Goal: Task Accomplishment & Management: Use online tool/utility

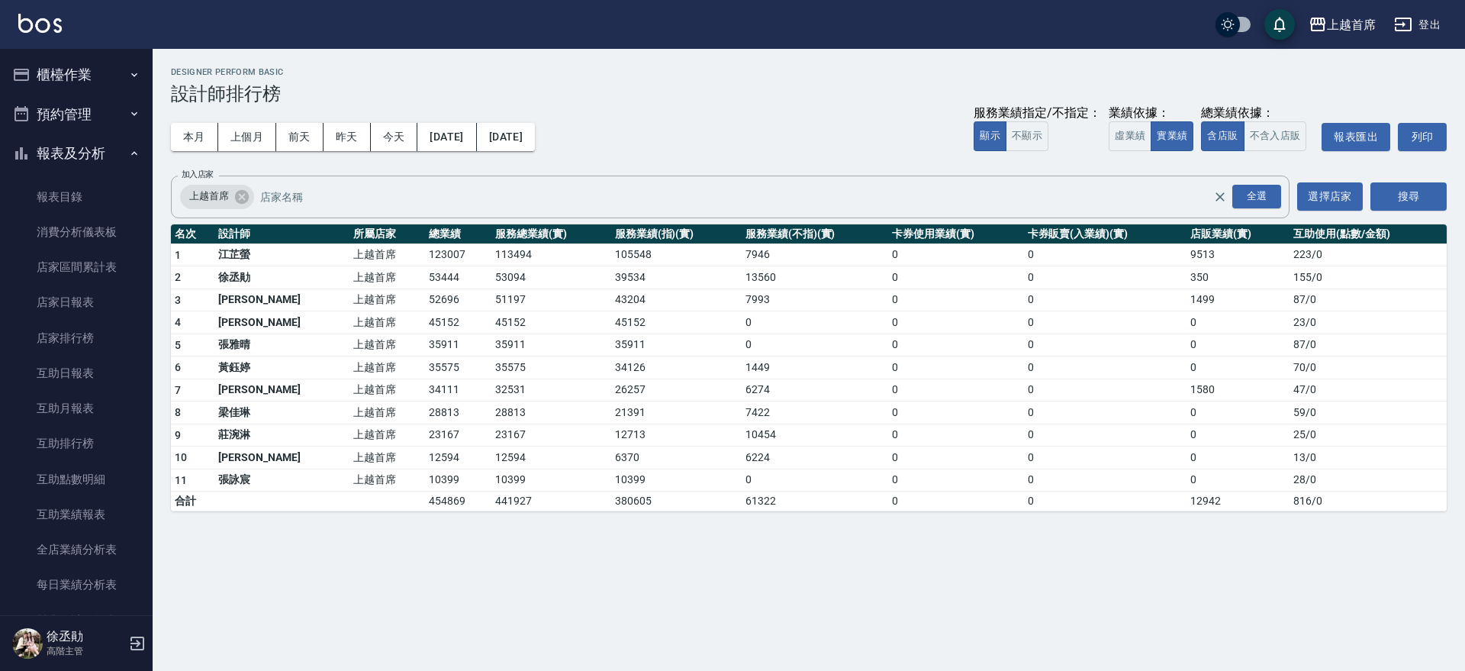
scroll to position [477, 0]
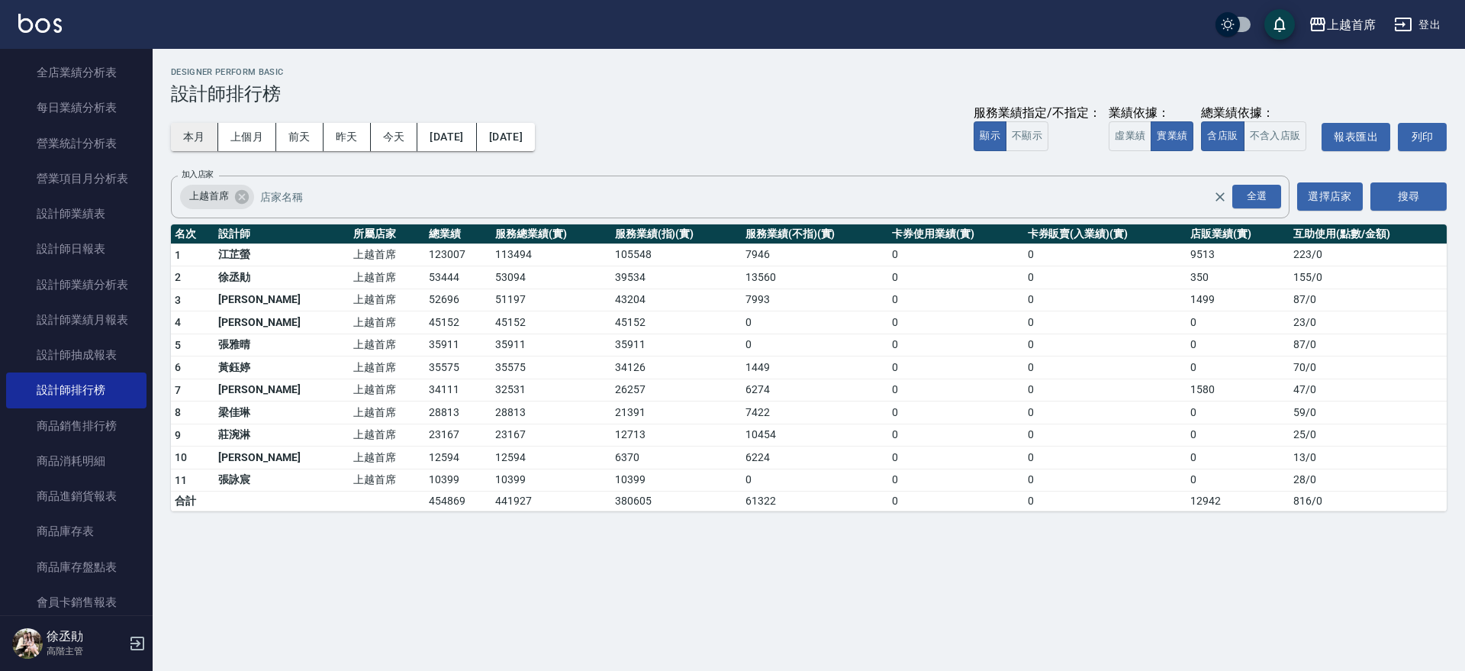
click at [188, 128] on button "本月" at bounding box center [194, 137] width 47 height 28
click at [385, 130] on button "今天" at bounding box center [394, 137] width 47 height 28
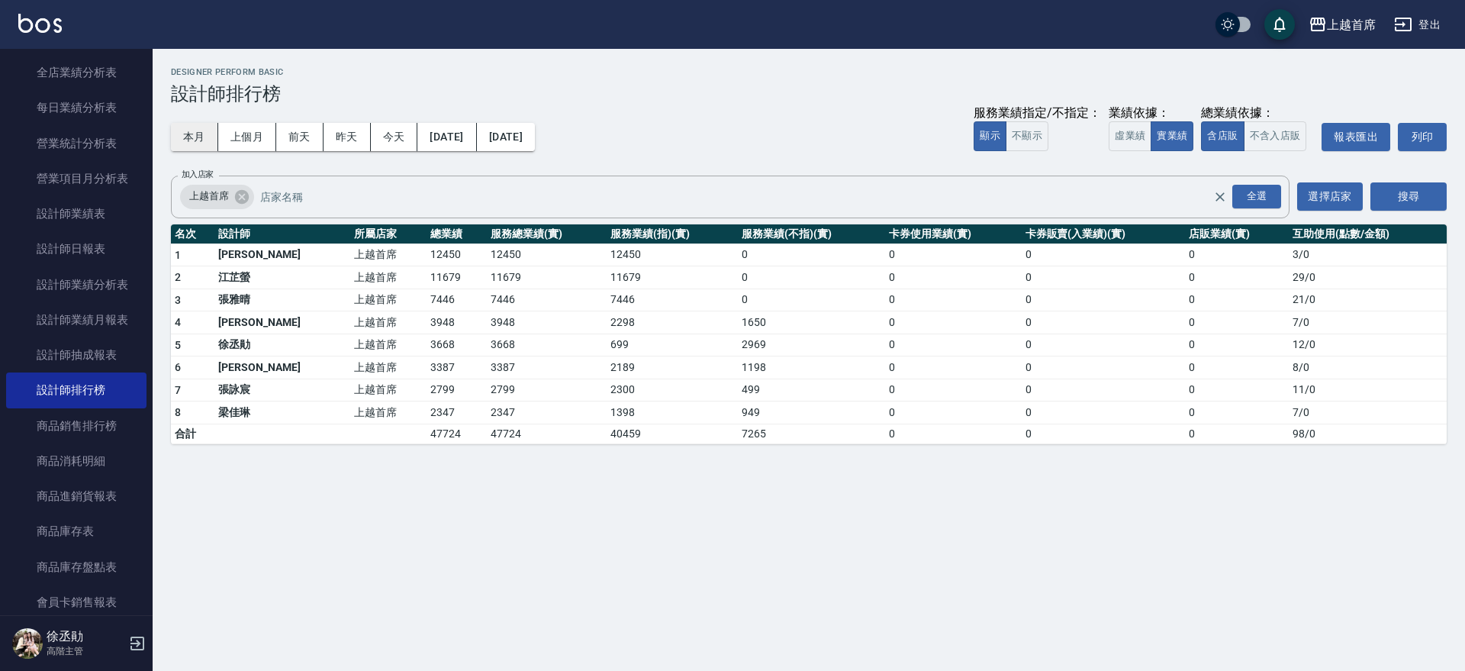
click at [207, 138] on button "本月" at bounding box center [194, 137] width 47 height 28
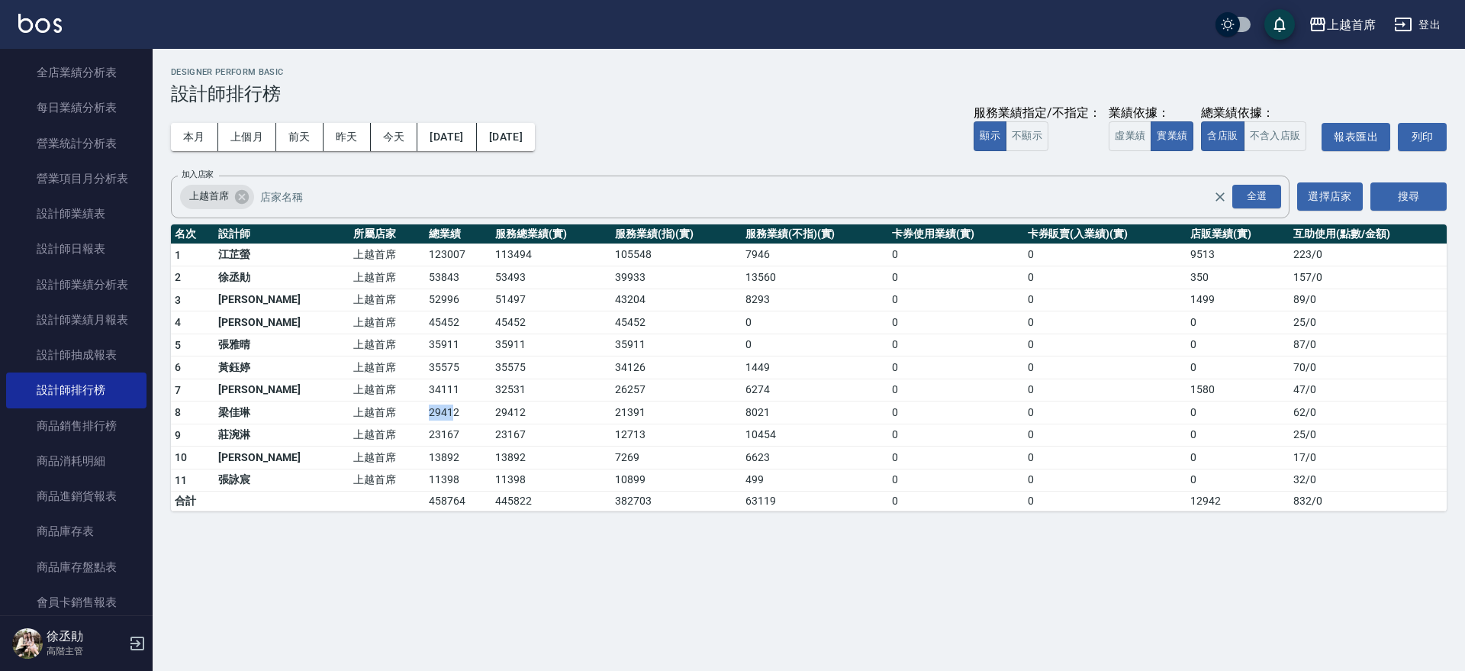
drag, startPoint x: 372, startPoint y: 427, endPoint x: 433, endPoint y: 414, distance: 61.8
click at [421, 414] on tr "8 梁佳琳 上越首席 29412 29412 21391 8021 0 0 0 62 / 0" at bounding box center [809, 412] width 1276 height 23
click at [433, 414] on td "29412" at bounding box center [458, 412] width 66 height 23
drag, startPoint x: 359, startPoint y: 417, endPoint x: 420, endPoint y: 406, distance: 62.7
click at [420, 406] on tr "8 梁佳琳 上越首席 29412 29412 21391 8021 0 0 0 62 / 0" at bounding box center [809, 412] width 1276 height 23
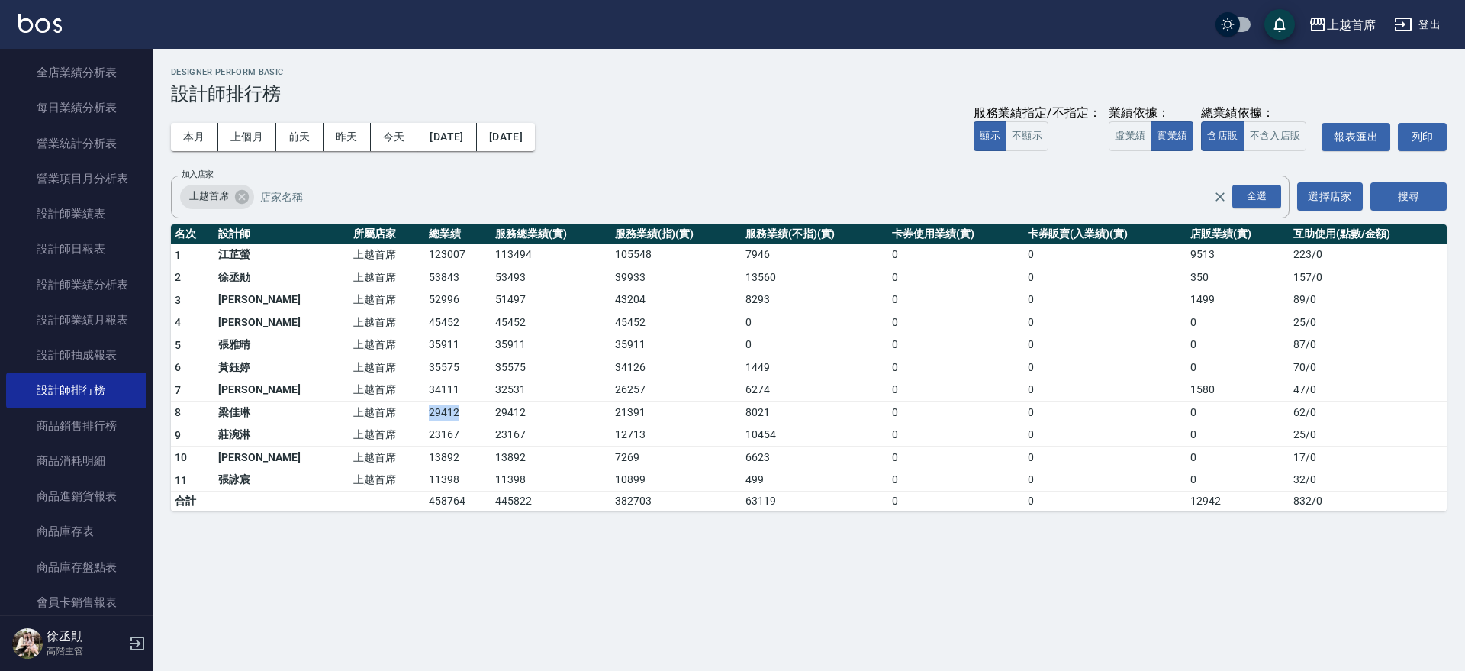
click at [425, 406] on td "29412" at bounding box center [458, 412] width 66 height 23
drag, startPoint x: 766, startPoint y: 408, endPoint x: 681, endPoint y: 411, distance: 85.5
click at [681, 411] on tr "8 梁佳琳 上越首席 29412 29412 21391 8021 0 0 0 62 / 0" at bounding box center [809, 412] width 1276 height 23
click at [681, 411] on td "21391" at bounding box center [676, 412] width 130 height 23
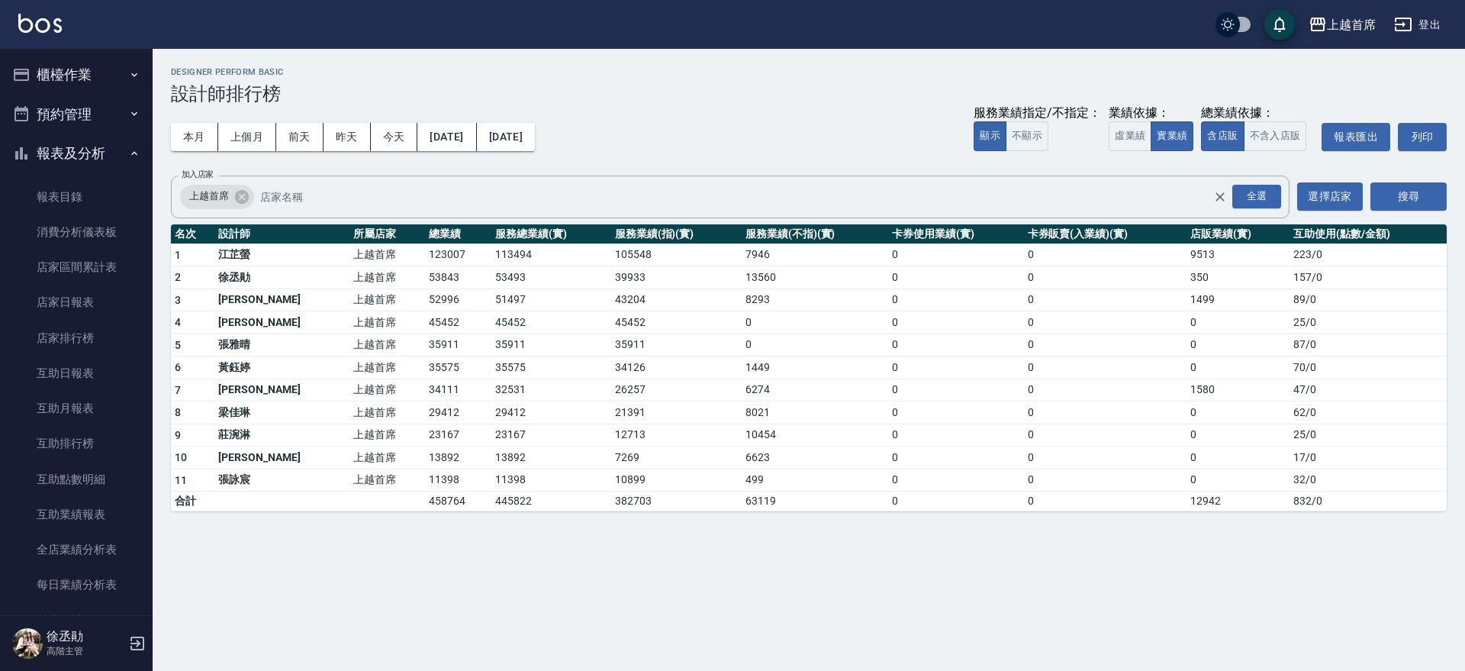
drag, startPoint x: 84, startPoint y: 140, endPoint x: 85, endPoint y: 130, distance: 10.0
click at [84, 139] on button "報表及分析" at bounding box center [76, 154] width 140 height 40
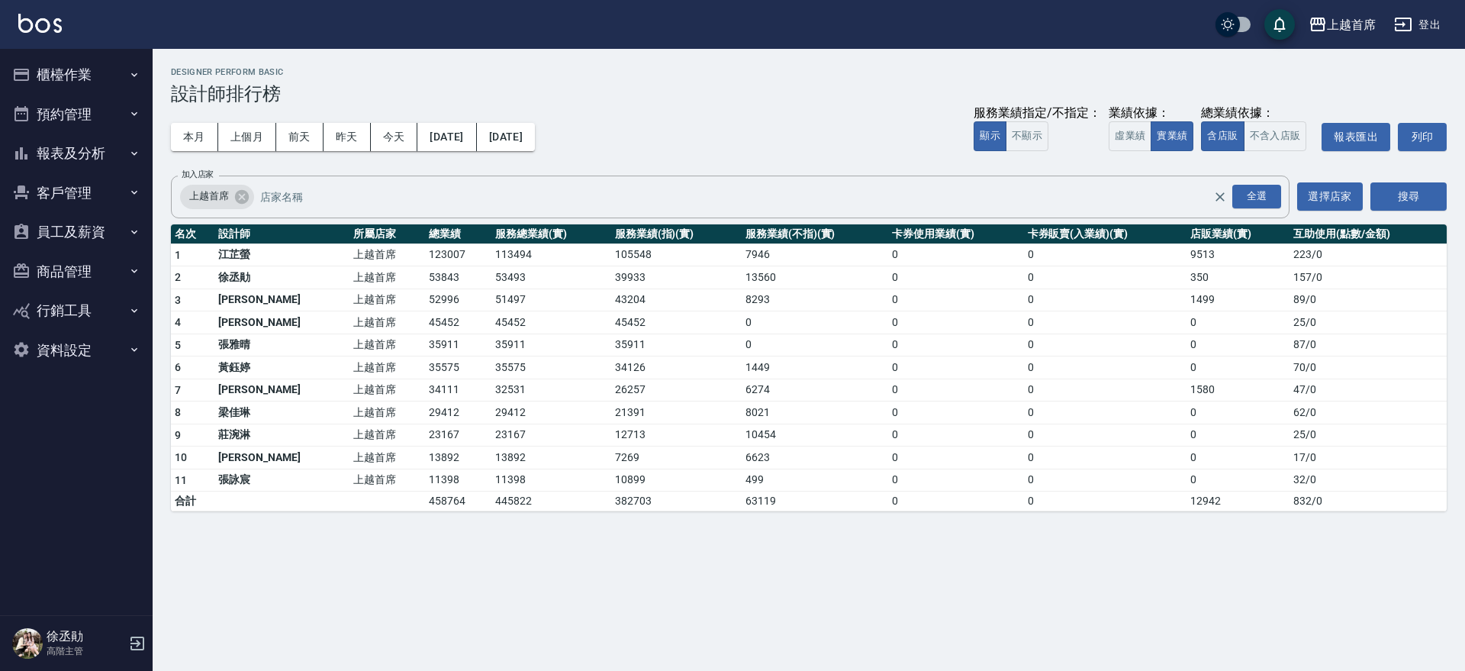
click at [90, 72] on button "櫃檯作業" at bounding box center [76, 75] width 140 height 40
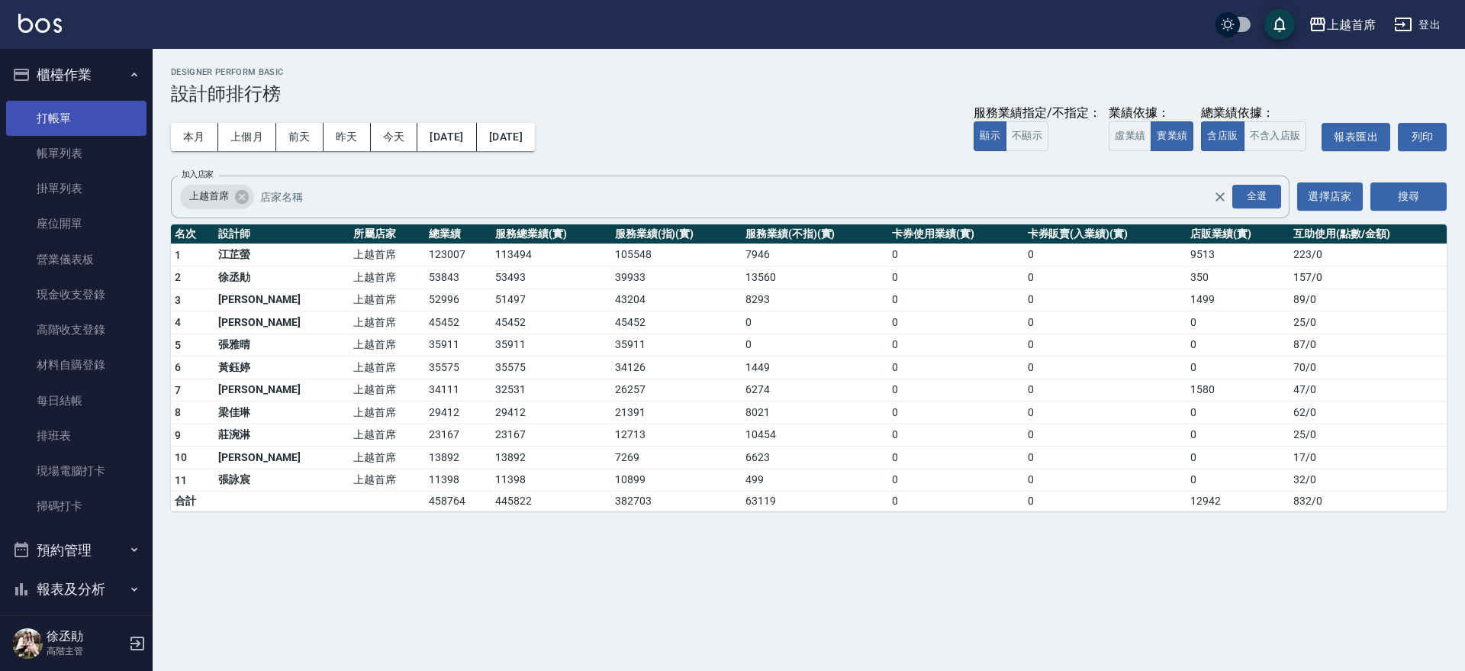
click at [67, 117] on link "打帳單" at bounding box center [76, 118] width 140 height 35
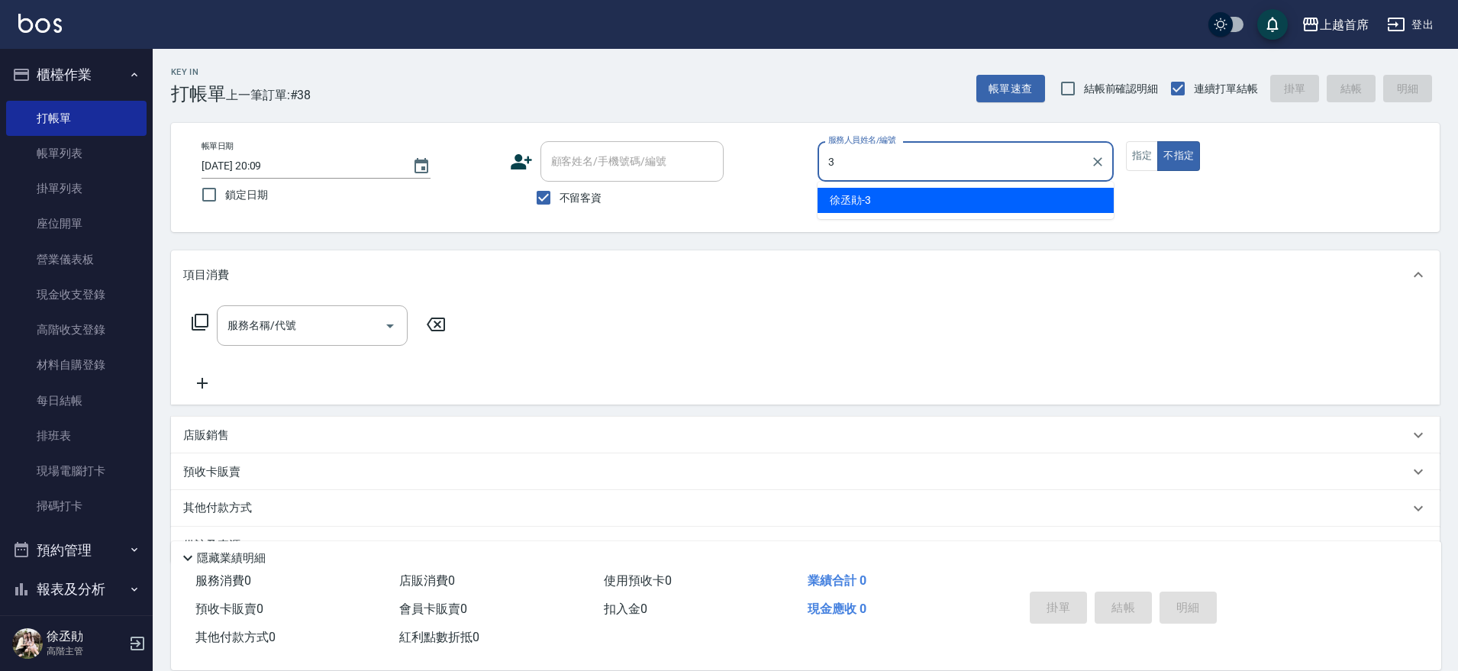
type input "徐丞勛-3"
type button "false"
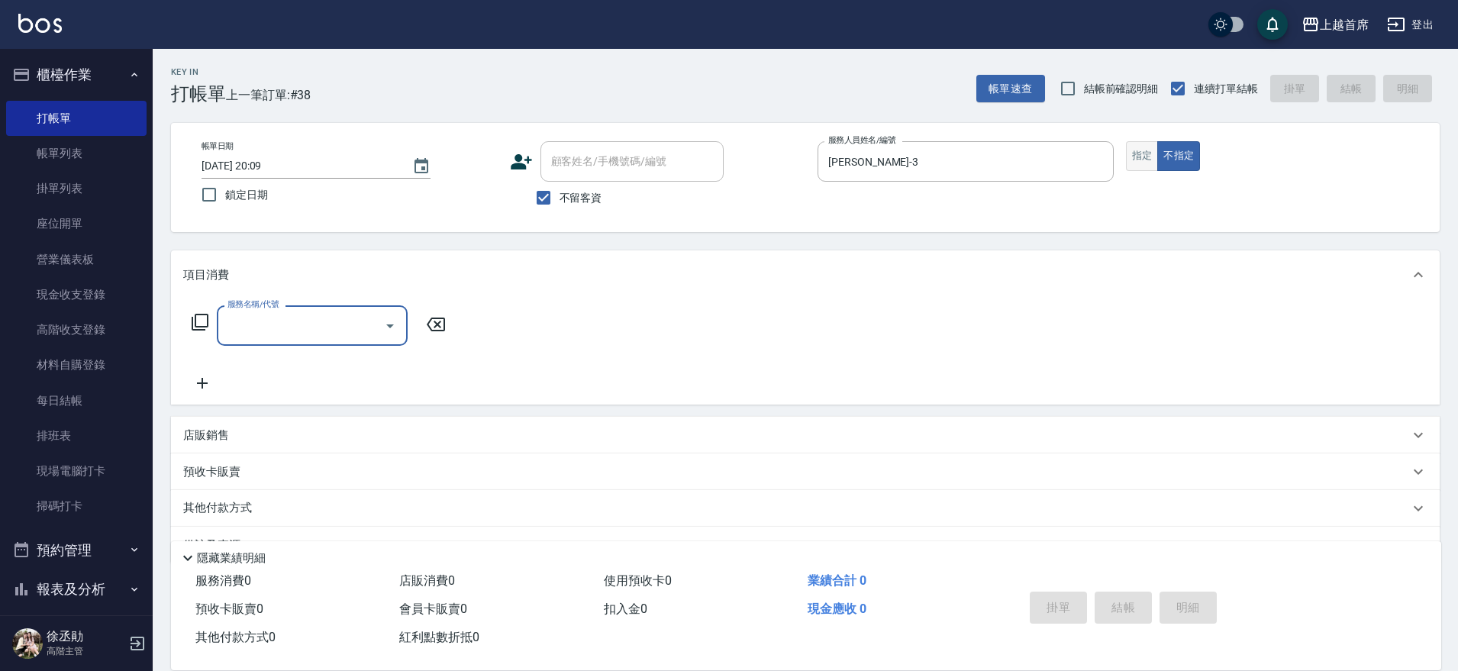
click at [1142, 165] on button "指定" at bounding box center [1142, 156] width 33 height 30
click at [288, 324] on div "服務名稱/代號 服務名稱/代號" at bounding box center [312, 325] width 191 height 40
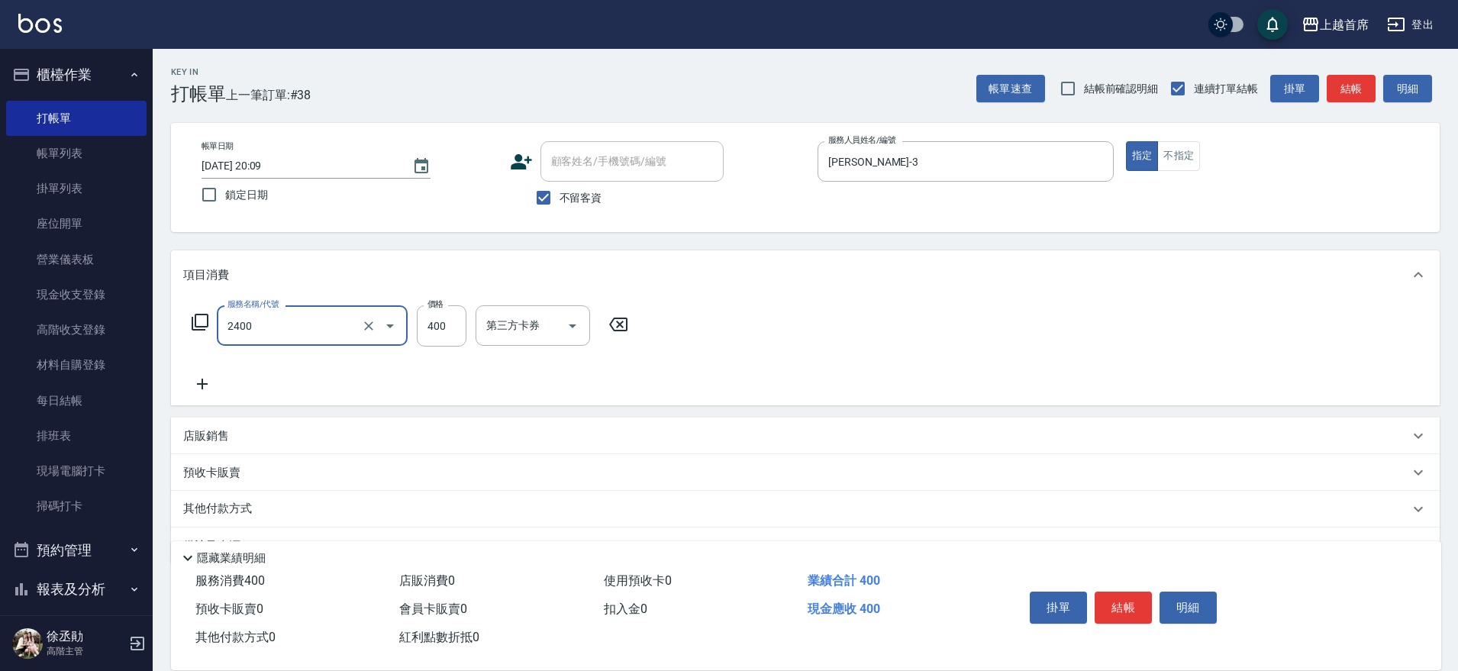
type input "指定一般洗剪400(2400)"
type input "450"
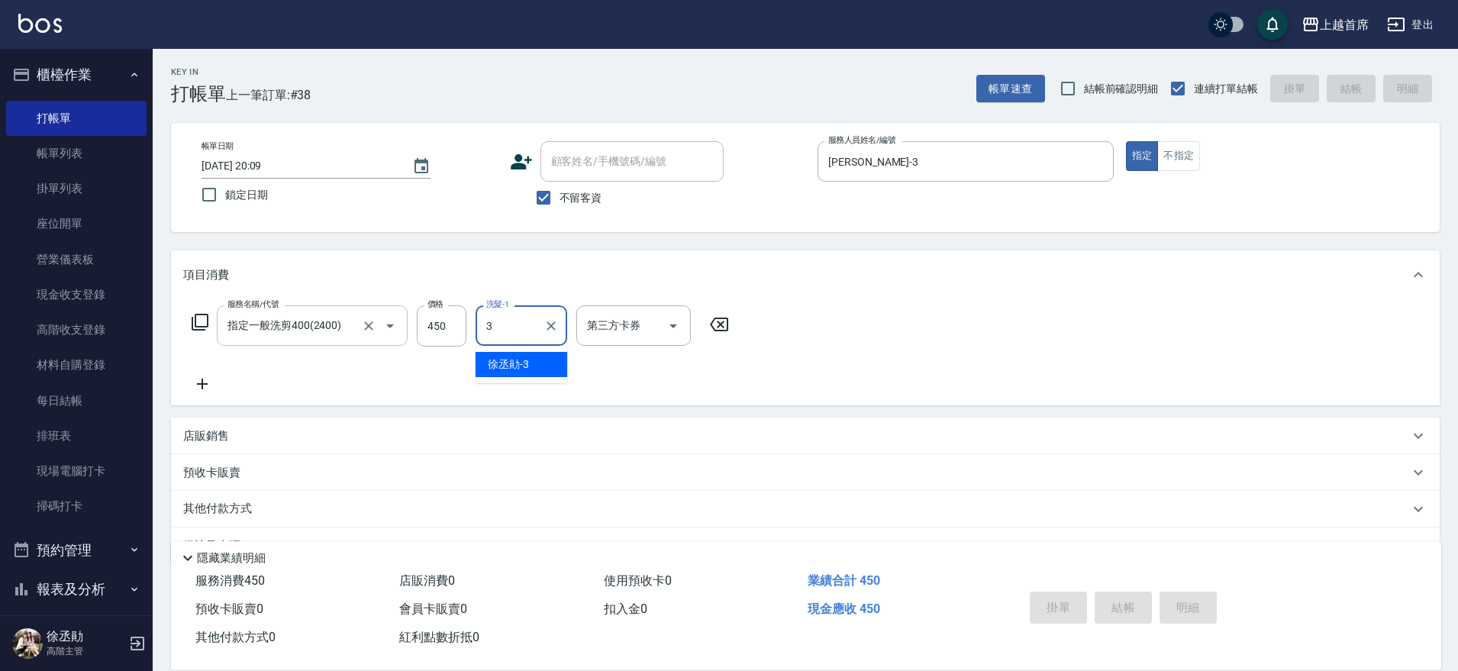
type input "徐丞勛-3"
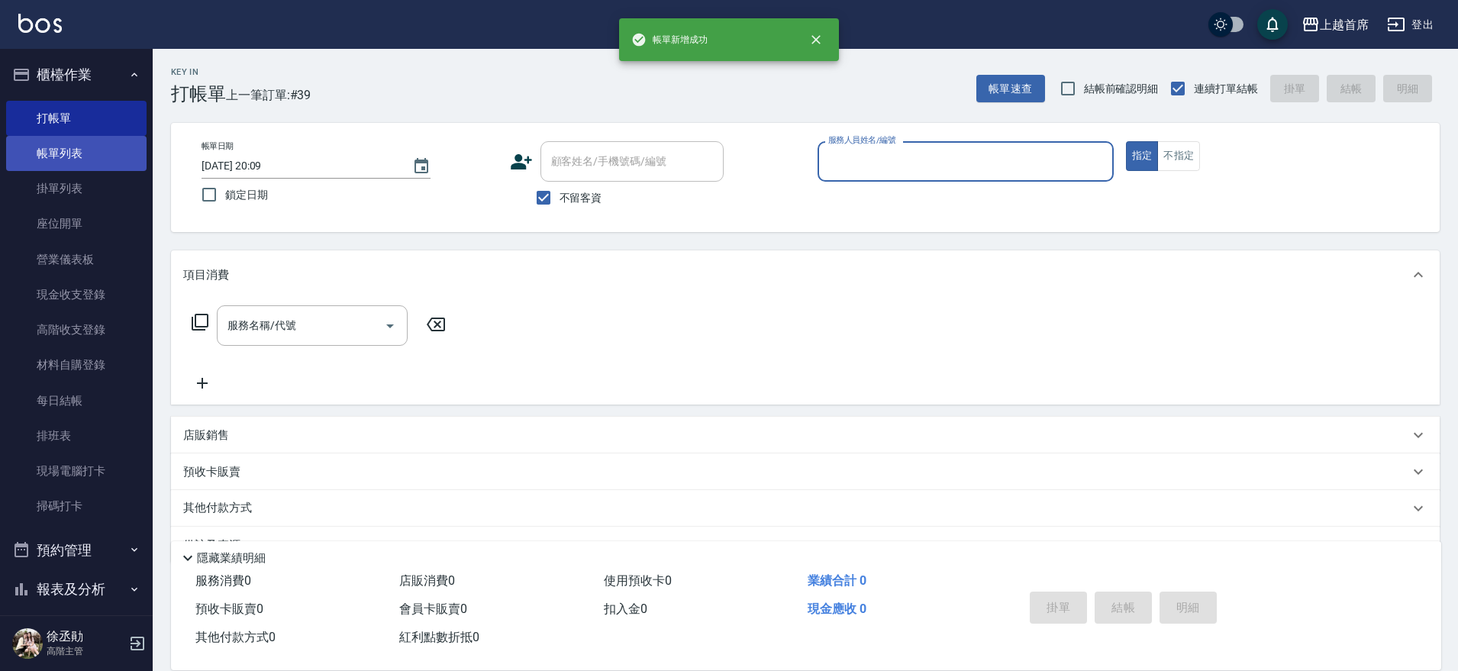
drag, startPoint x: 65, startPoint y: 145, endPoint x: 93, endPoint y: 140, distance: 28.6
click at [66, 145] on link "帳單列表" at bounding box center [76, 153] width 140 height 35
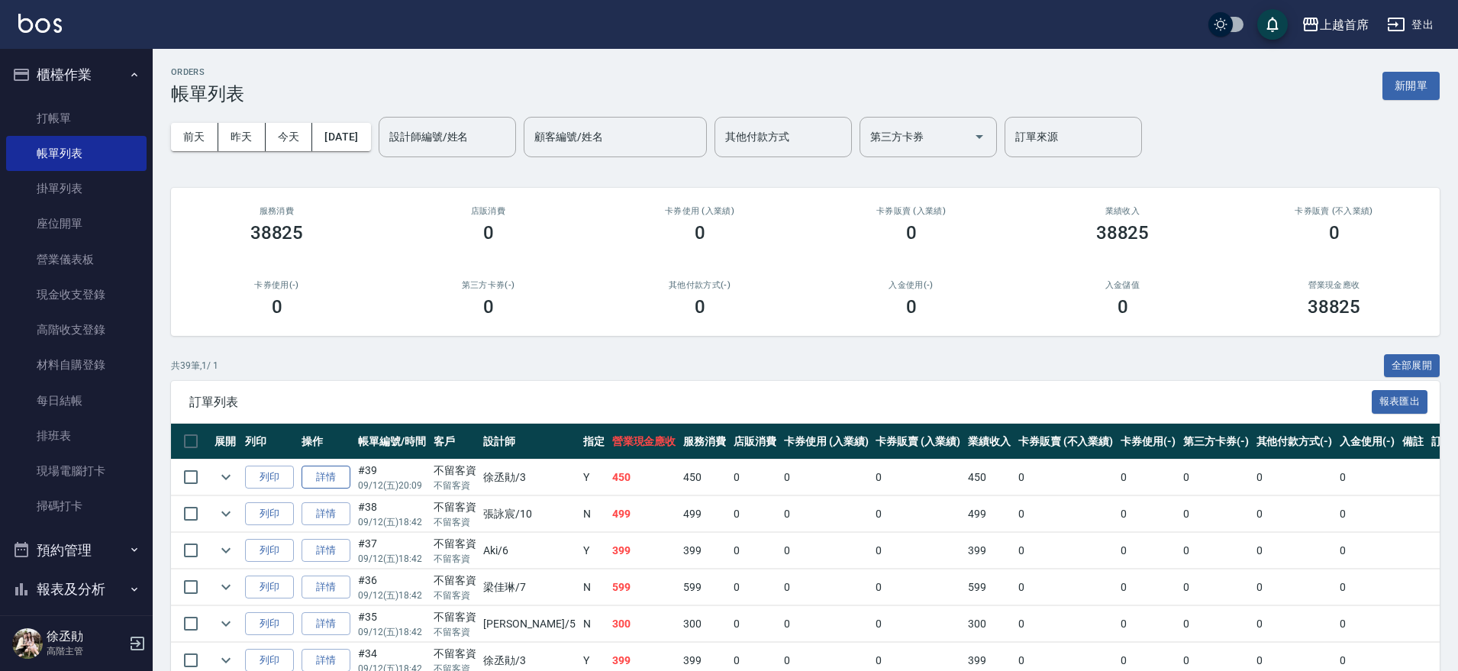
click at [304, 472] on link "詳情" at bounding box center [325, 478] width 49 height 24
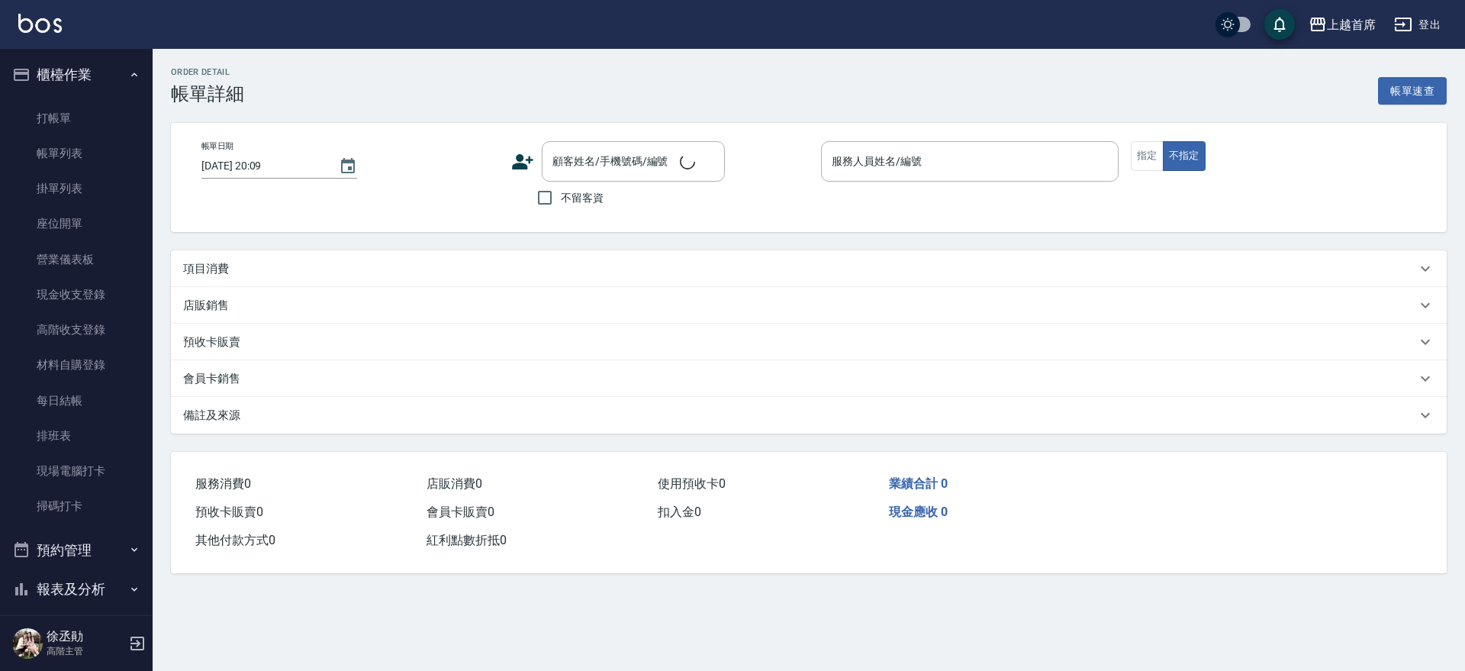
checkbox input "true"
type input "徐丞勛-3"
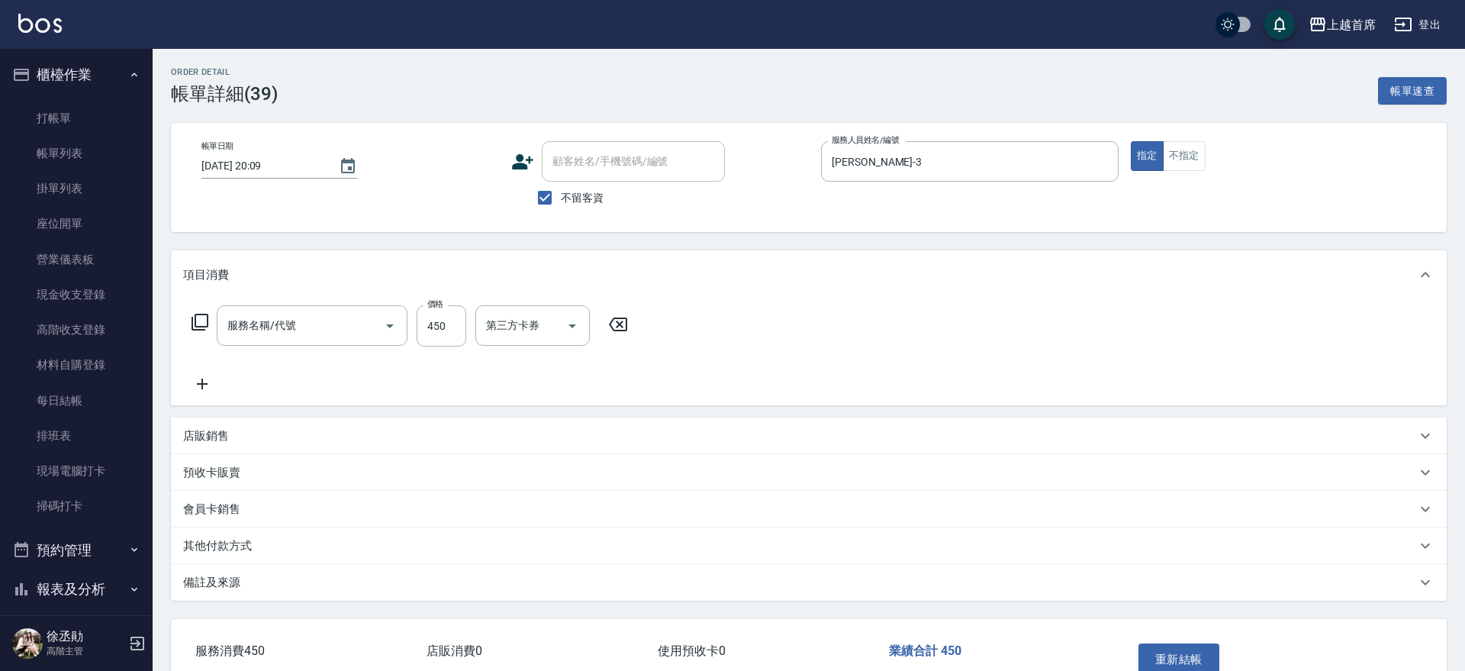
type input "指定一般洗剪400(2400)"
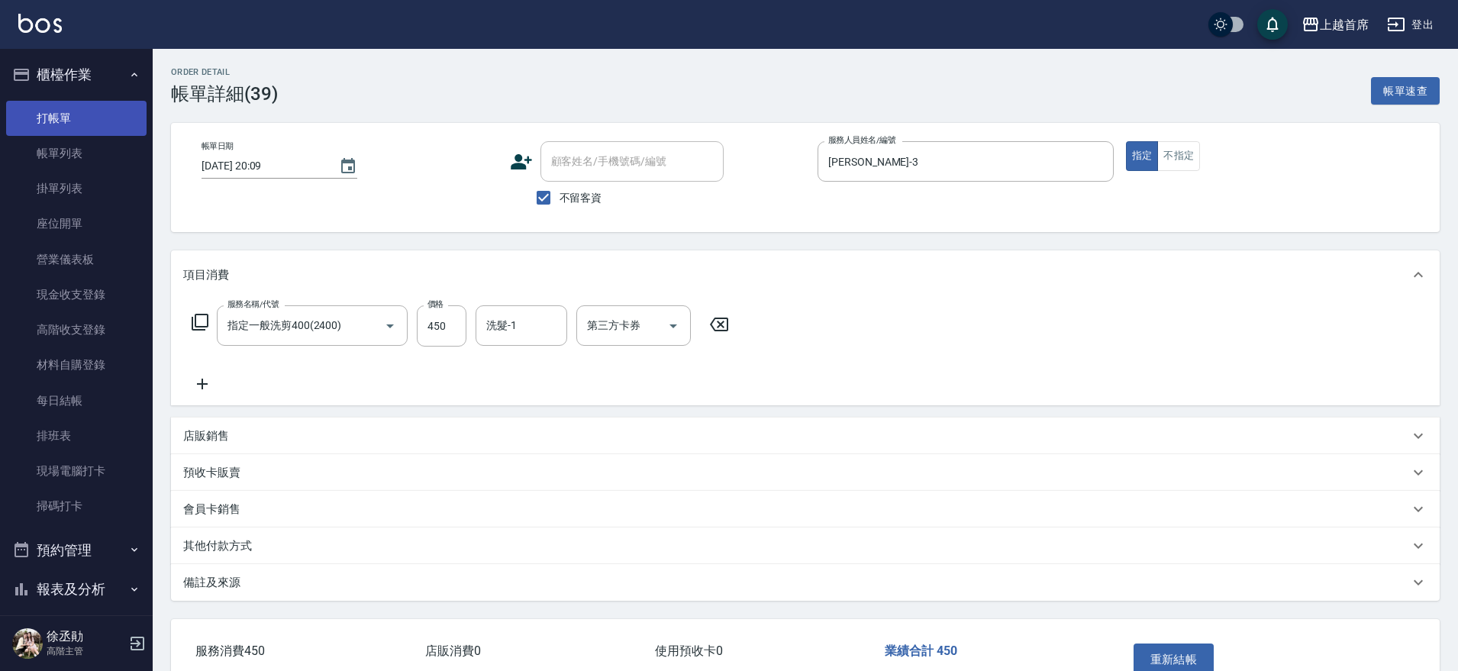
click at [120, 115] on link "打帳單" at bounding box center [76, 118] width 140 height 35
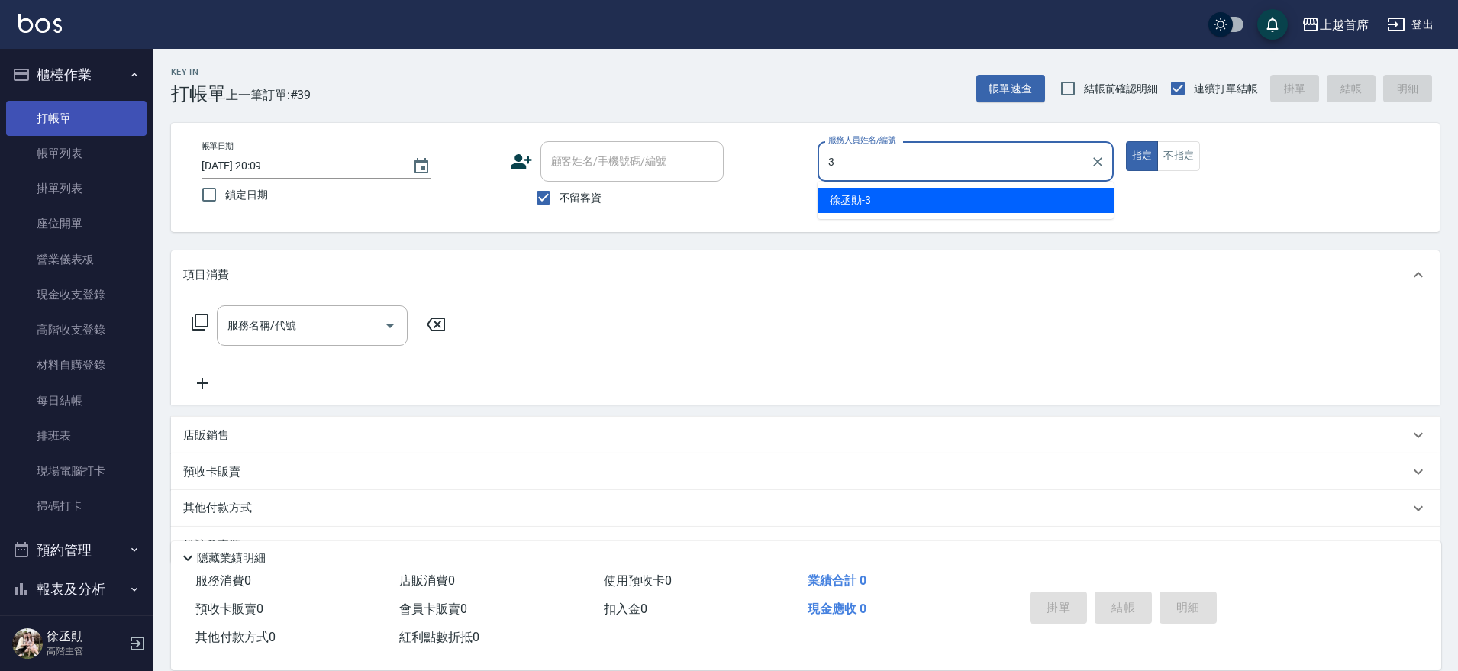
type input "徐丞勛-3"
type button "true"
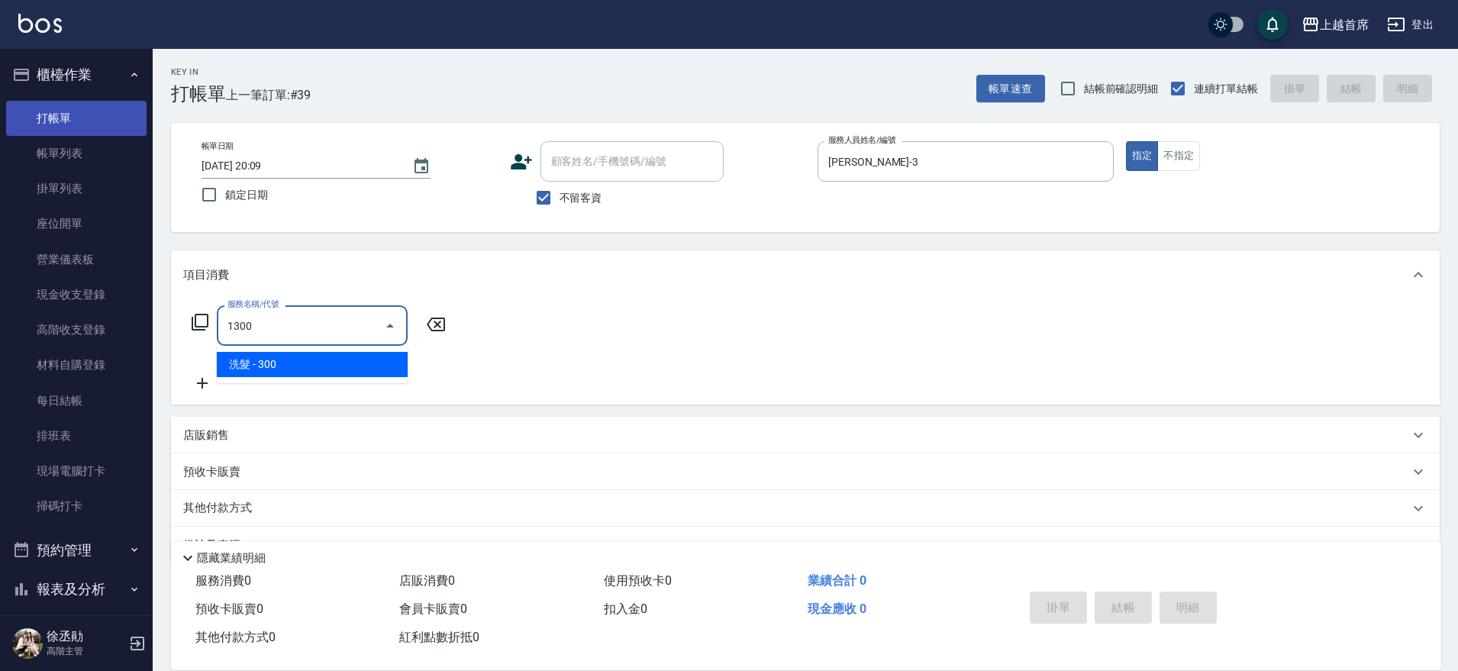
type input "洗髮(1300)"
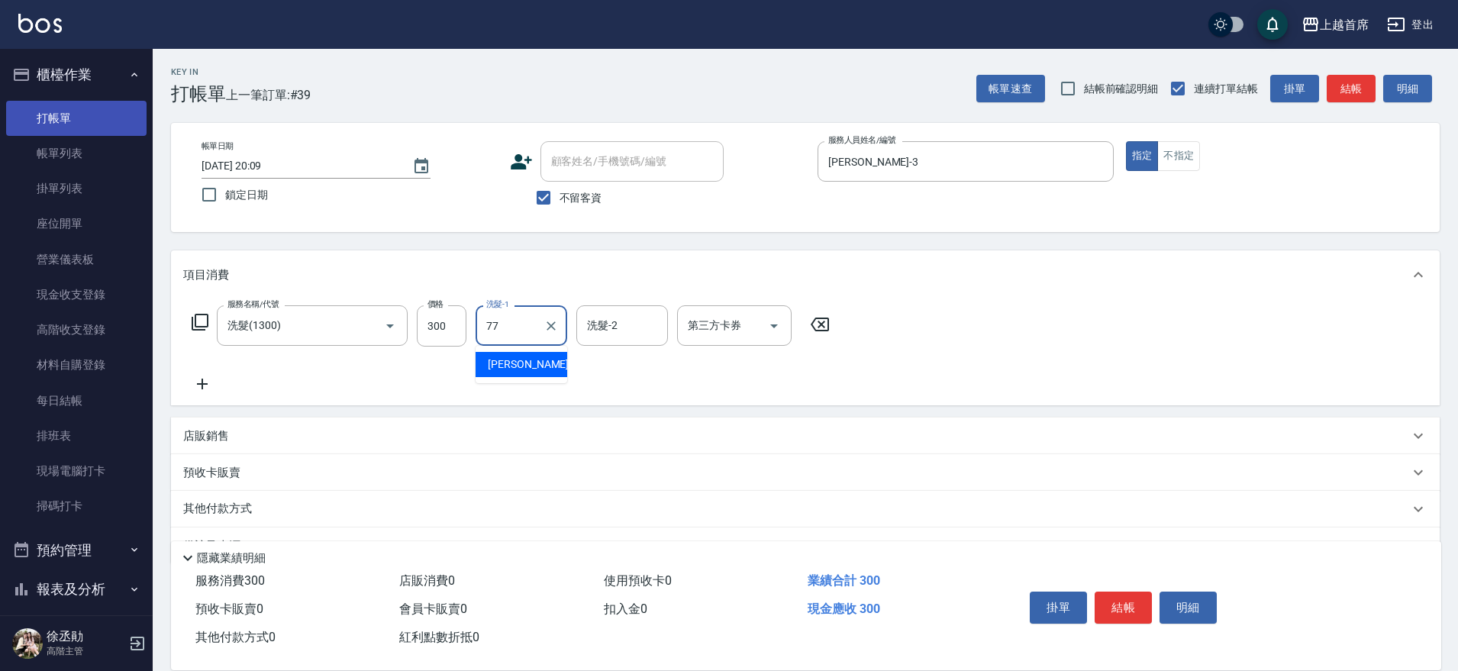
type input "黃品芳-77"
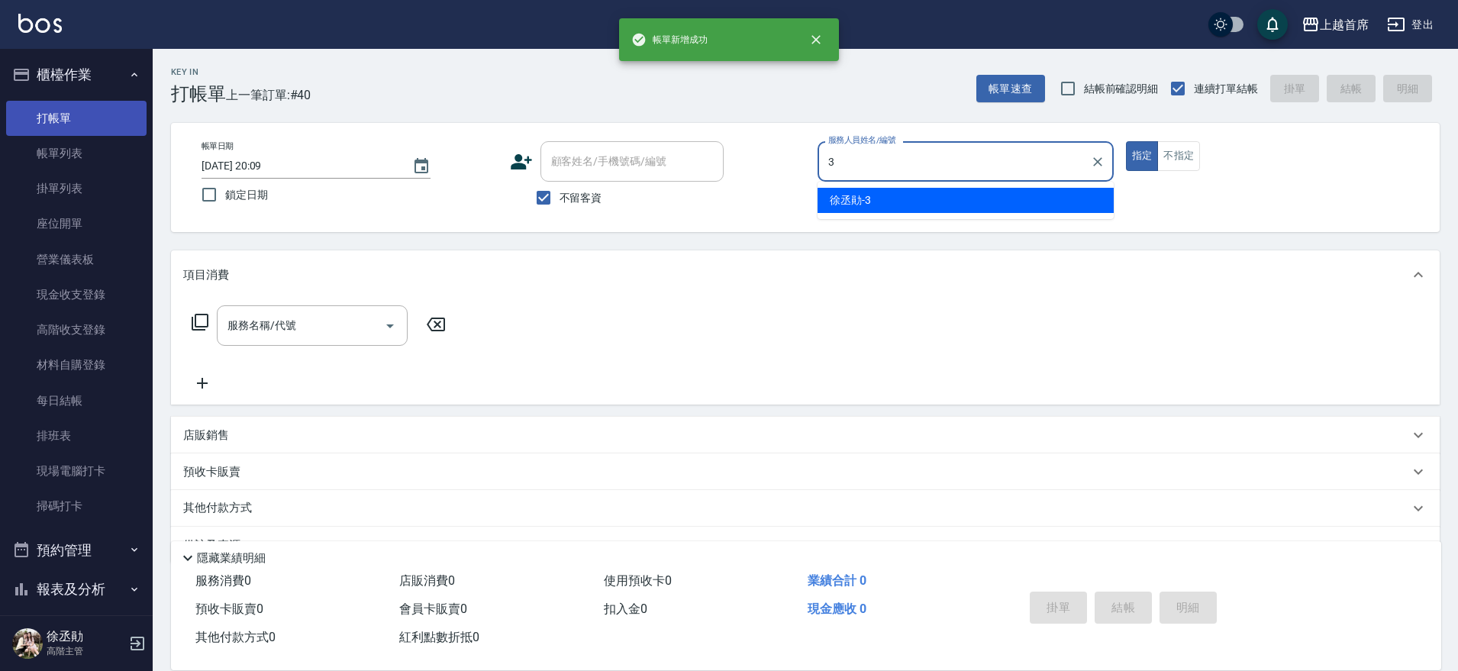
type input "徐丞勛-3"
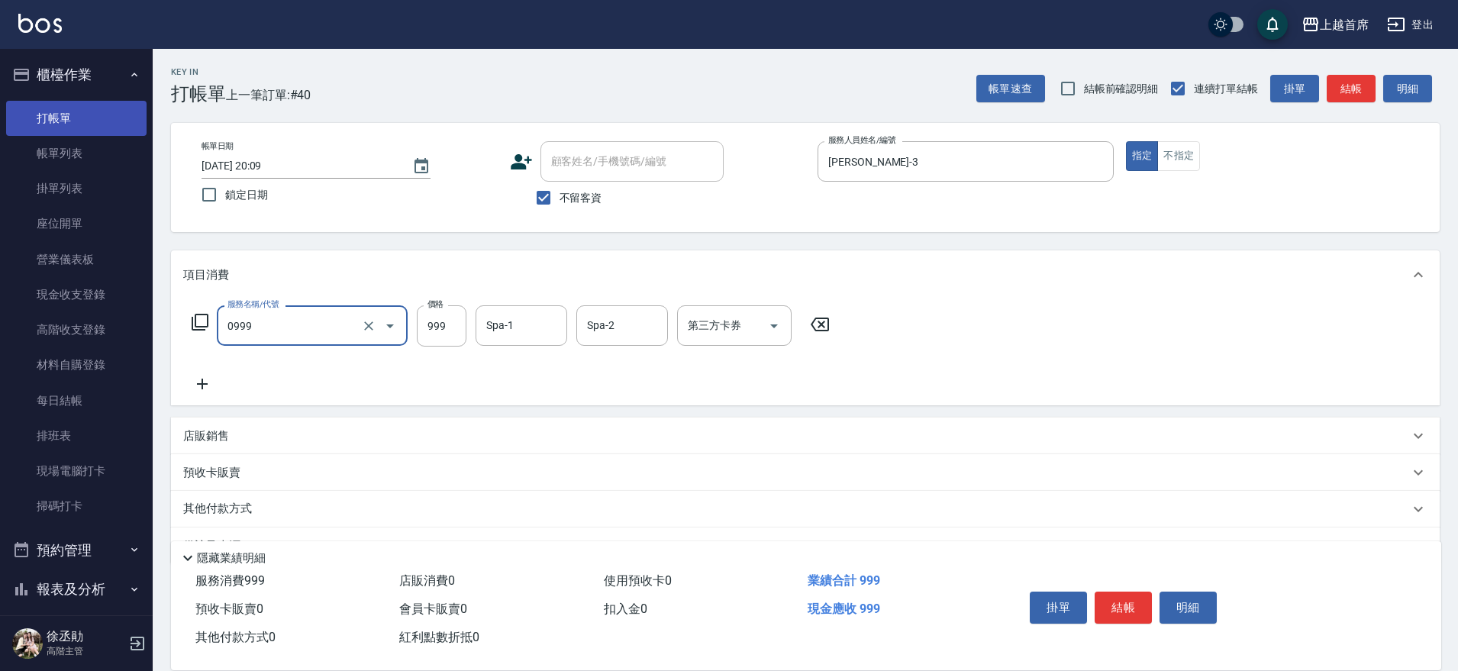
type input "REVIVRE(0999)"
type input "陳育珊-16"
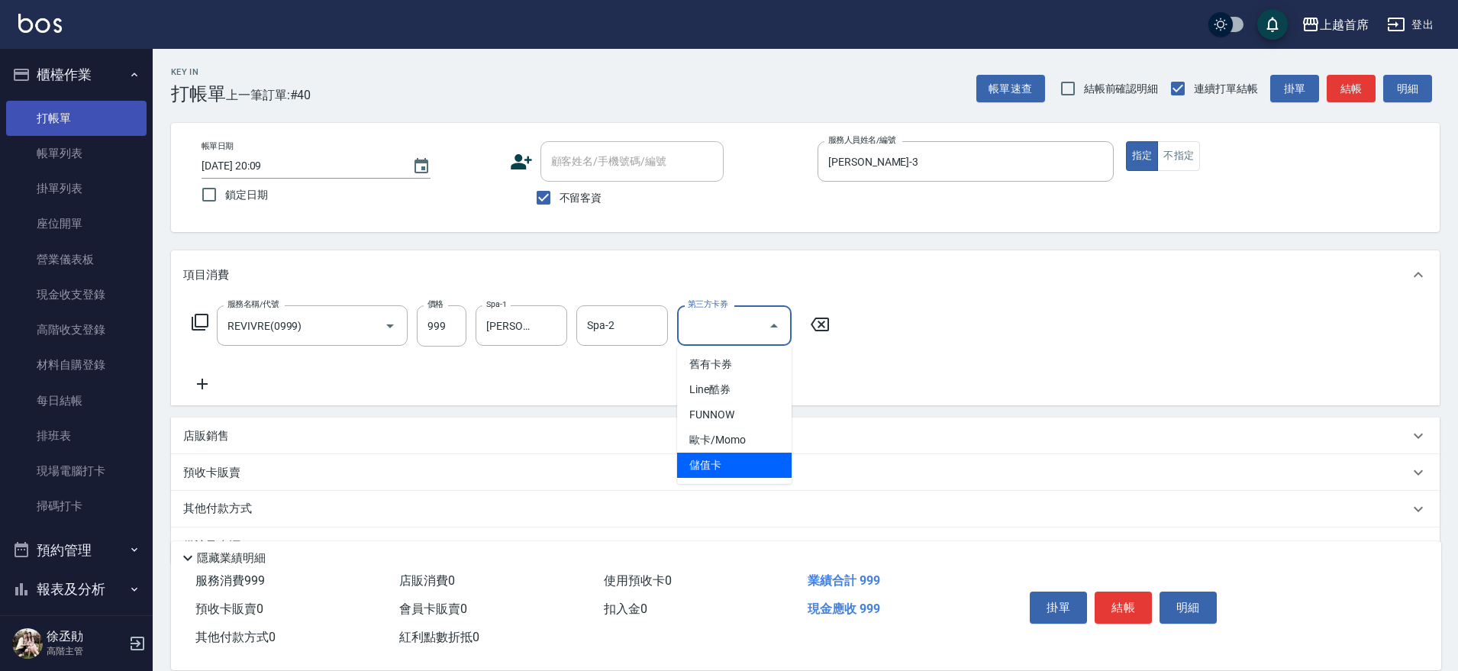
type input "儲值卡"
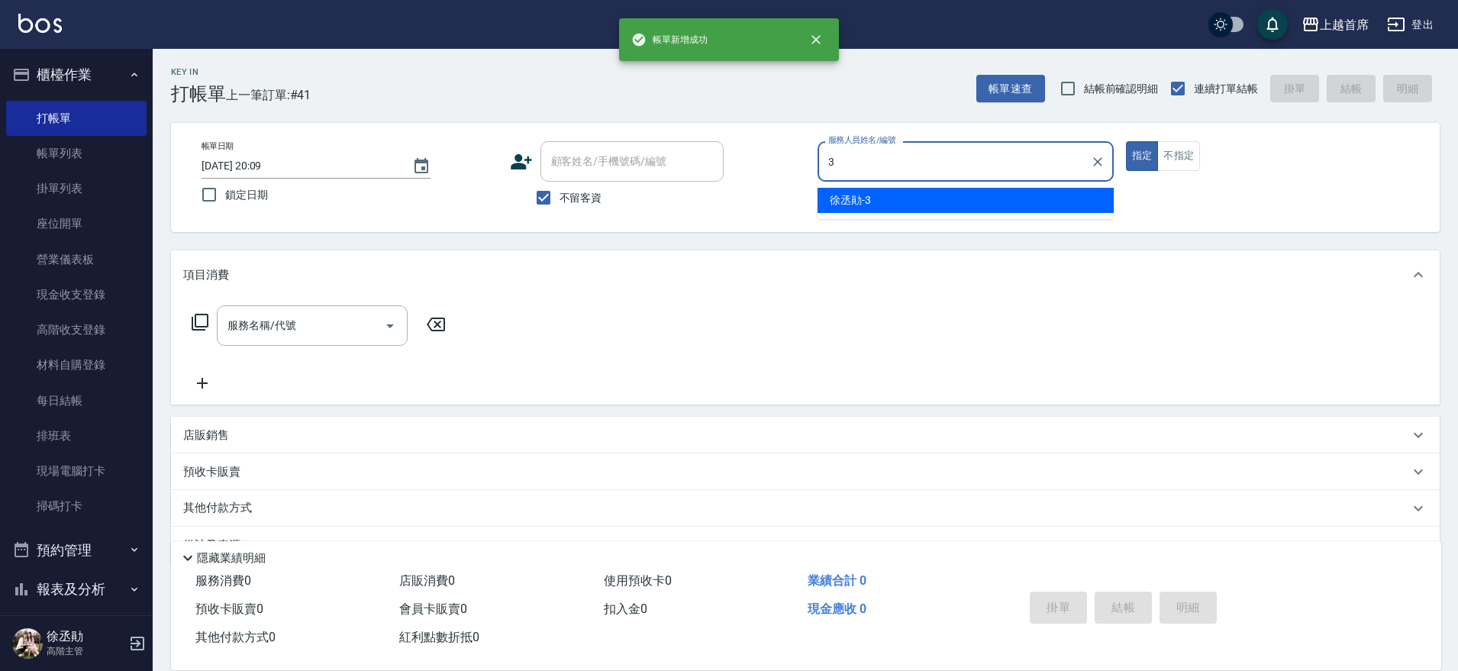
type input "徐丞勛-3"
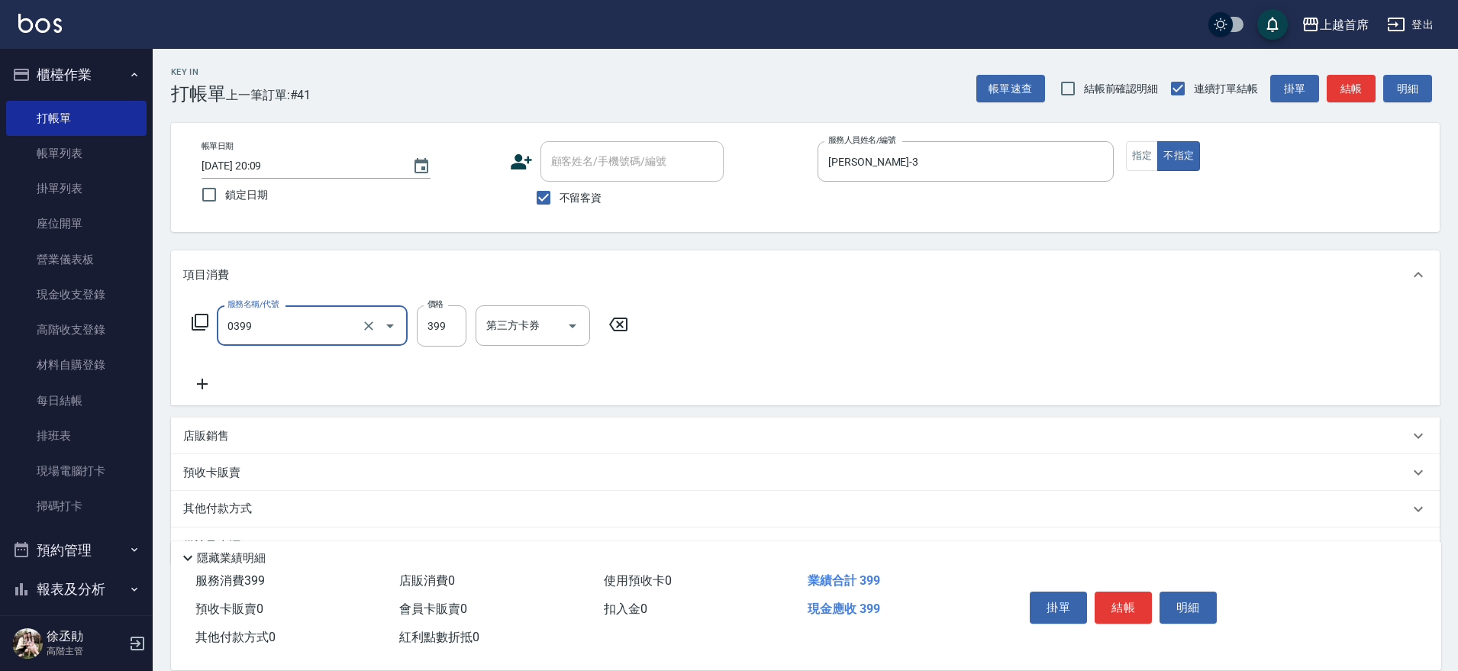
type input "海鹽洗髮(0399)"
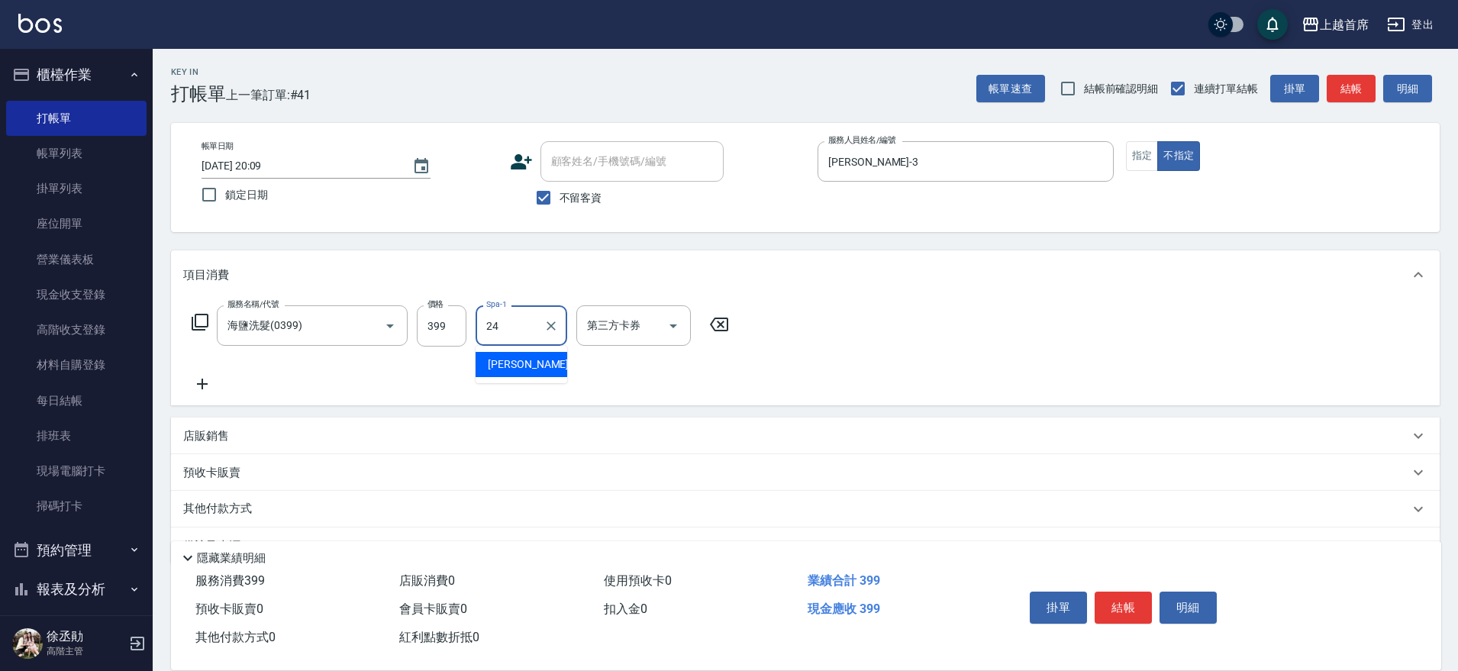
type input "丁于琴-24"
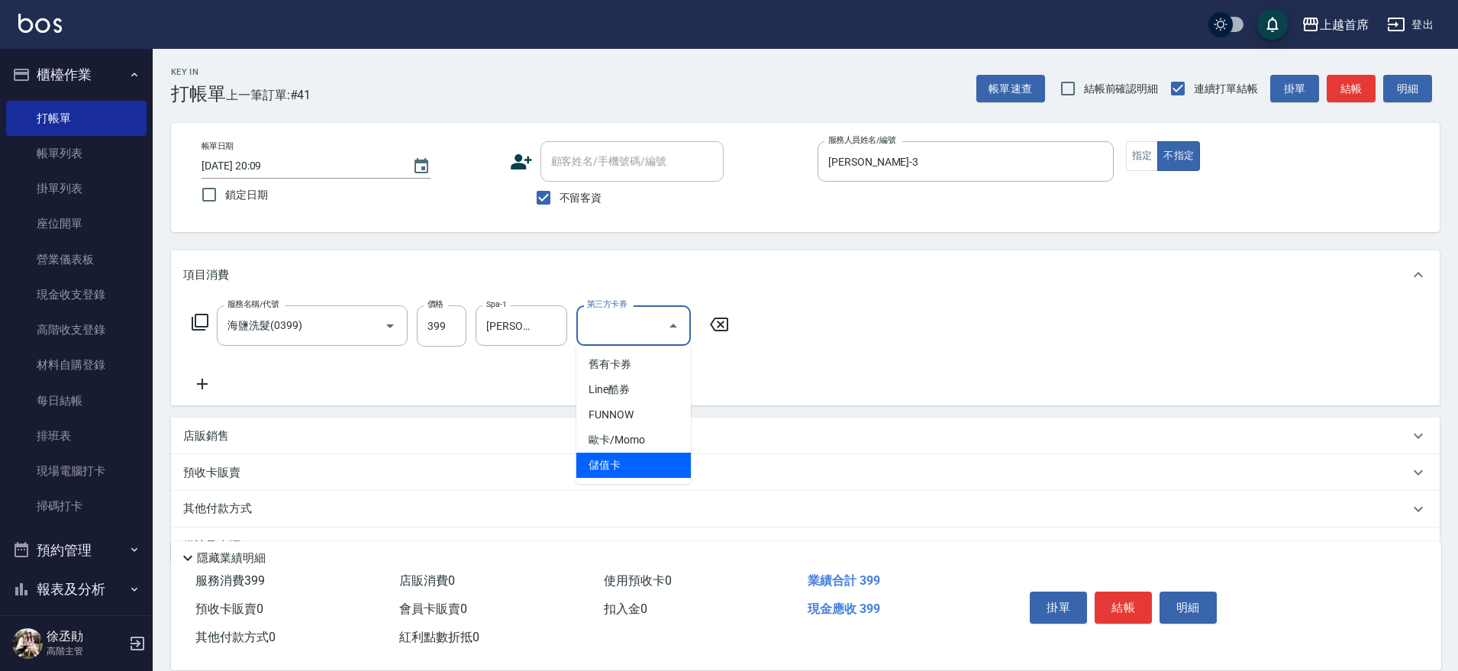
type input "儲值卡"
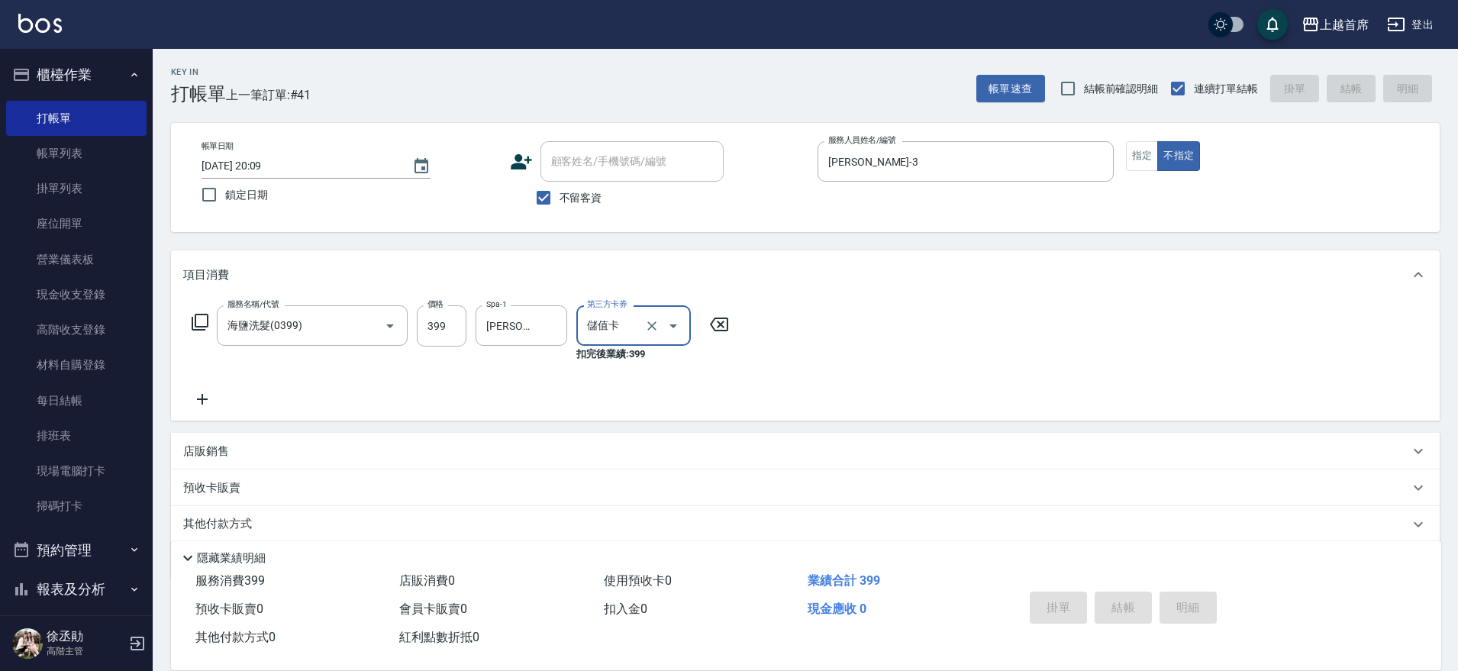
type input "2025/09/12 20:10"
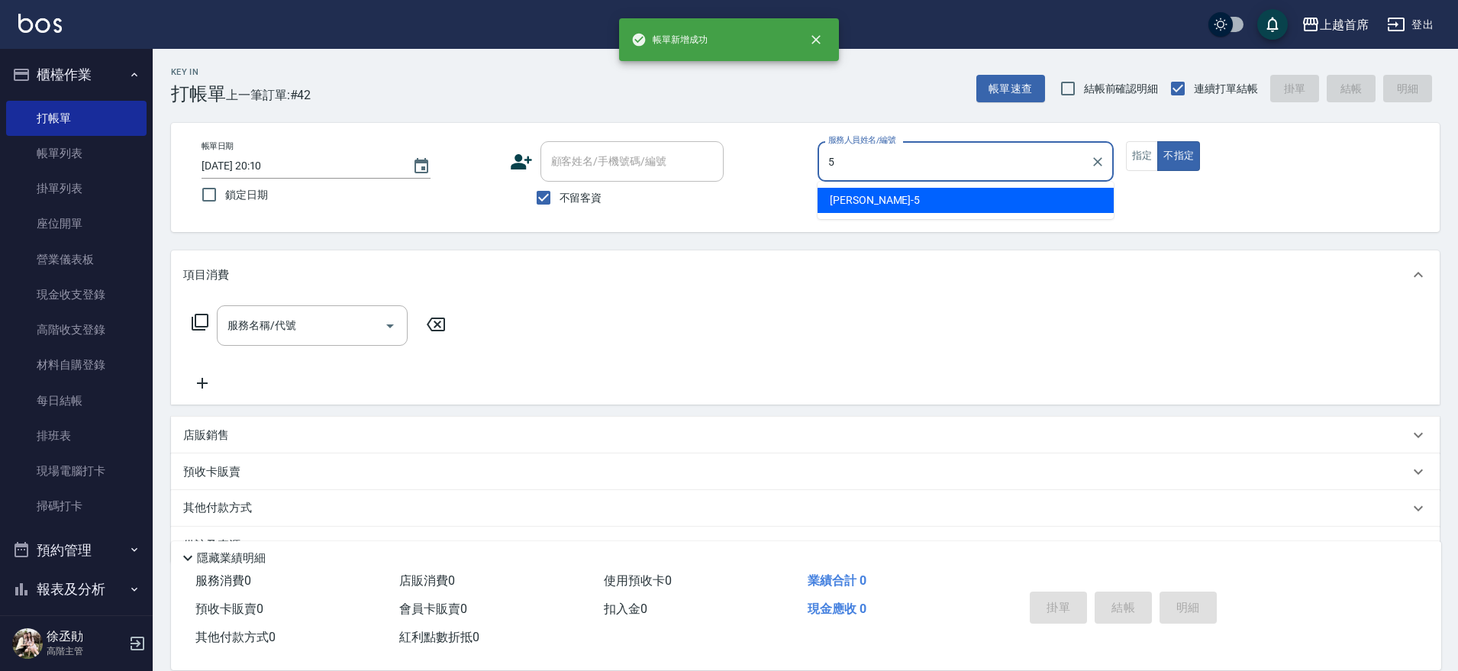
type input "Molly莫莉-5"
type button "false"
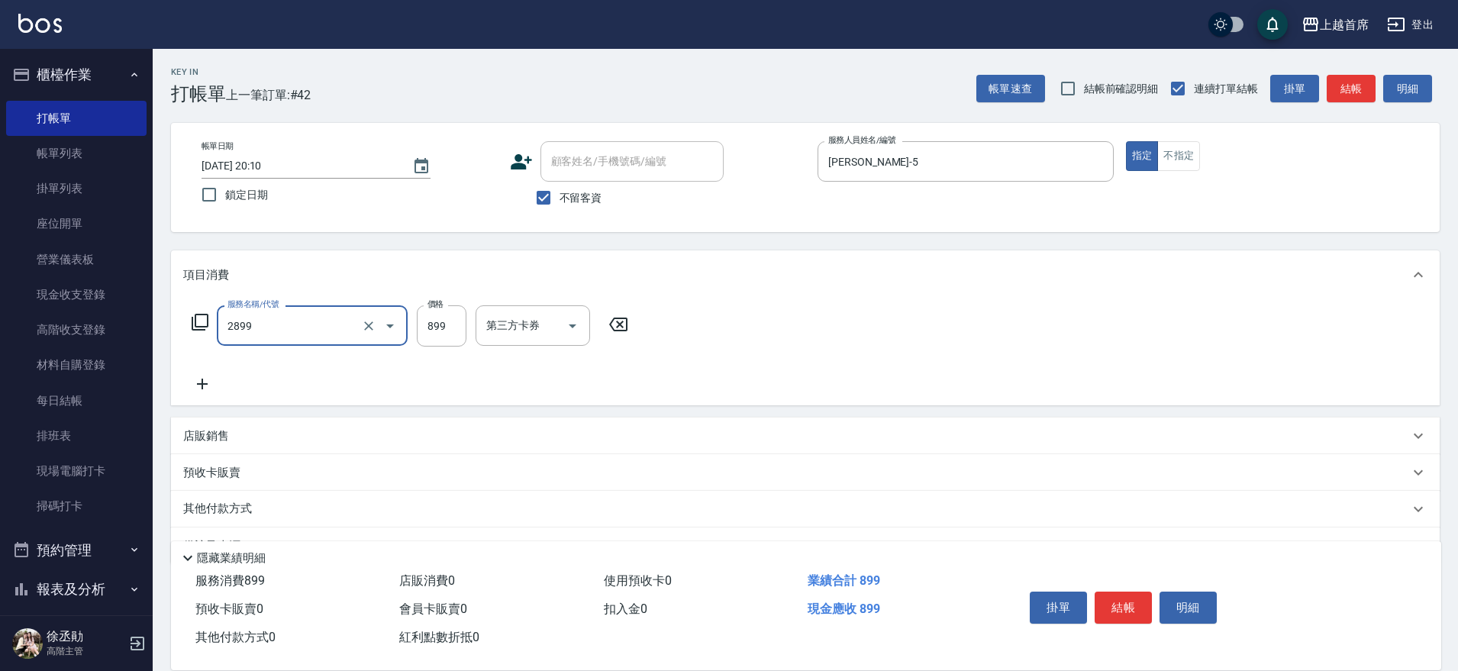
type input "899洗剪去角質套餐(2899)"
click at [1111, 597] on button "結帳" at bounding box center [1122, 607] width 57 height 32
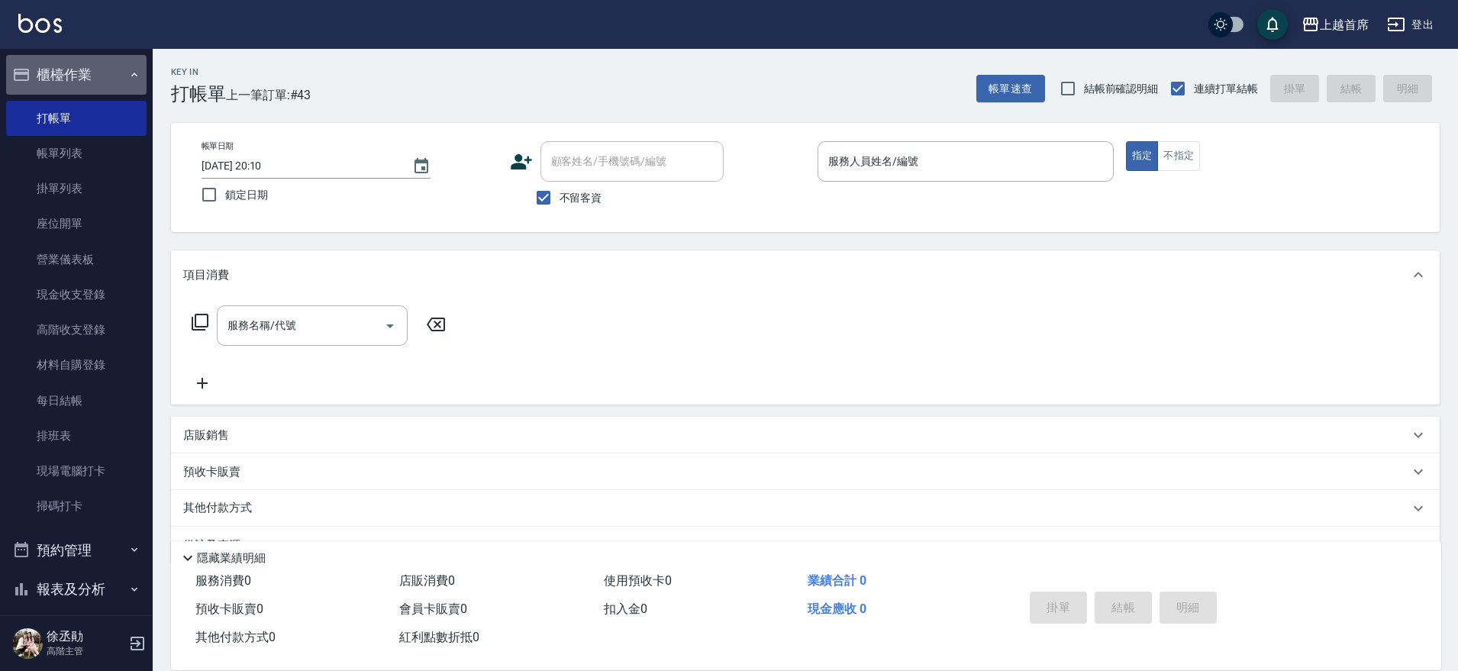
click at [76, 75] on button "櫃檯作業" at bounding box center [76, 75] width 140 height 40
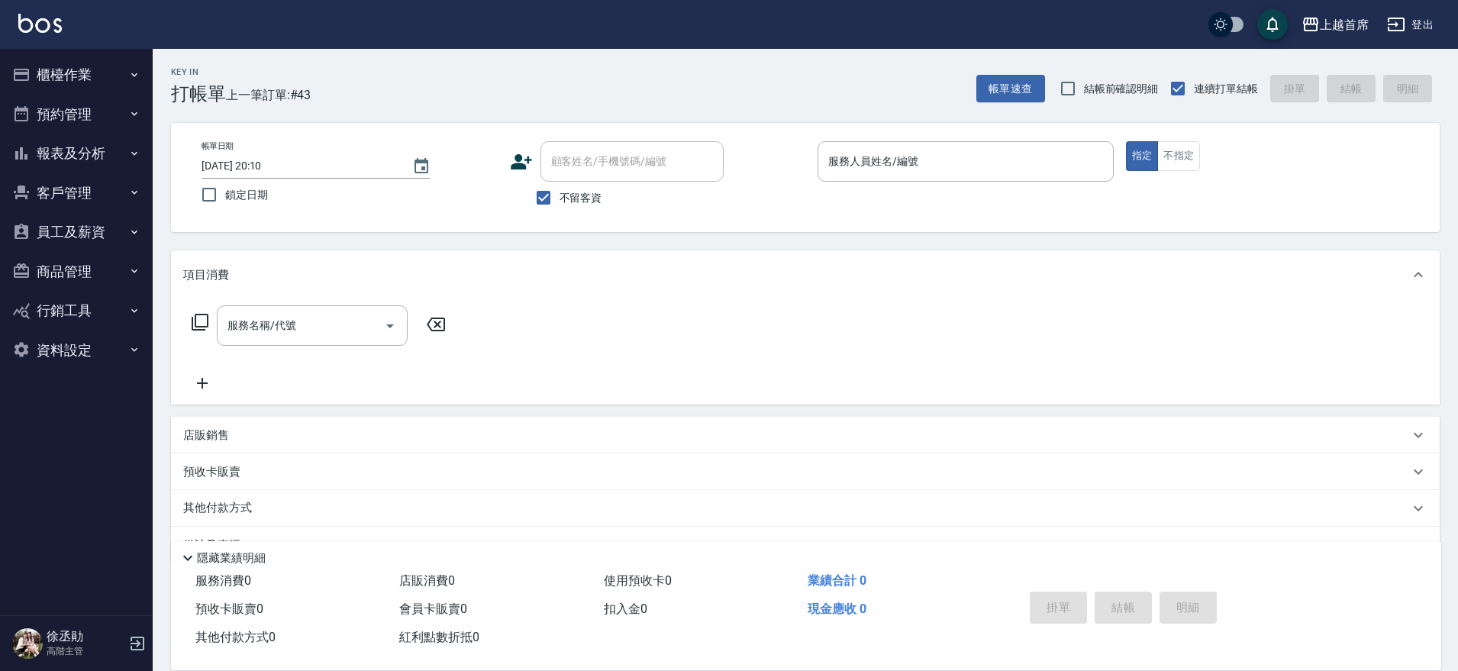
click at [92, 153] on button "報表及分析" at bounding box center [76, 154] width 140 height 40
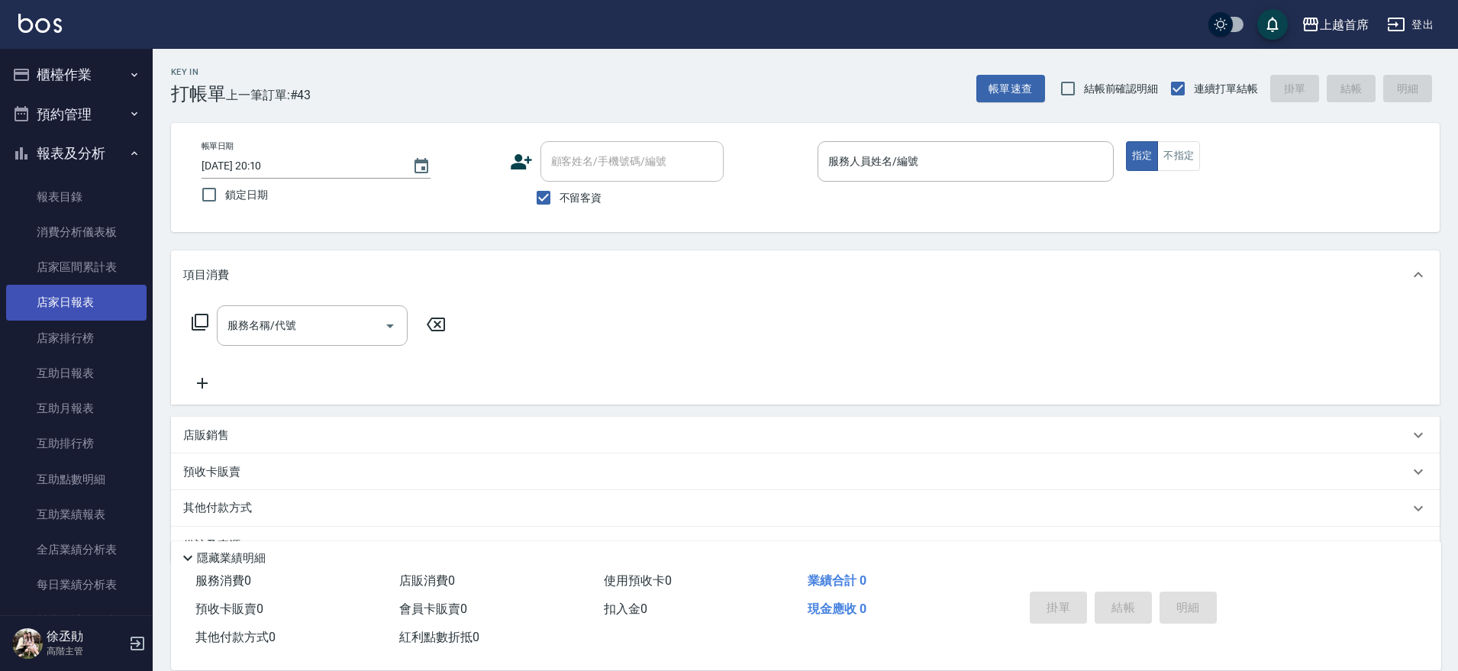
click at [82, 304] on link "店家日報表" at bounding box center [76, 302] width 140 height 35
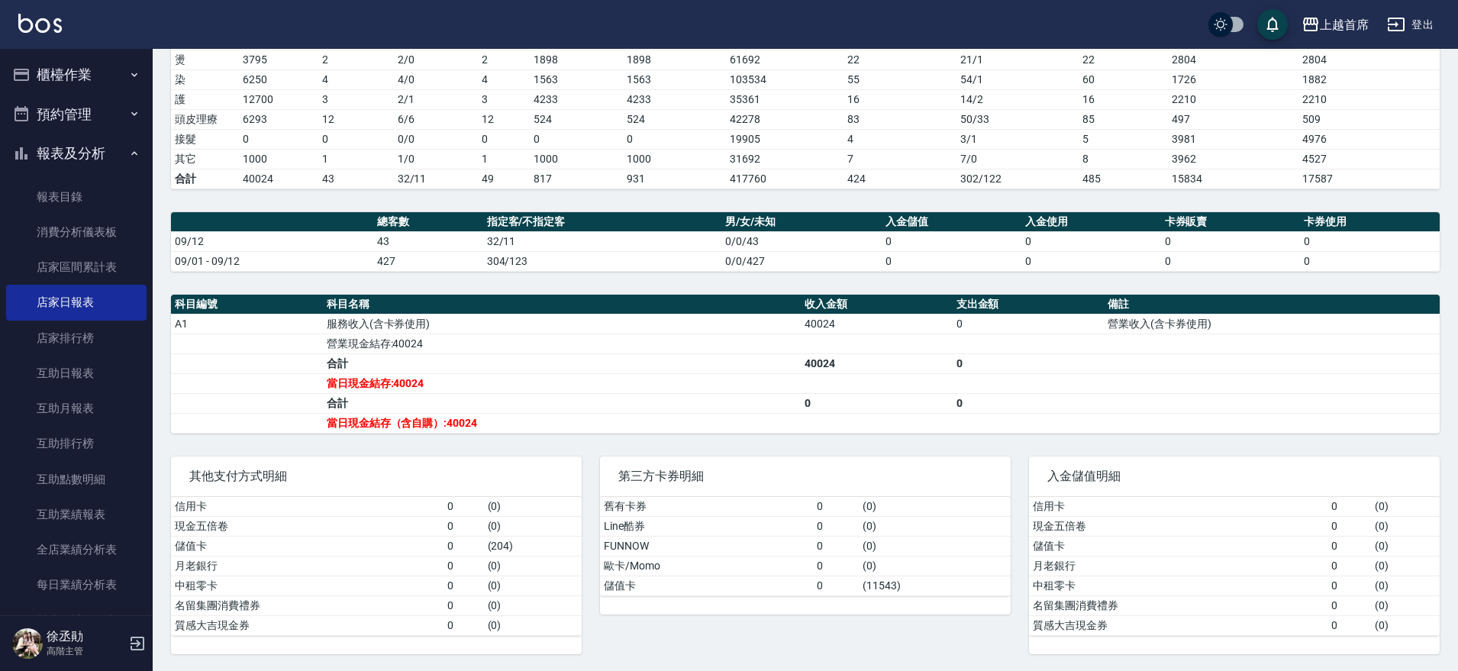
scroll to position [279, 0]
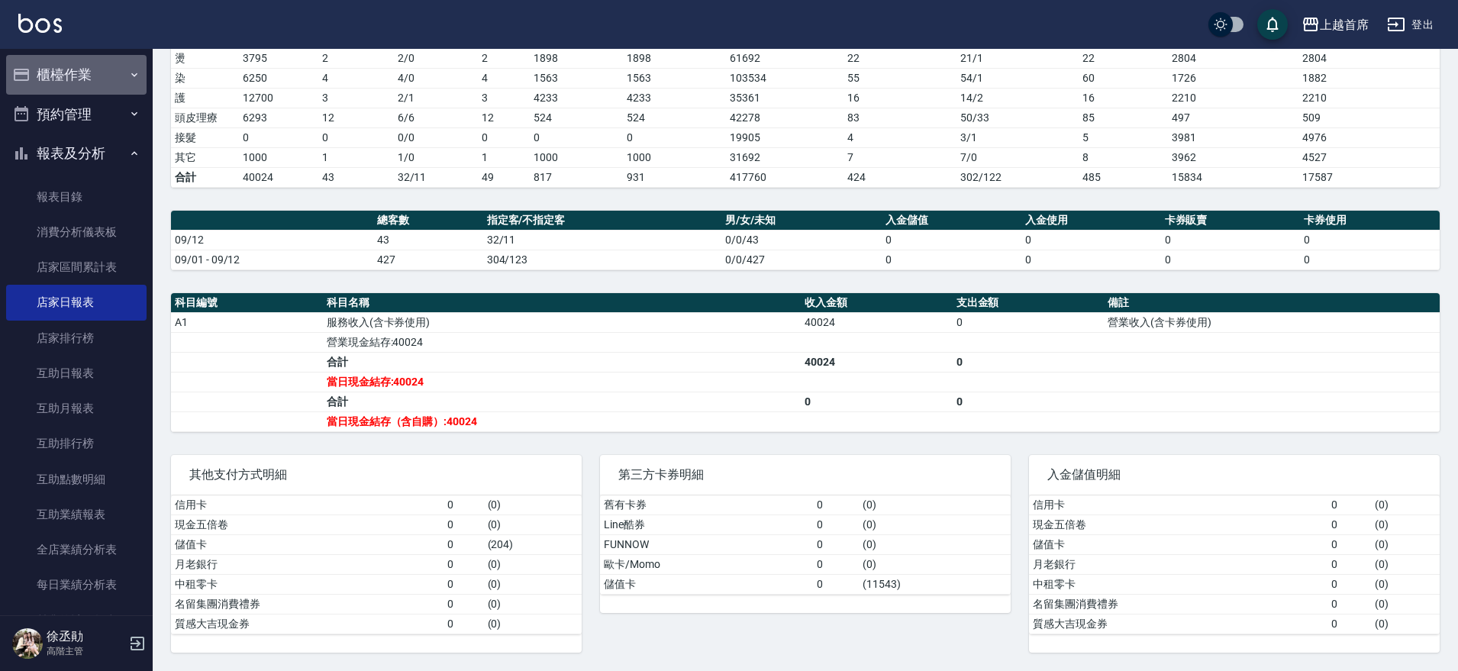
click at [111, 86] on button "櫃檯作業" at bounding box center [76, 75] width 140 height 40
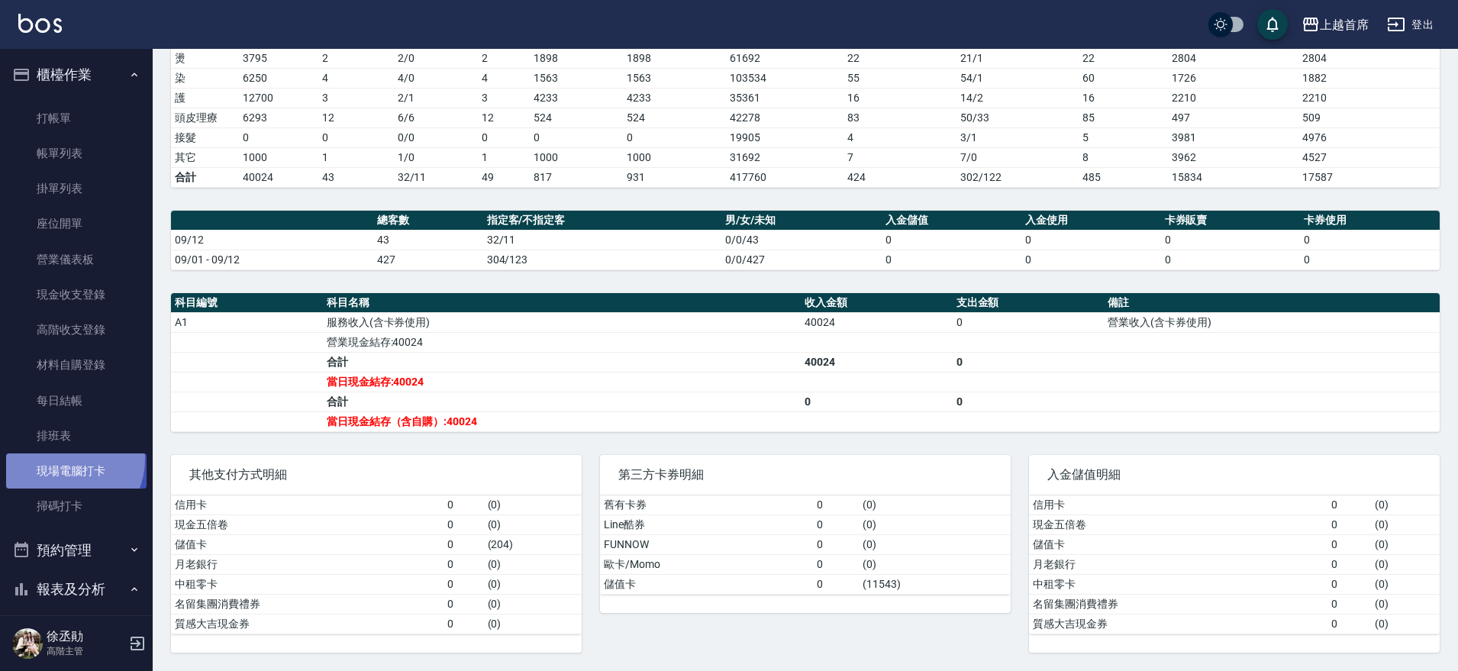
click at [60, 459] on link "現場電腦打卡" at bounding box center [76, 470] width 140 height 35
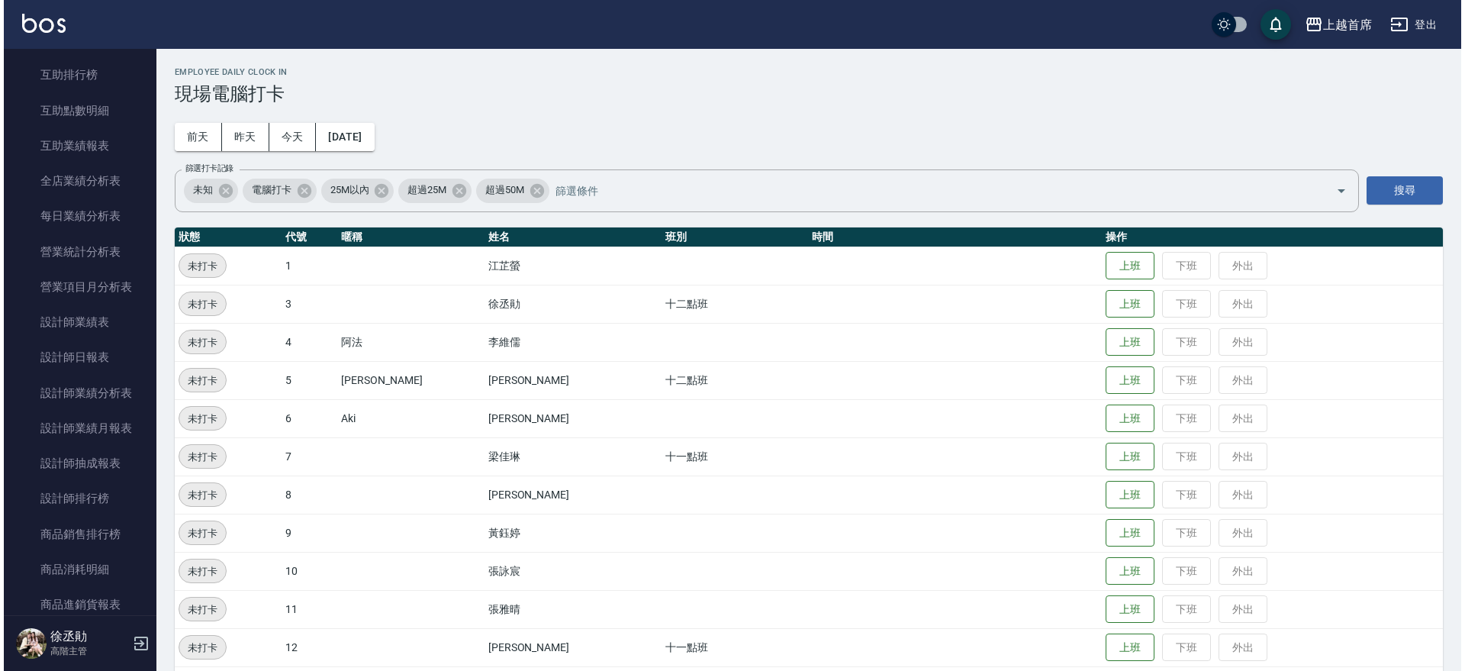
scroll to position [813, 0]
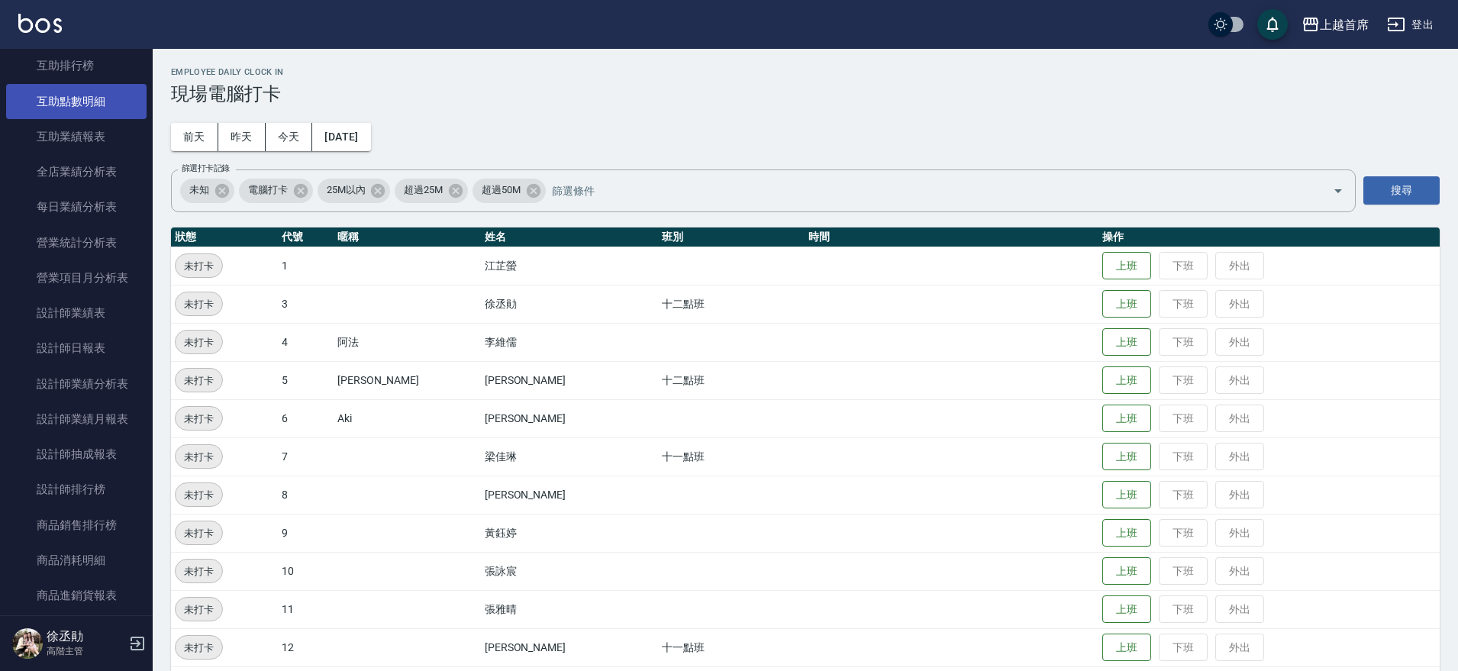
click at [74, 108] on link "互助點數明細" at bounding box center [76, 101] width 140 height 35
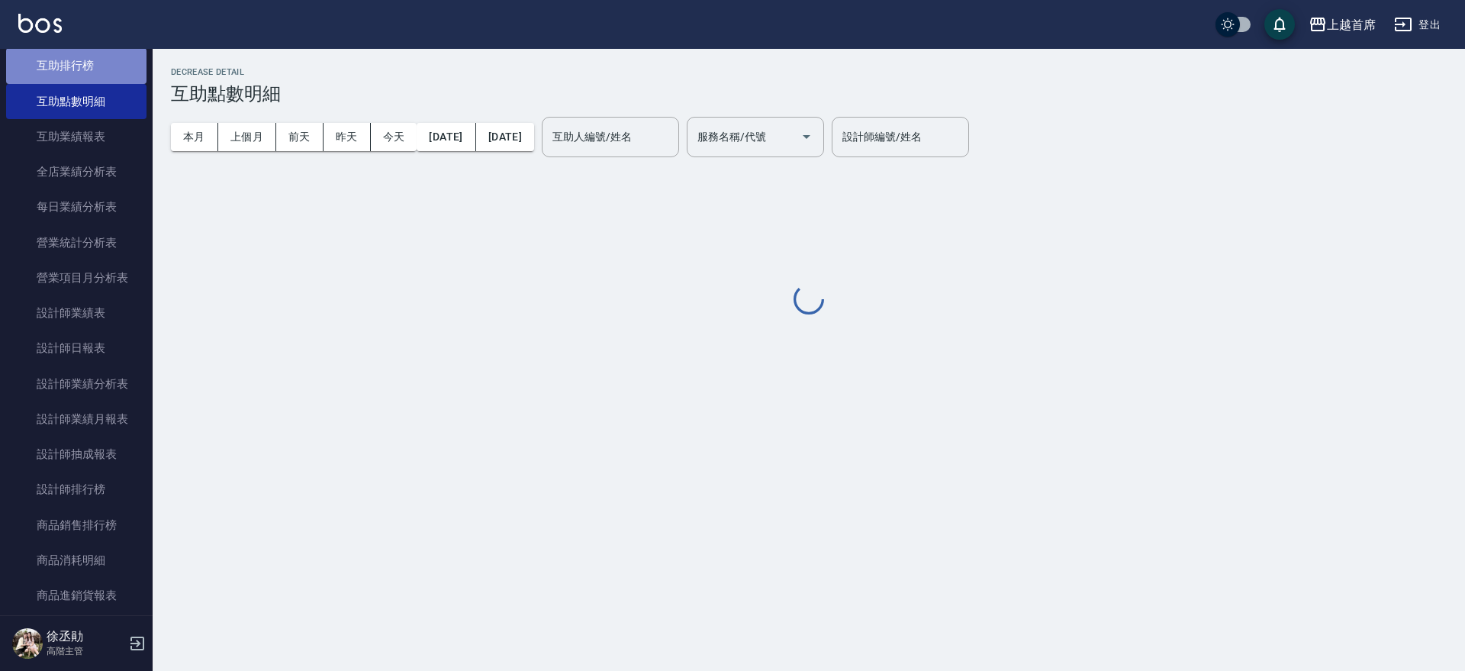
click at [84, 53] on link "互助排行榜" at bounding box center [76, 65] width 140 height 35
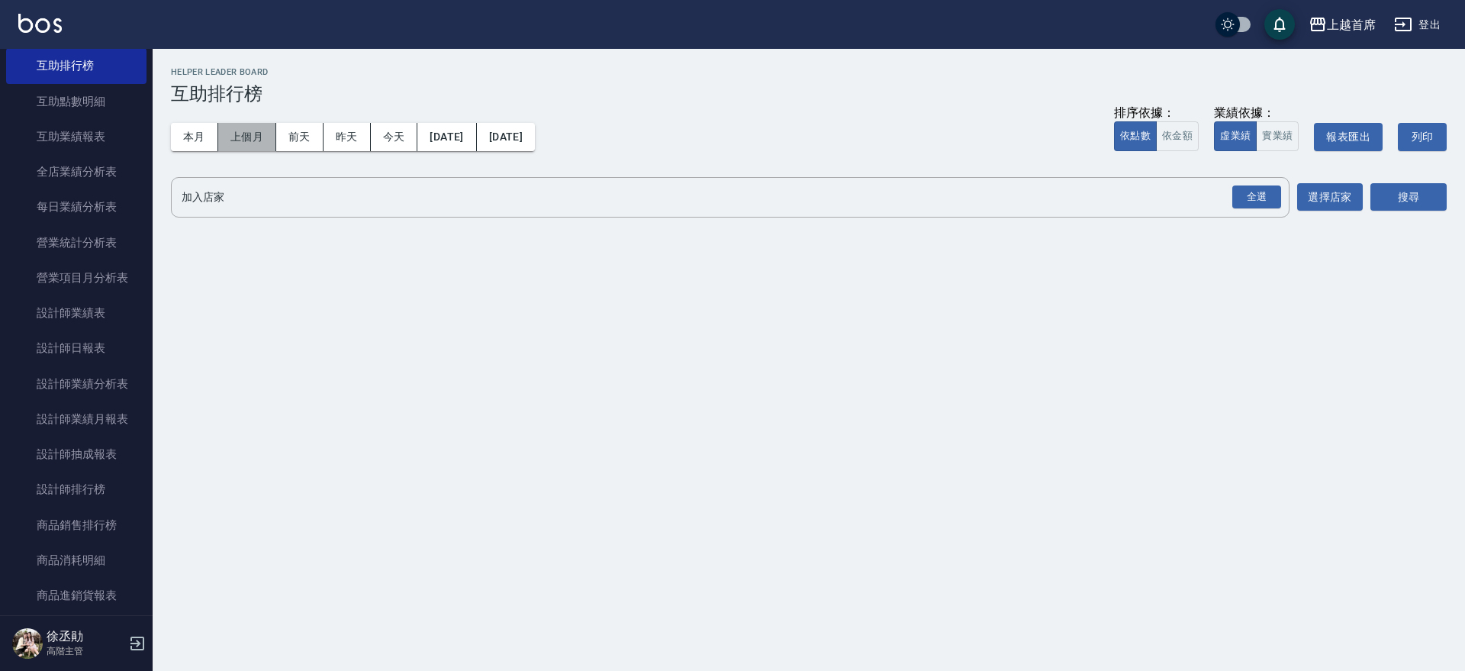
click at [224, 131] on button "上個月" at bounding box center [247, 137] width 58 height 28
click at [176, 132] on button "本月" at bounding box center [194, 137] width 47 height 28
click at [1250, 199] on div "全選" at bounding box center [1256, 197] width 49 height 24
click at [1431, 204] on button "搜尋" at bounding box center [1409, 198] width 76 height 28
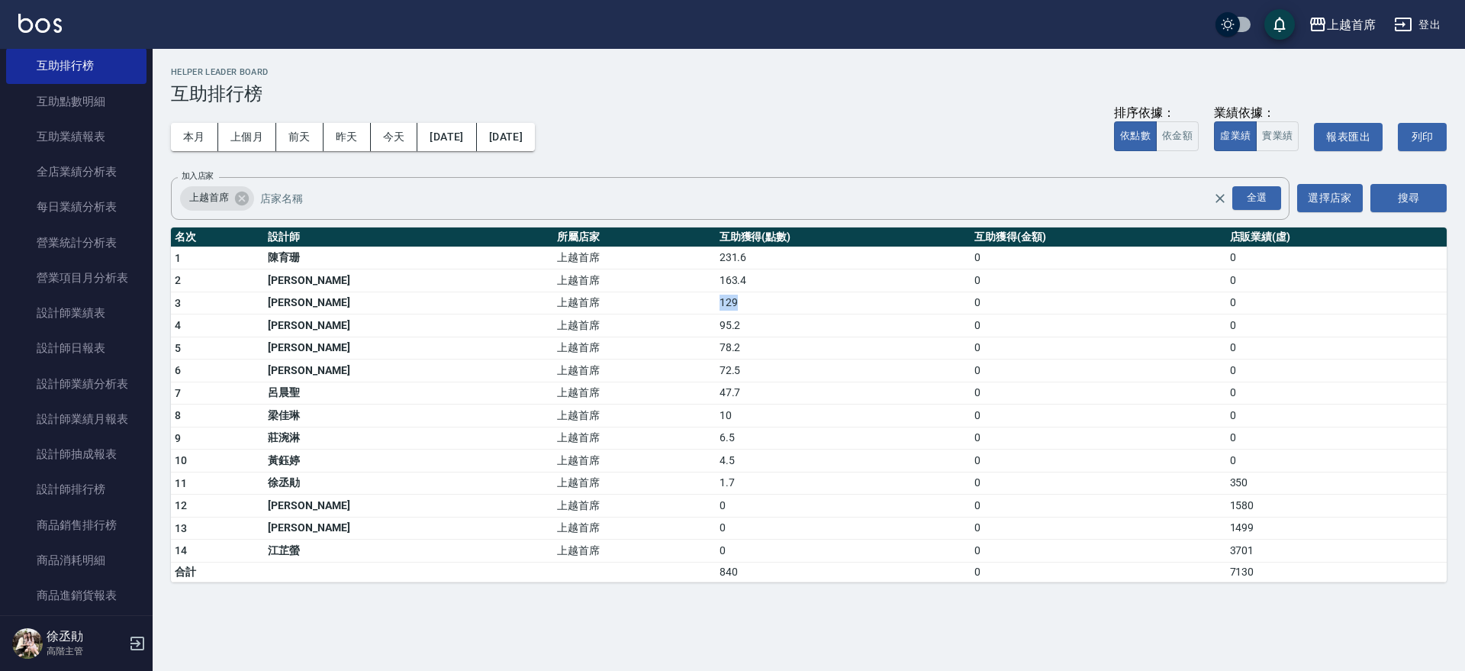
drag, startPoint x: 588, startPoint y: 301, endPoint x: 650, endPoint y: 307, distance: 62.0
click at [650, 307] on tr "3 蔡宛孜 上越首席 129 0 0" at bounding box center [809, 303] width 1276 height 23
click at [690, 97] on h3 "互助排行榜" at bounding box center [809, 93] width 1276 height 21
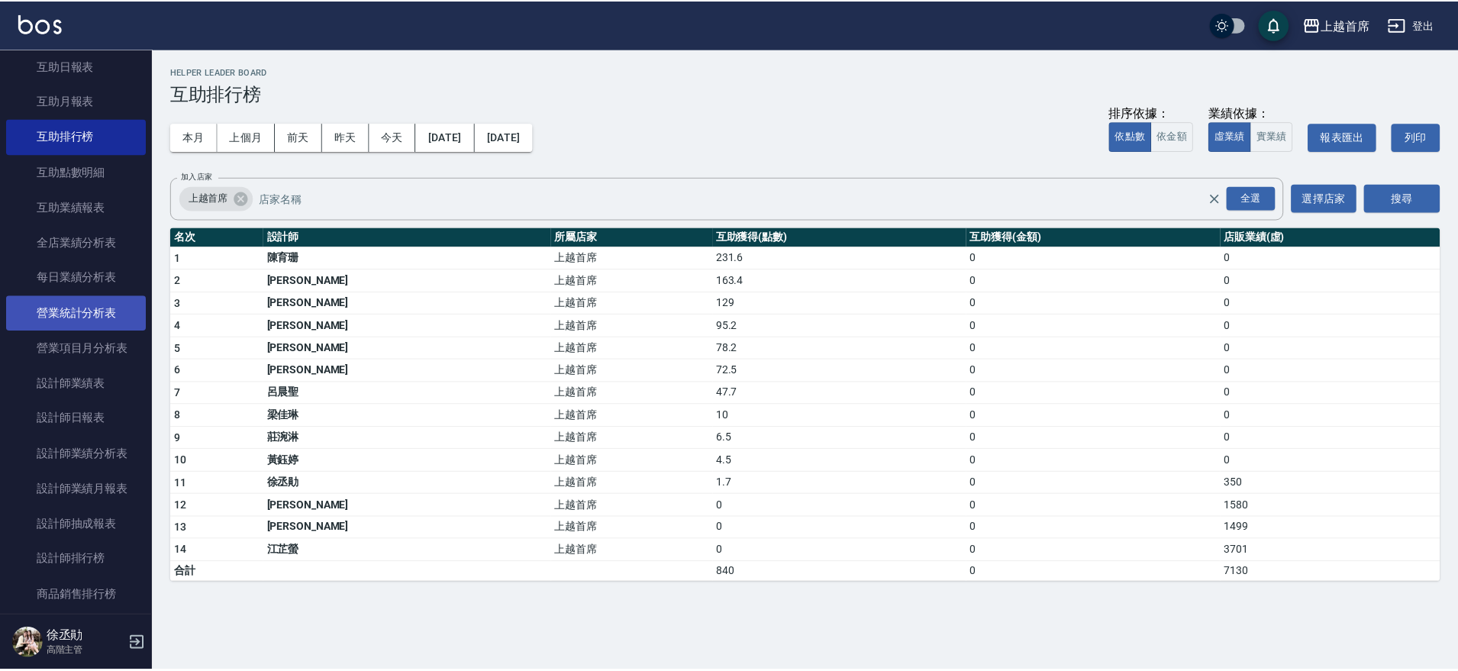
scroll to position [718, 0]
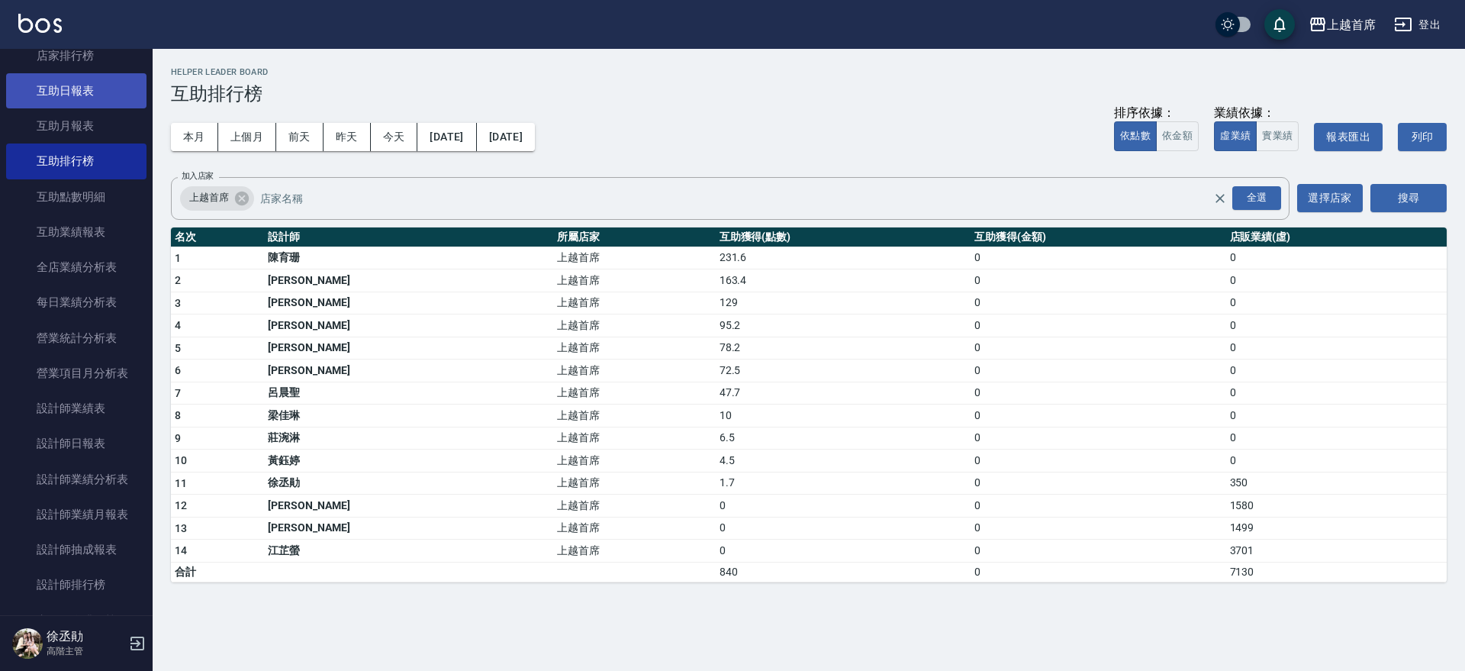
click at [102, 103] on link "互助日報表" at bounding box center [76, 90] width 140 height 35
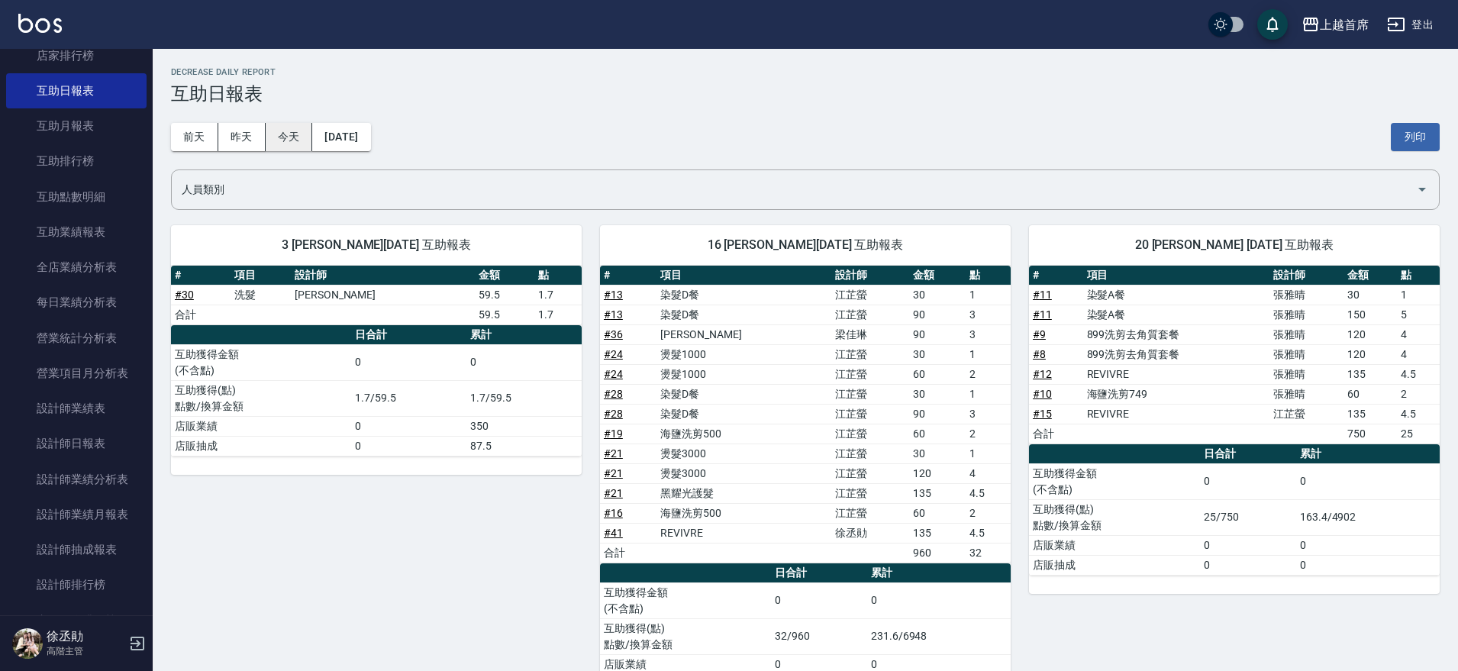
click at [300, 137] on button "今天" at bounding box center [289, 137] width 47 height 28
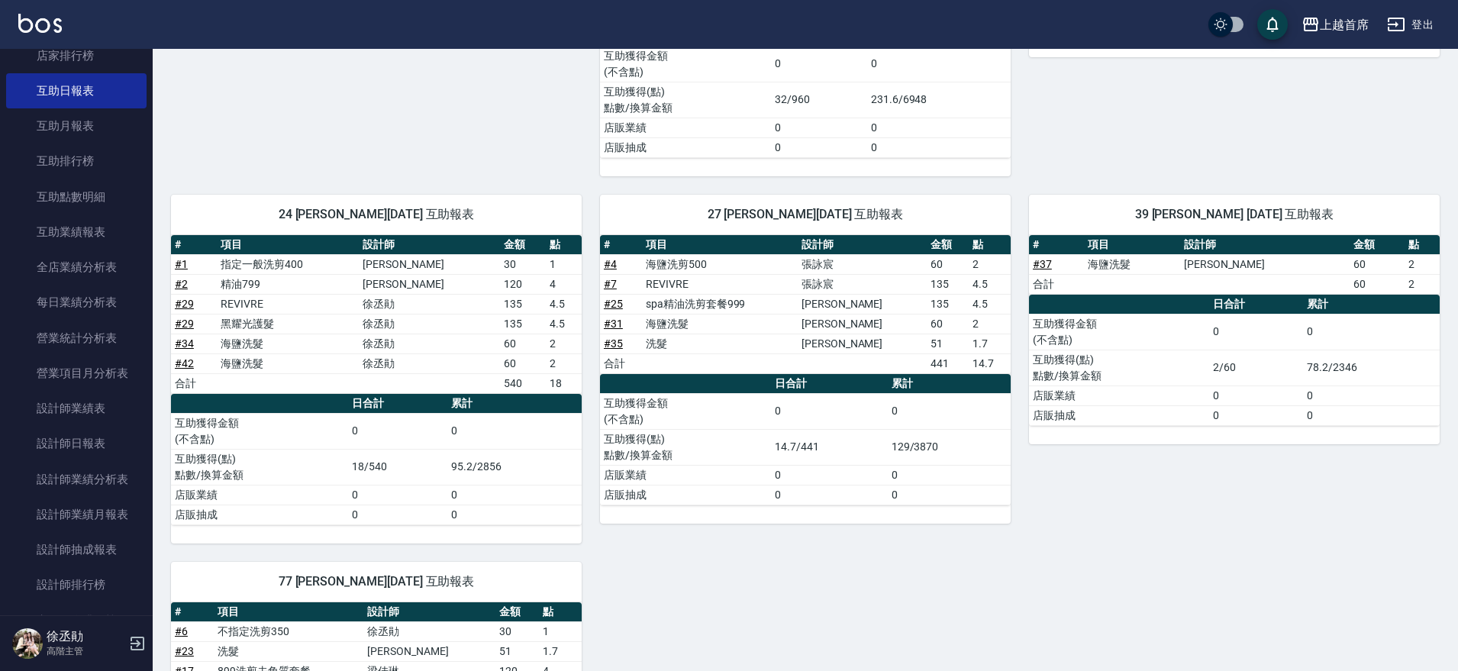
scroll to position [540, 0]
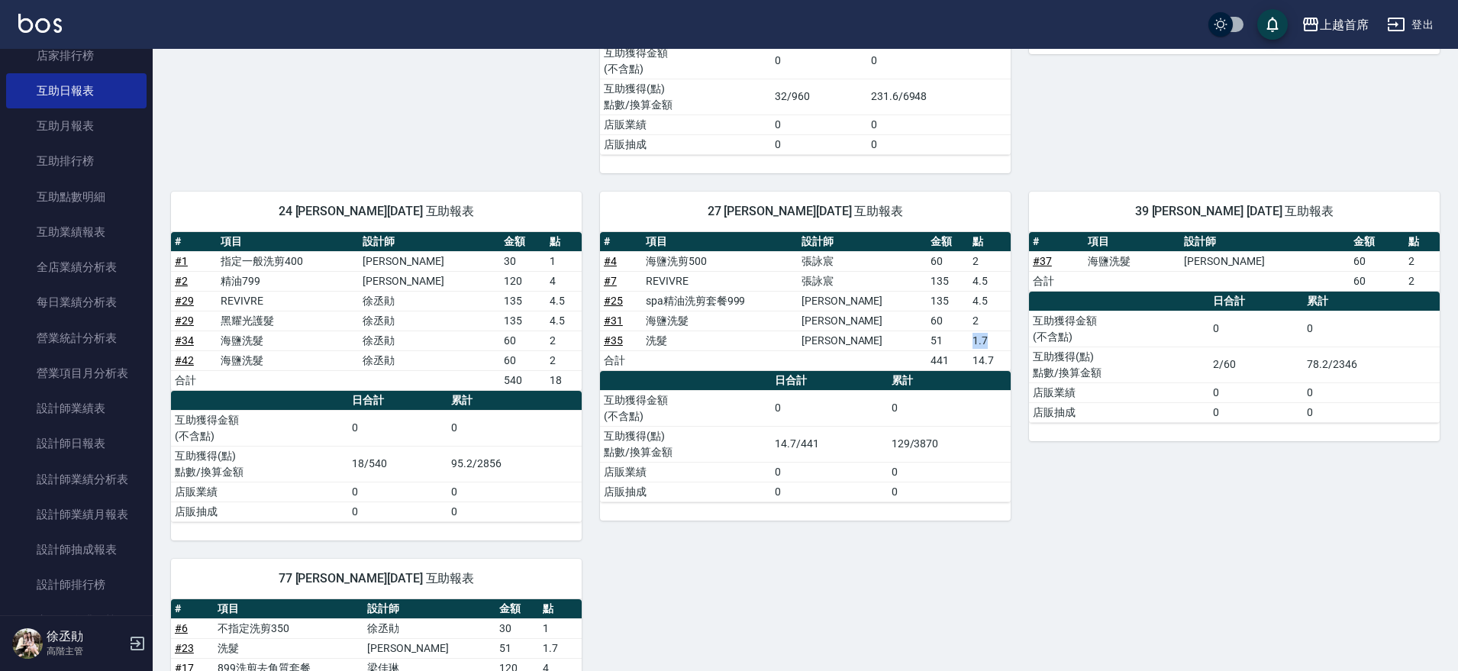
drag, startPoint x: 962, startPoint y: 333, endPoint x: 987, endPoint y: 339, distance: 26.7
click at [987, 339] on tr "# 35 洗髮 徐雅歆 51 1.7" at bounding box center [805, 340] width 411 height 20
click at [950, 259] on td "60" at bounding box center [947, 261] width 42 height 20
click at [947, 282] on td "135" at bounding box center [947, 281] width 42 height 20
click at [950, 302] on td "135" at bounding box center [947, 301] width 42 height 20
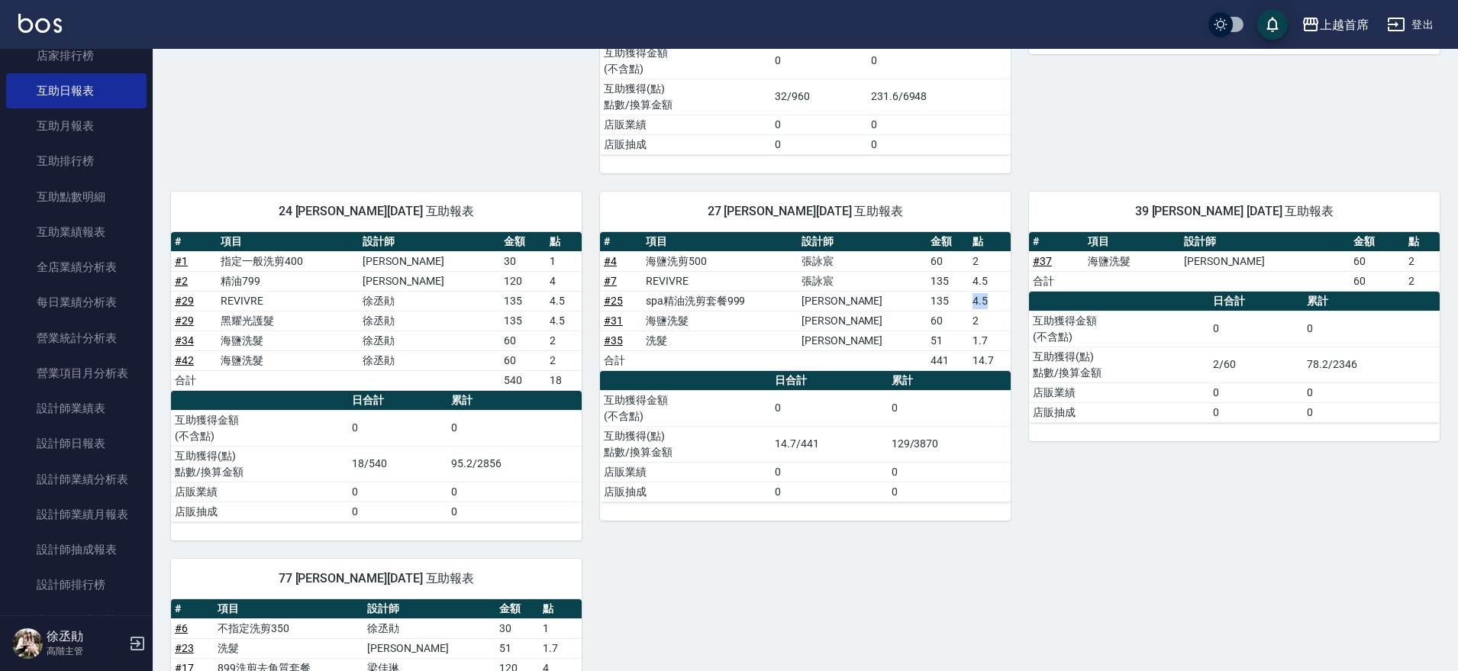
drag, startPoint x: 950, startPoint y: 302, endPoint x: 993, endPoint y: 297, distance: 43.1
click at [993, 297] on tr "# 25 spa精油洗剪套餐999 徐雅歆 135 4.5" at bounding box center [805, 301] width 411 height 20
click at [983, 319] on td "2" at bounding box center [989, 321] width 42 height 20
drag, startPoint x: 982, startPoint y: 318, endPoint x: 947, endPoint y: 308, distance: 36.7
click at [947, 308] on tbody "# 4 海鹽洗剪500 張詠宸 60 2 # 7 REVIVRE 張詠宸 135 4.5 # 25 spa精油洗剪套餐999 徐雅歆 135 4.5 # 31…" at bounding box center [805, 310] width 411 height 119
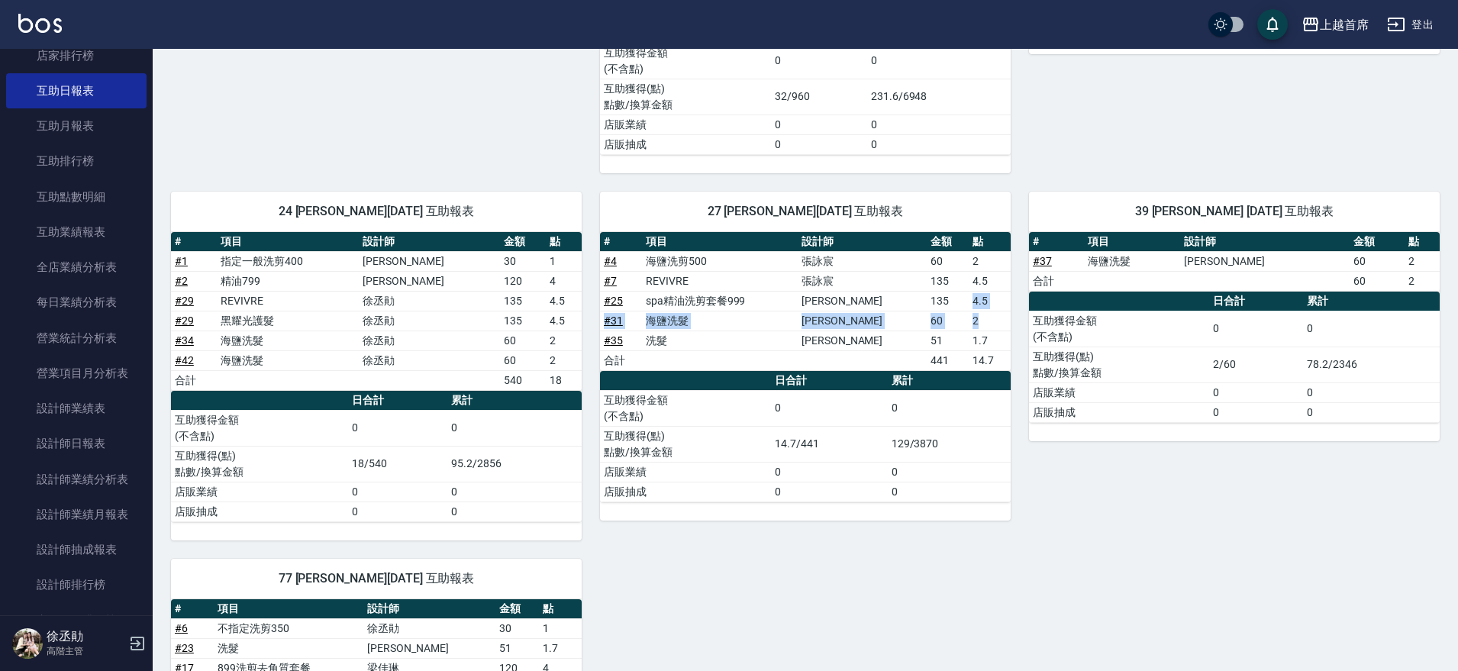
click at [962, 323] on td "60" at bounding box center [947, 321] width 42 height 20
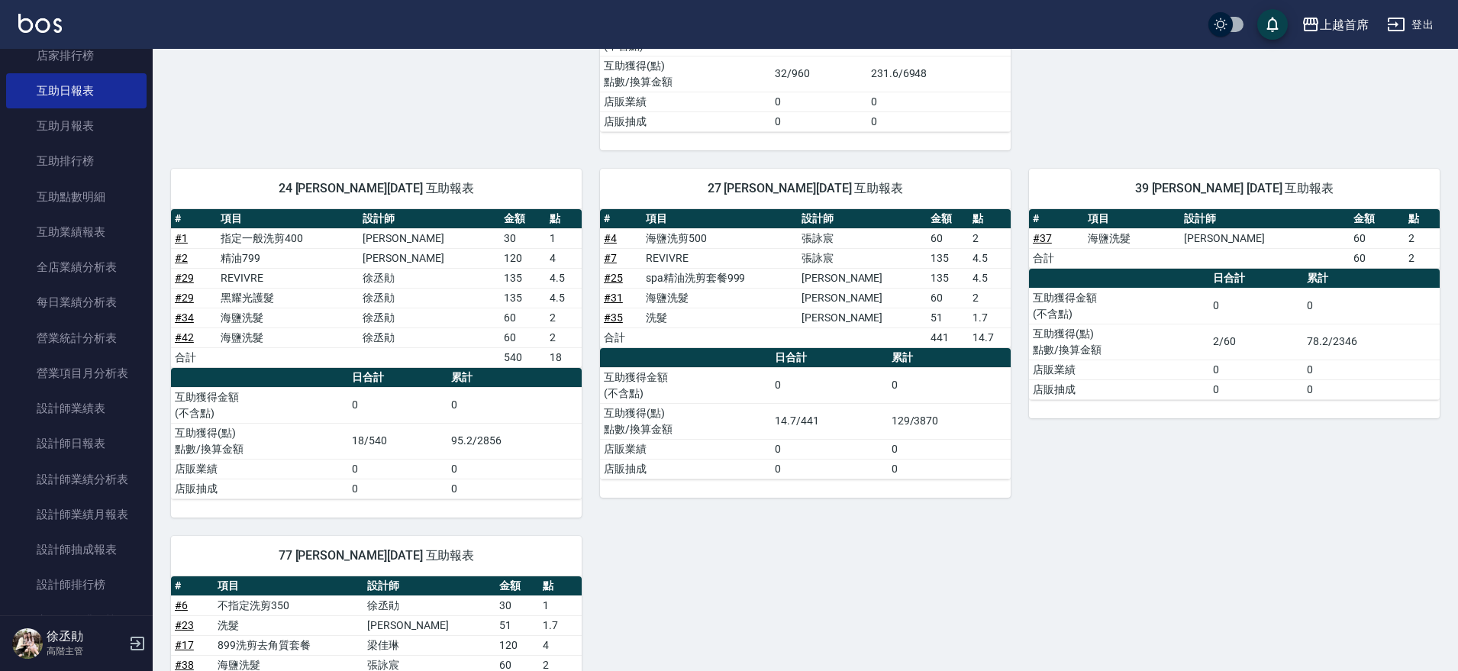
scroll to position [568, 0]
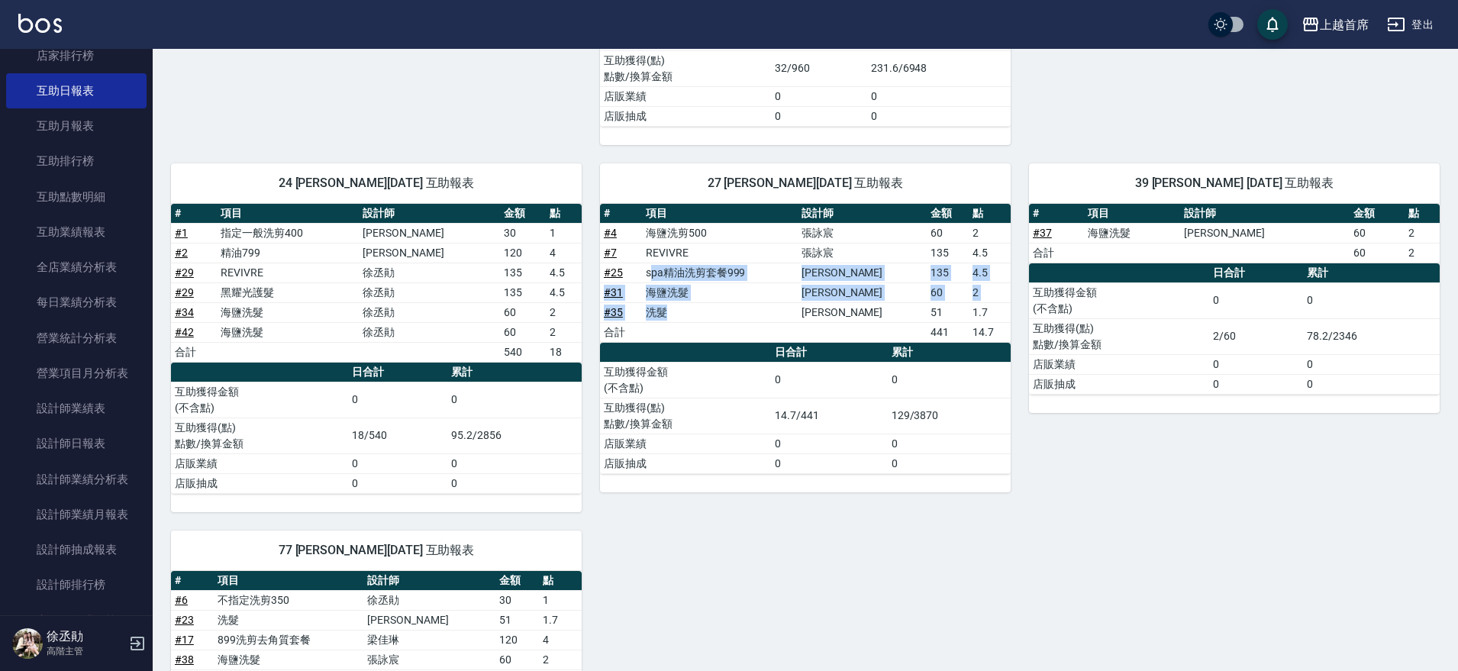
drag, startPoint x: 659, startPoint y: 280, endPoint x: 805, endPoint y: 302, distance: 147.4
click at [805, 302] on tbody "# 4 海鹽洗剪500 張詠宸 60 2 # 7 REVIVRE 張詠宸 135 4.5 # 25 spa精油洗剪套餐999 徐雅歆 135 4.5 # 31…" at bounding box center [805, 282] width 411 height 119
click at [723, 296] on td "海鹽洗髮" at bounding box center [720, 292] width 156 height 20
drag, startPoint x: 651, startPoint y: 276, endPoint x: 720, endPoint y: 288, distance: 69.8
click at [720, 288] on tbody "# 4 海鹽洗剪500 張詠宸 60 2 # 7 REVIVRE 張詠宸 135 4.5 # 25 spa精油洗剪套餐999 徐雅歆 135 4.5 # 31…" at bounding box center [805, 282] width 411 height 119
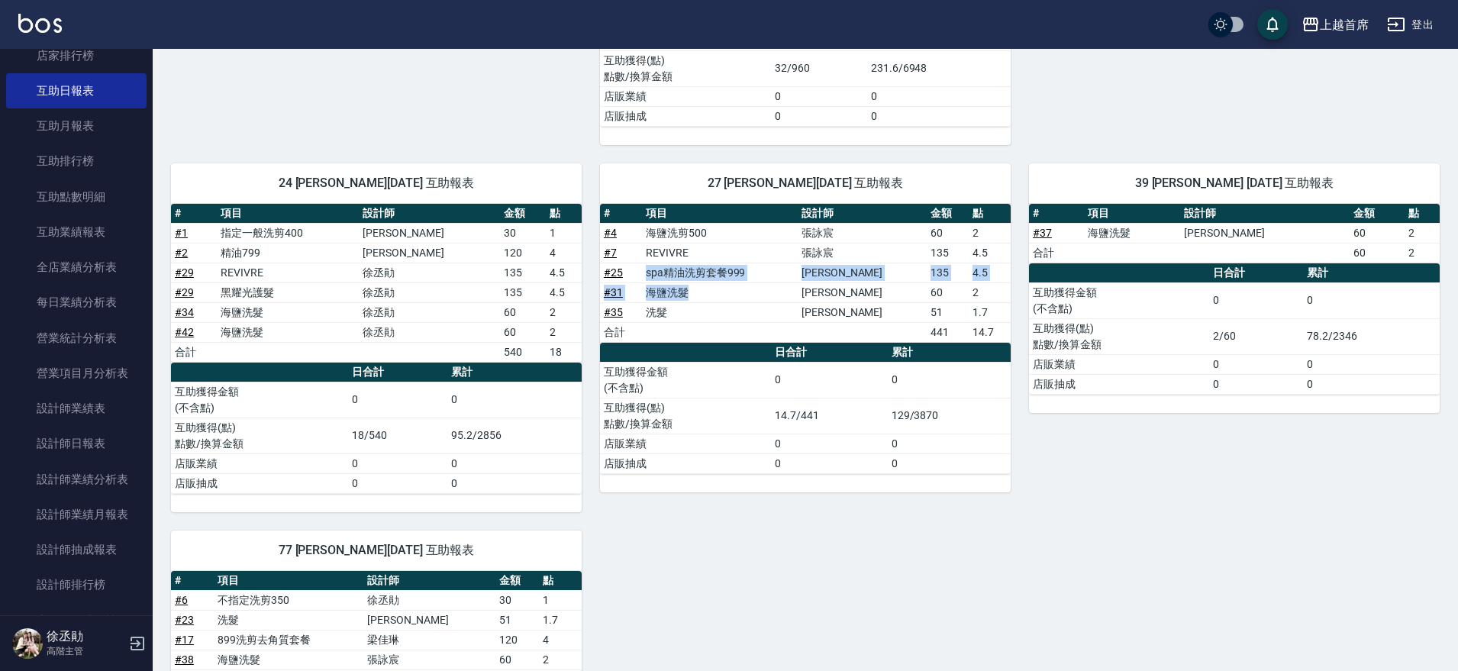
click at [720, 288] on td "海鹽洗髮" at bounding box center [720, 292] width 156 height 20
click at [733, 293] on td "海鹽洗髮" at bounding box center [720, 292] width 156 height 20
click at [916, 414] on td "129/3870" at bounding box center [949, 416] width 123 height 36
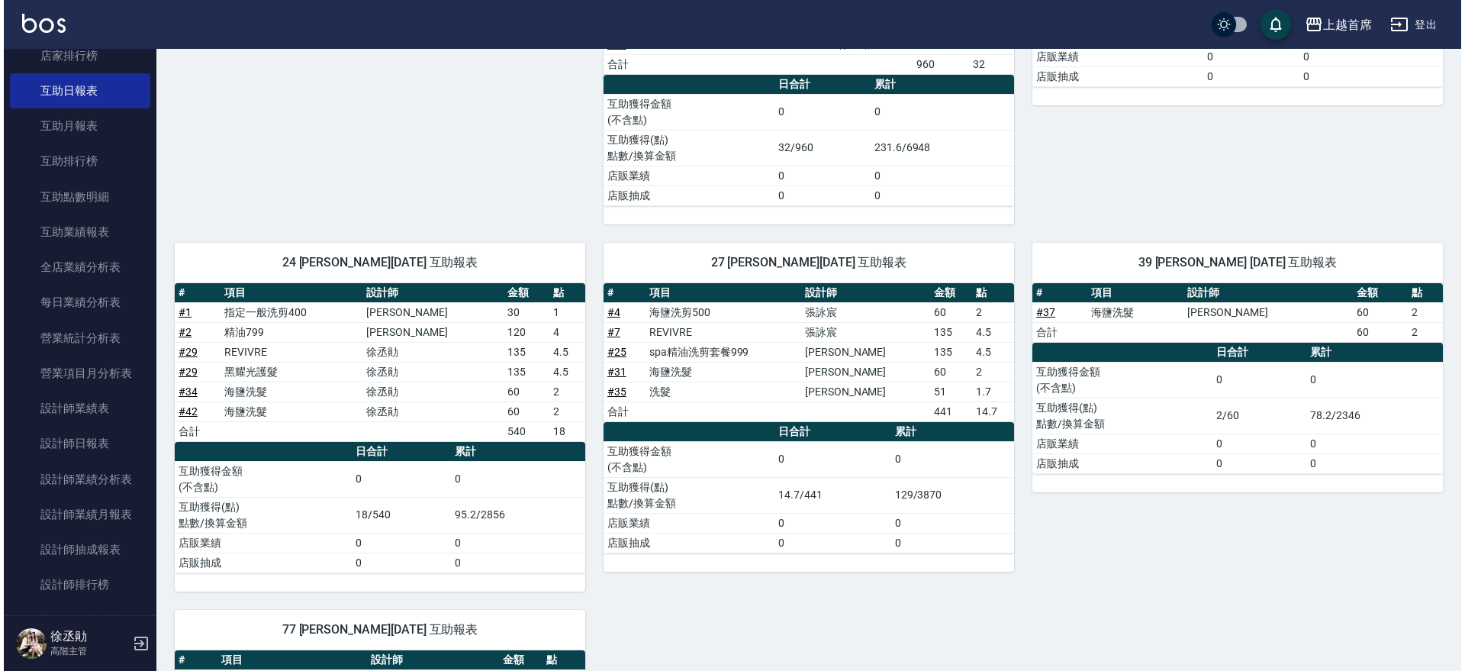
scroll to position [0, 0]
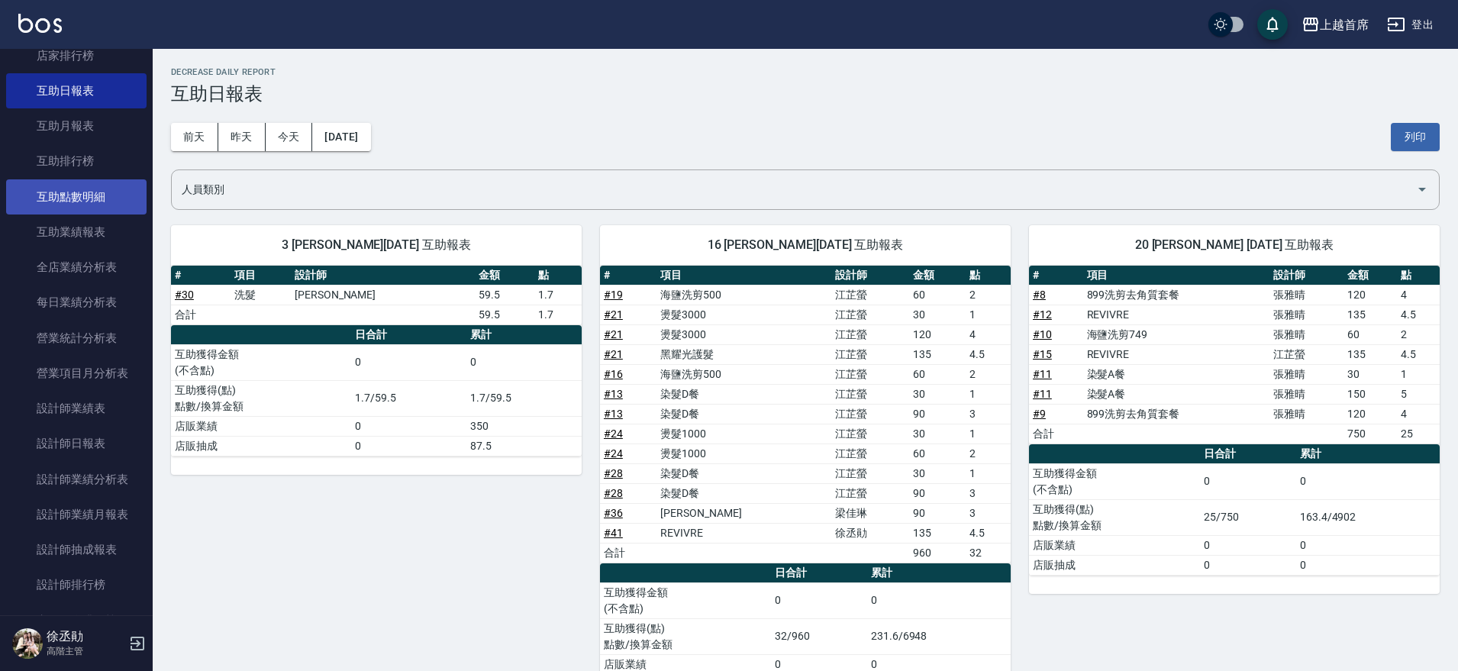
click at [57, 198] on link "互助點數明細" at bounding box center [76, 196] width 140 height 35
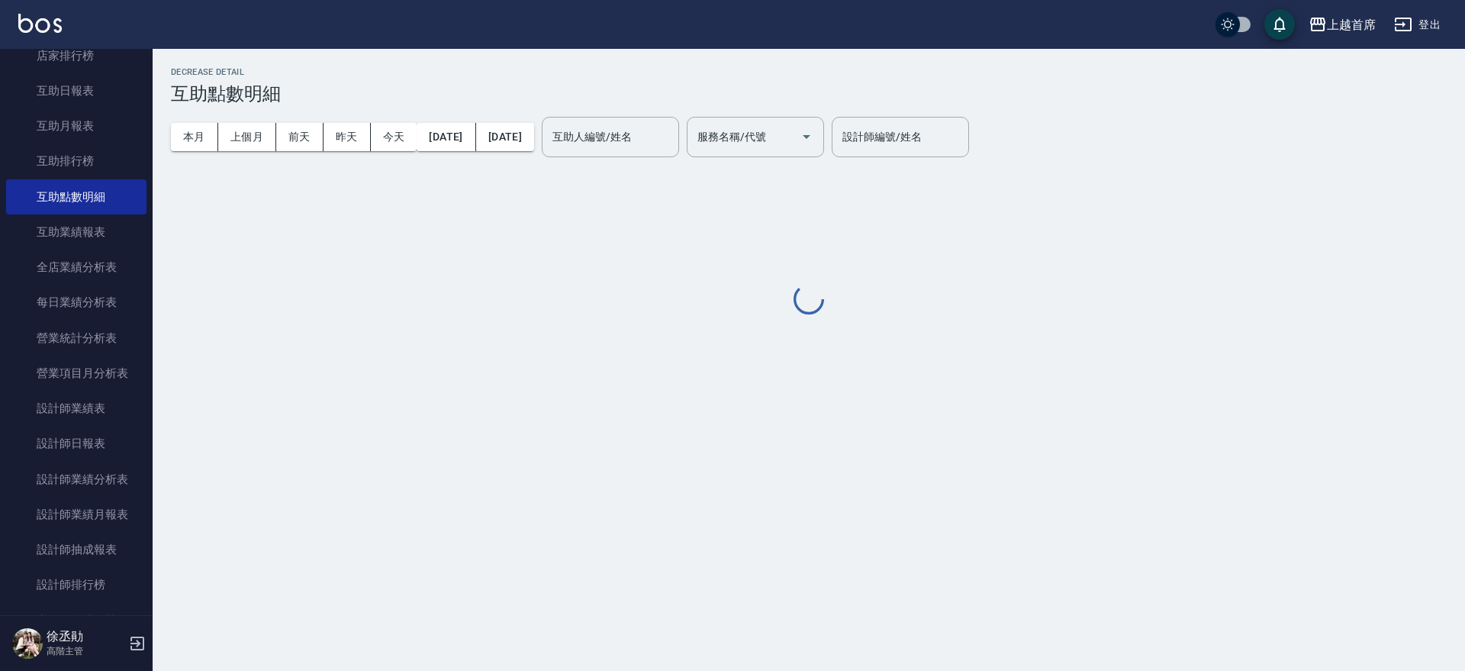
drag, startPoint x: 66, startPoint y: 243, endPoint x: 171, endPoint y: 243, distance: 104.5
click at [66, 243] on link "互助業績報表" at bounding box center [76, 231] width 140 height 35
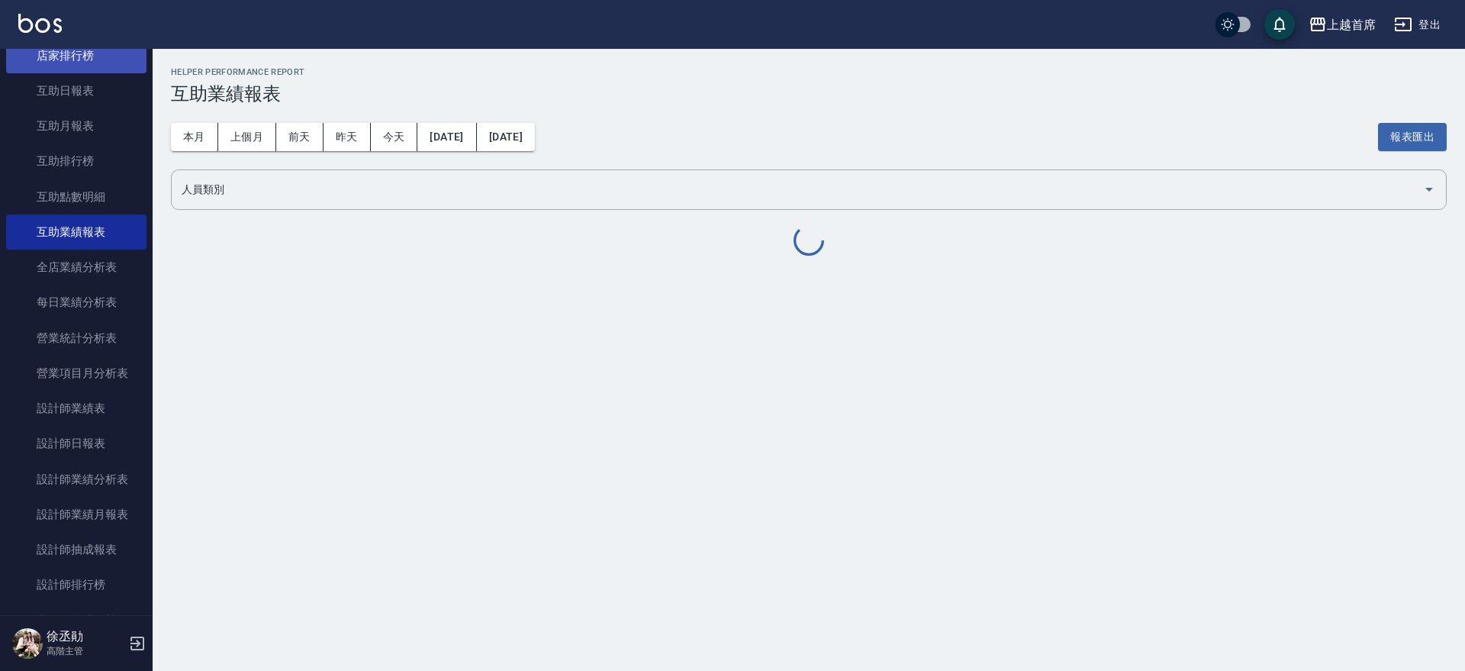
click at [89, 49] on link "店家排行榜" at bounding box center [76, 55] width 140 height 35
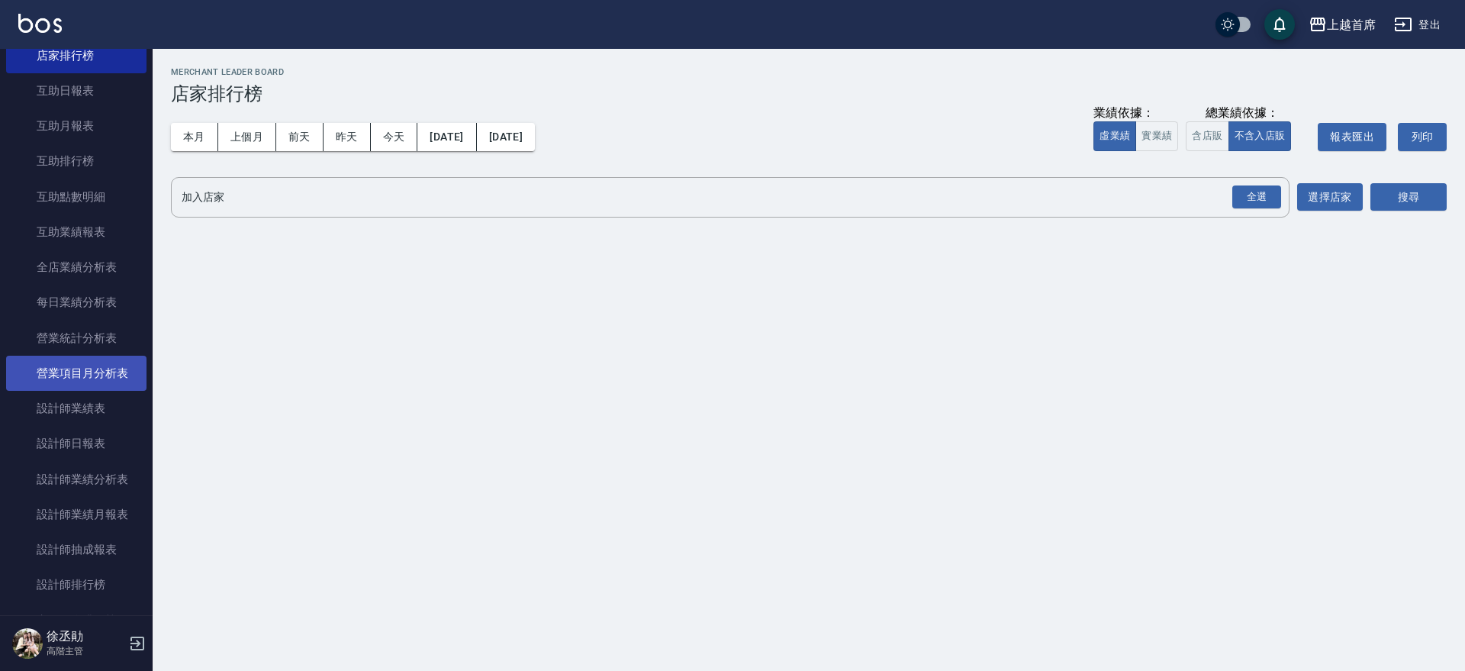
drag, startPoint x: 41, startPoint y: 324, endPoint x: 44, endPoint y: 375, distance: 52.0
click at [40, 326] on link "營業統計分析表" at bounding box center [76, 338] width 140 height 35
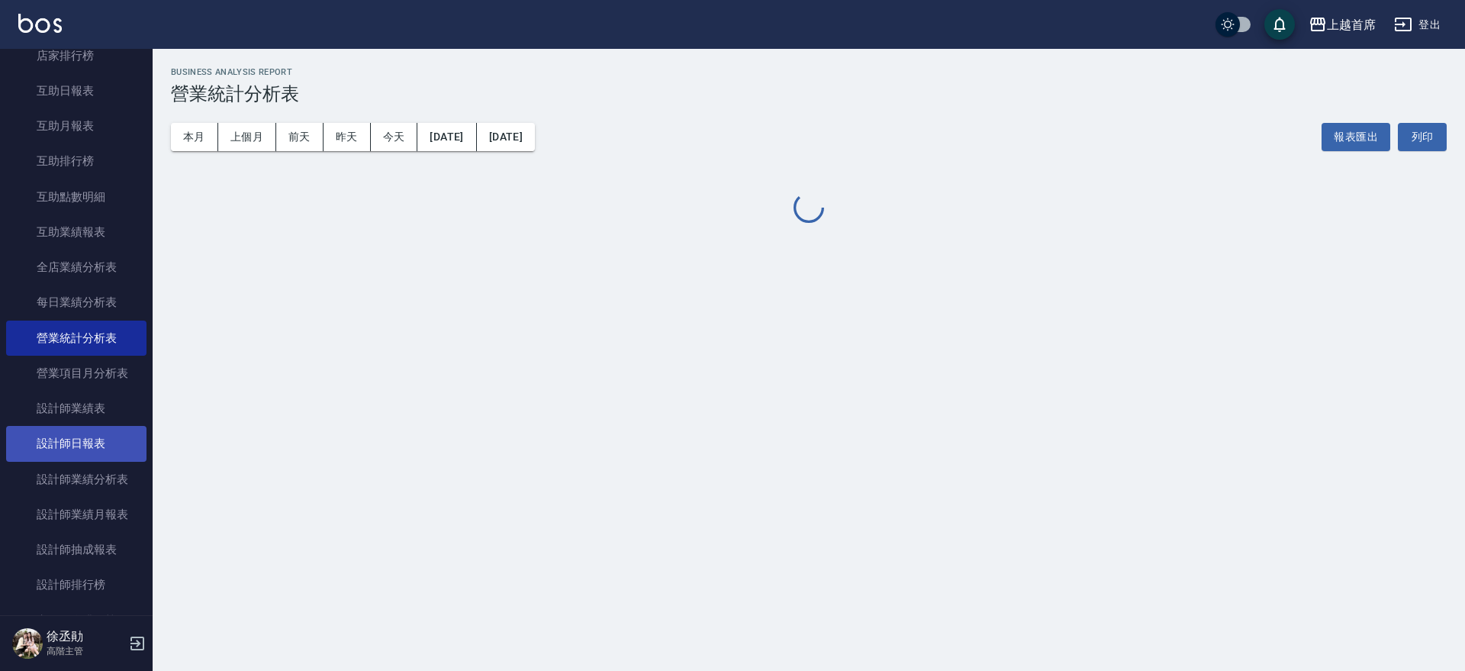
click at [51, 432] on link "設計師日報表" at bounding box center [76, 443] width 140 height 35
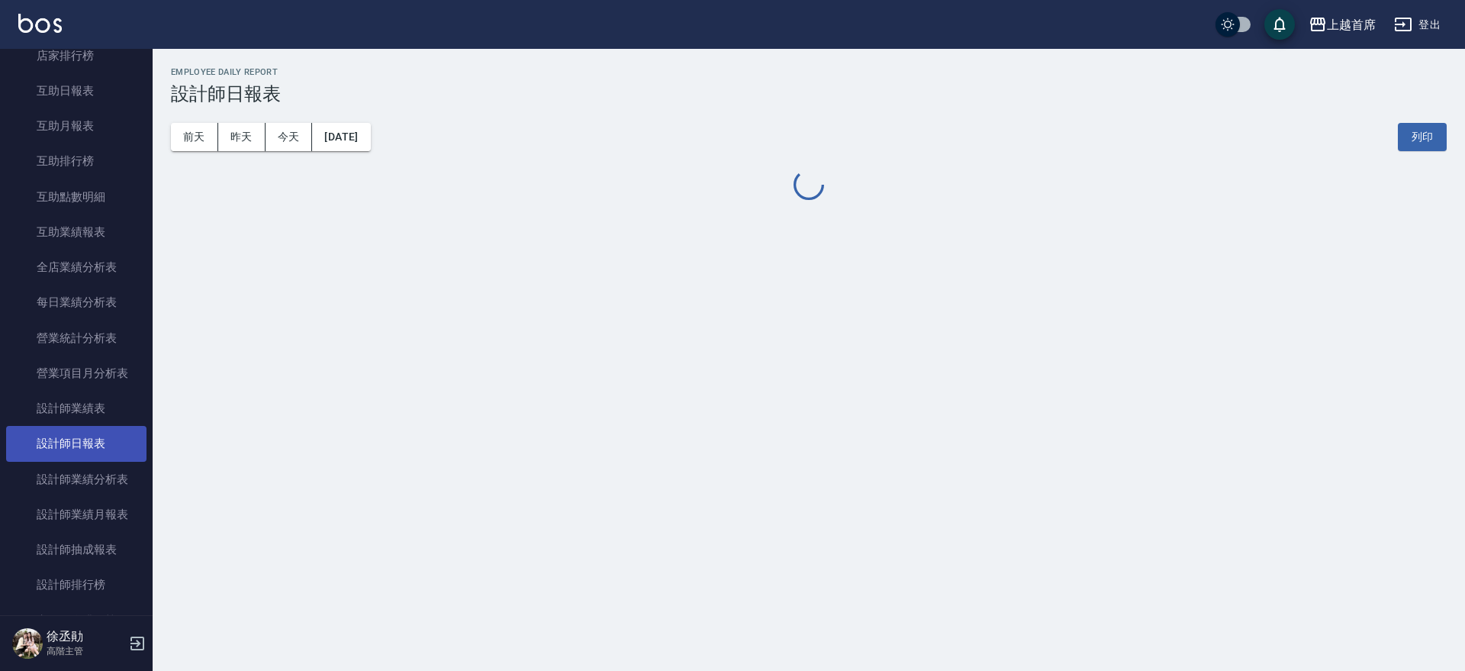
click at [45, 491] on link "設計師業績分析表" at bounding box center [76, 479] width 140 height 35
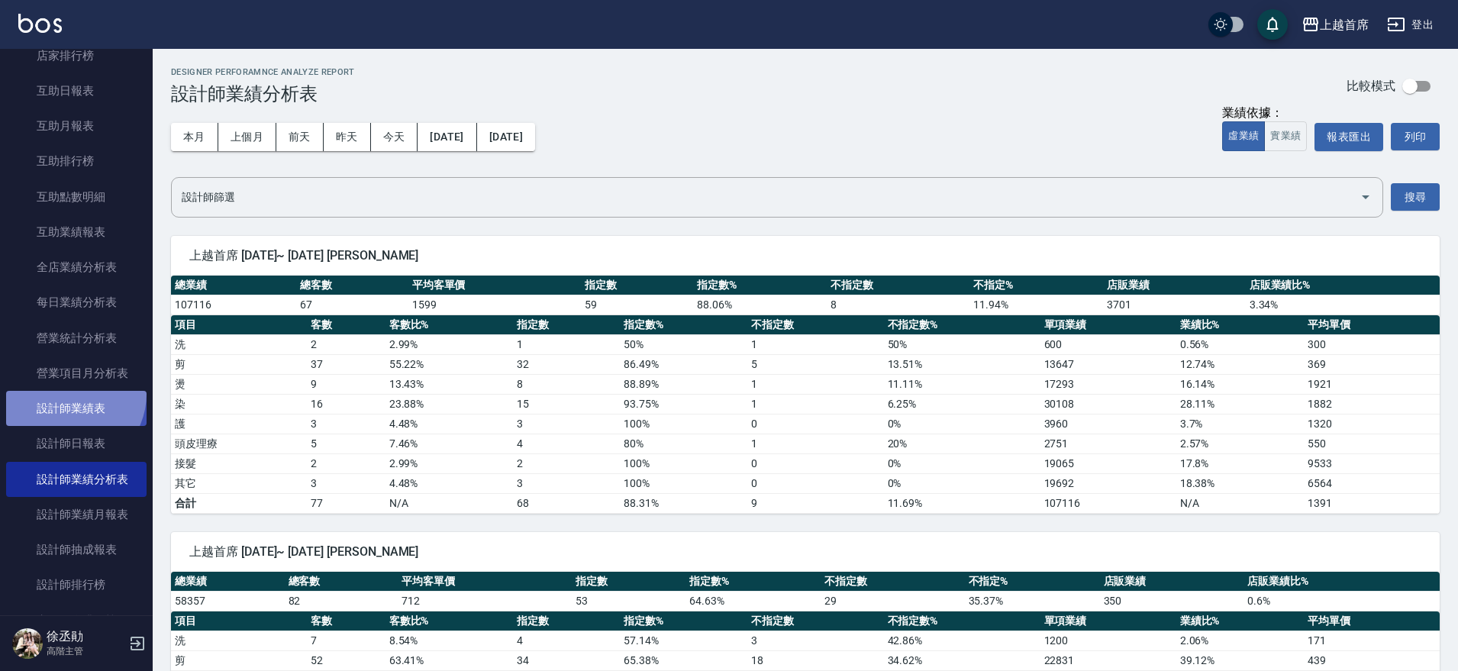
click at [67, 394] on link "設計師業績表" at bounding box center [76, 408] width 140 height 35
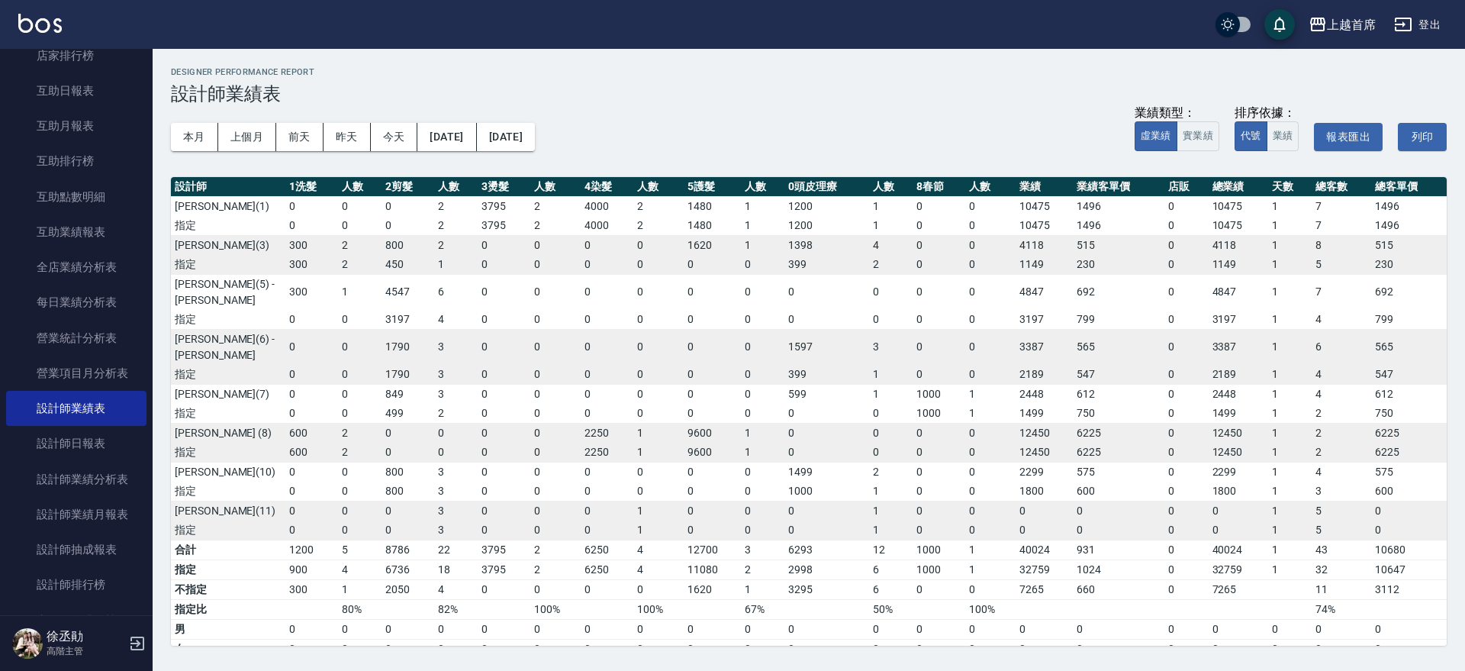
drag, startPoint x: 144, startPoint y: 362, endPoint x: 141, endPoint y: 396, distance: 33.7
click at [141, 417] on nav "櫃檯作業 打帳單 帳單列表 掛單列表 座位開單 營業儀表板 現金收支登錄 高階收支登錄 材料自購登錄 每日結帳 排班表 現場電腦打卡 掃碼打卡 預約管理 預約…" at bounding box center [76, 332] width 153 height 566
click at [153, 352] on div "上越首席 登出 櫃檯作業 打帳單 帳單列表 掛單列表 座位開單 營業儀表板 現金收支登錄 高階收支登錄 材料自購登錄 每日結帳 排班表 現場電腦打卡 掃碼打卡…" at bounding box center [732, 335] width 1465 height 671
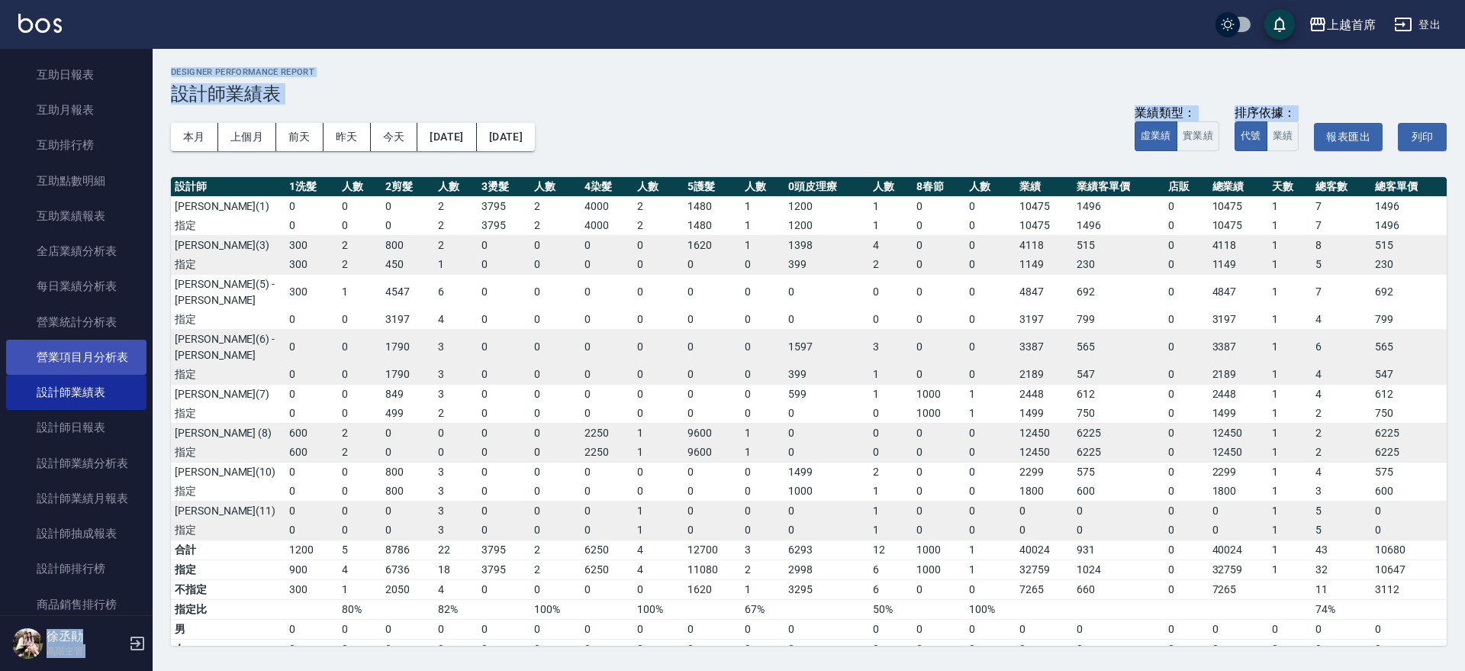
click at [137, 356] on link "營業項目月分析表" at bounding box center [76, 357] width 140 height 35
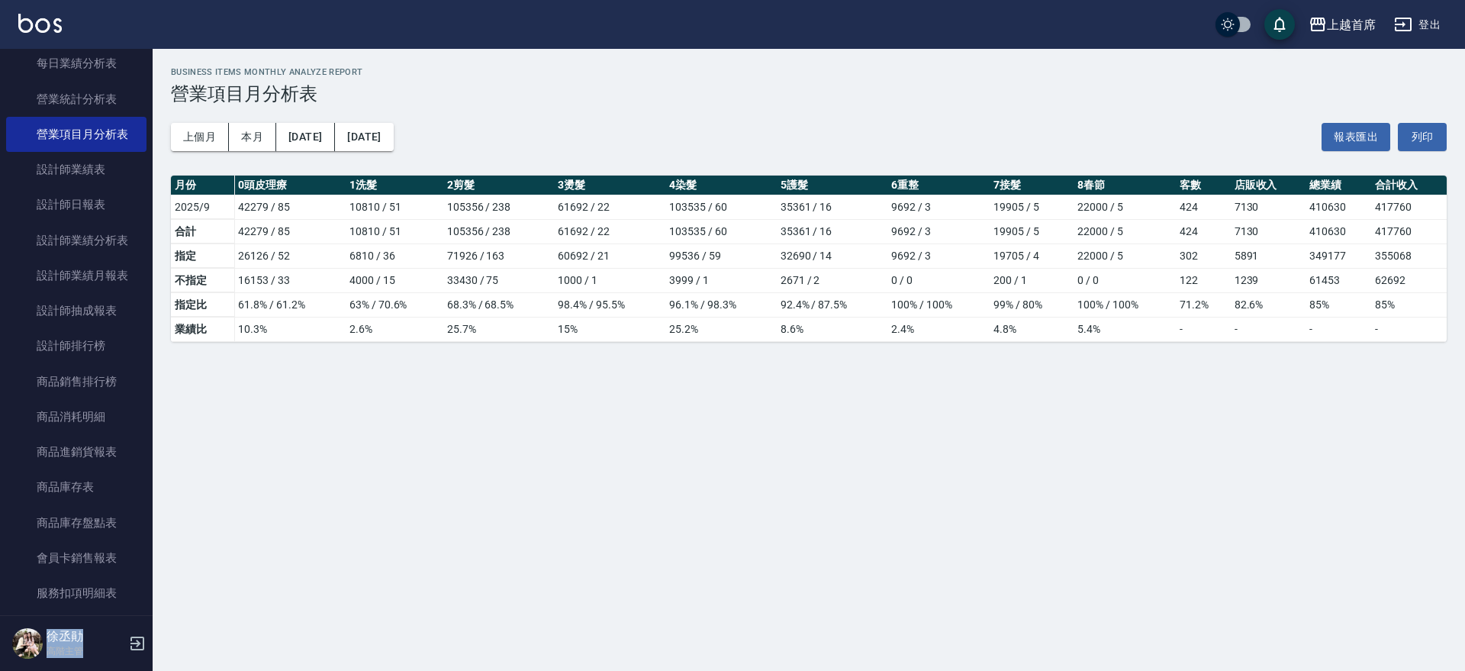
scroll to position [939, 0]
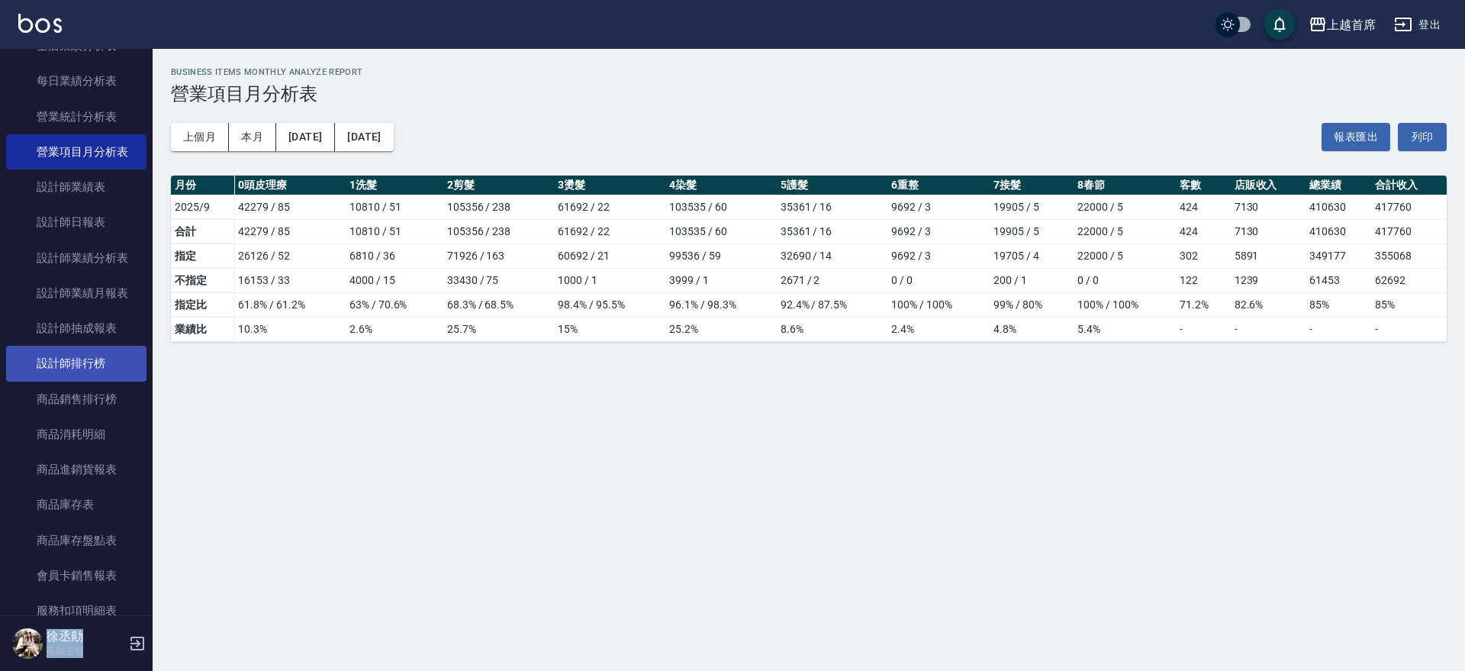
click at [102, 364] on link "設計師排行榜" at bounding box center [76, 363] width 140 height 35
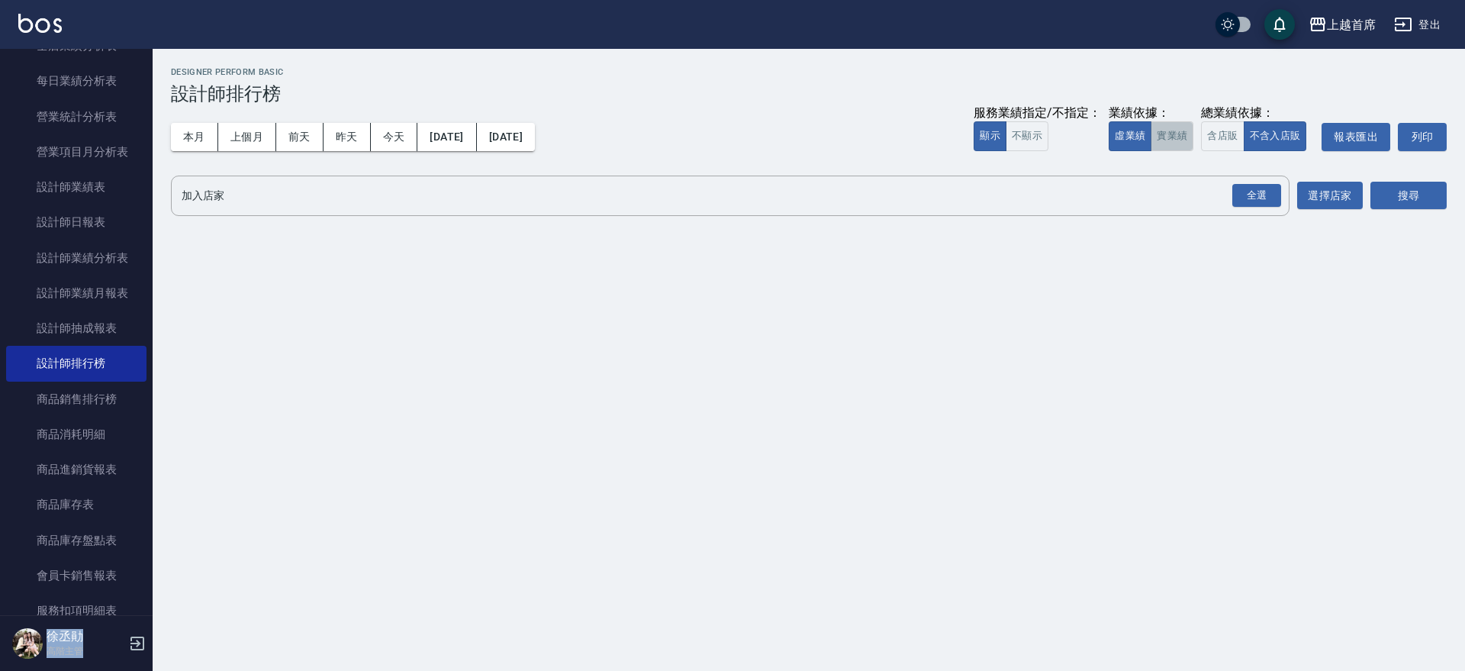
click at [1169, 137] on button "實業績" at bounding box center [1172, 136] width 43 height 30
click at [1245, 186] on div "全選" at bounding box center [1256, 196] width 49 height 24
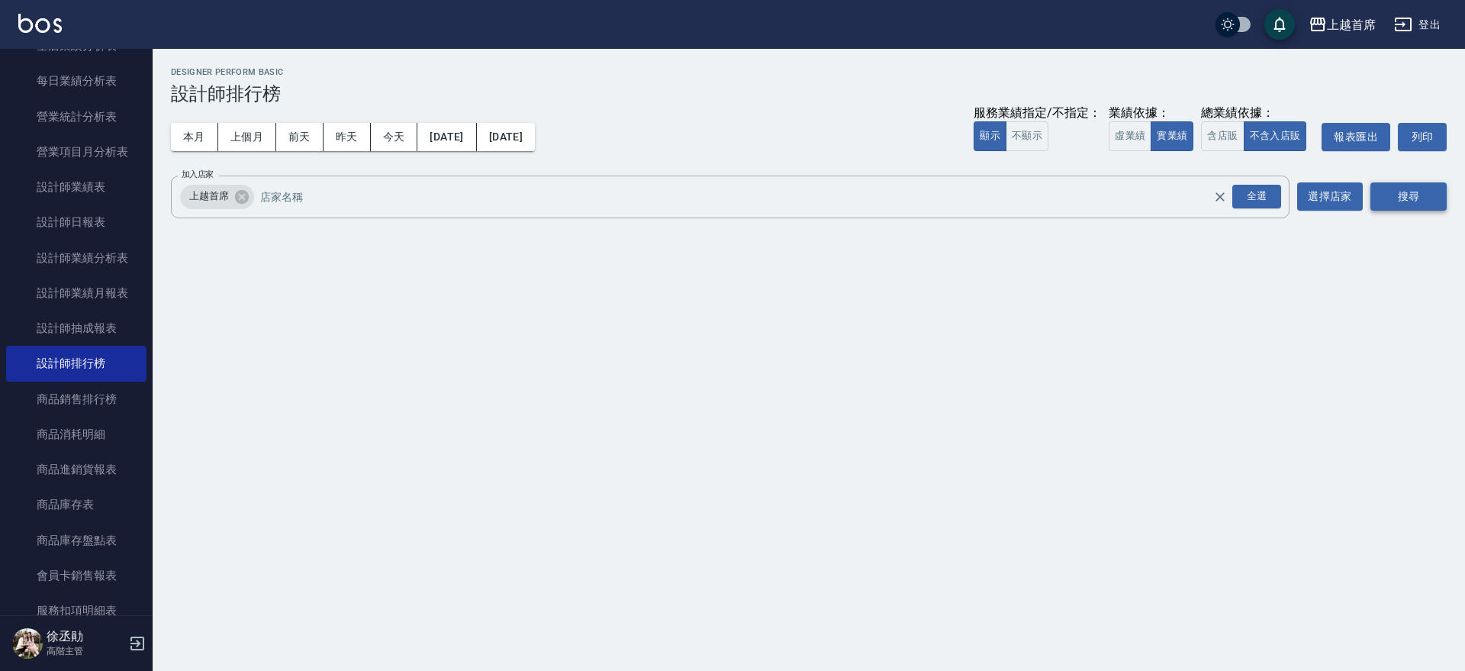
click at [1419, 202] on button "搜尋" at bounding box center [1409, 196] width 76 height 28
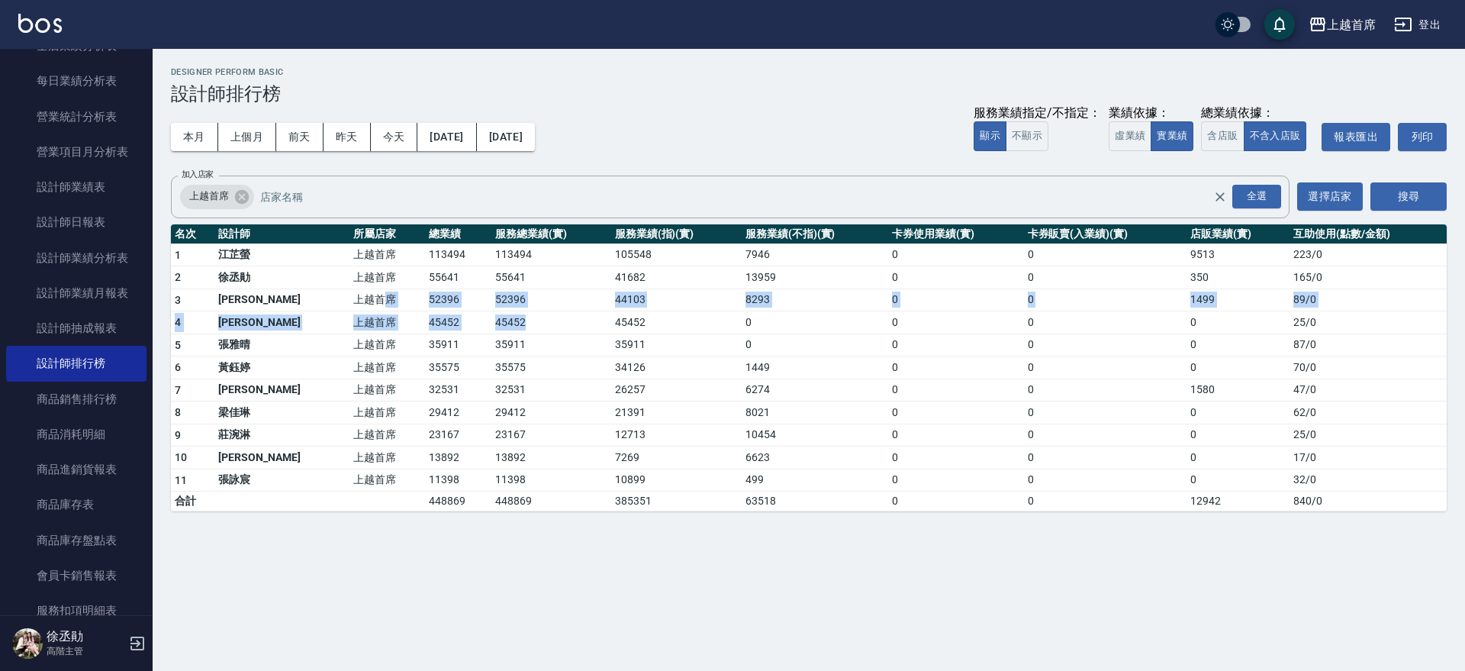
drag, startPoint x: 369, startPoint y: 291, endPoint x: 525, endPoint y: 311, distance: 157.7
click at [525, 311] on tbody "1 江芷螢 上越首席 113494 113494 105548 7946 0 0 9513 223 / 0 2 徐丞勛 上越首席 55641 55641 41…" at bounding box center [809, 377] width 1276 height 268
click at [527, 311] on td "45452" at bounding box center [550, 322] width 119 height 23
click at [530, 308] on td "52396" at bounding box center [550, 299] width 119 height 23
click at [532, 298] on td "52396" at bounding box center [550, 299] width 119 height 23
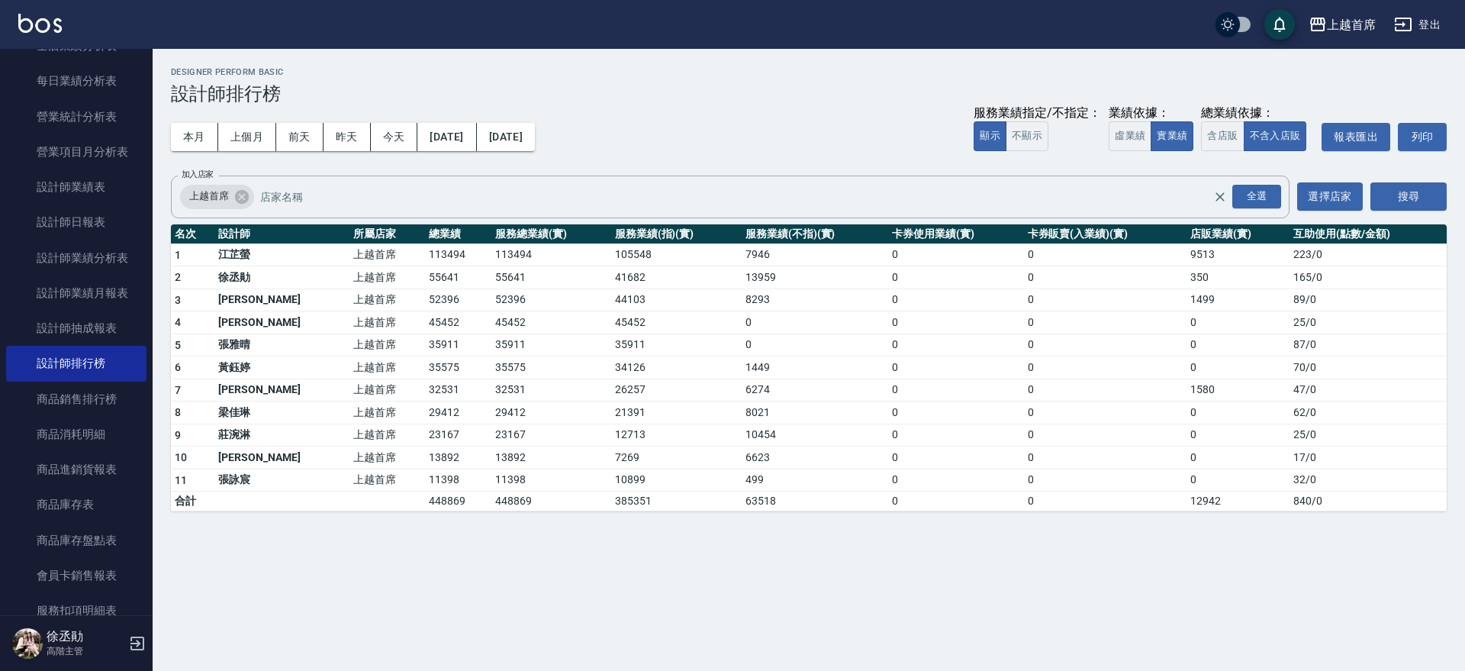
click at [611, 320] on td "45452" at bounding box center [676, 322] width 130 height 23
click at [399, 139] on button "今天" at bounding box center [394, 137] width 47 height 28
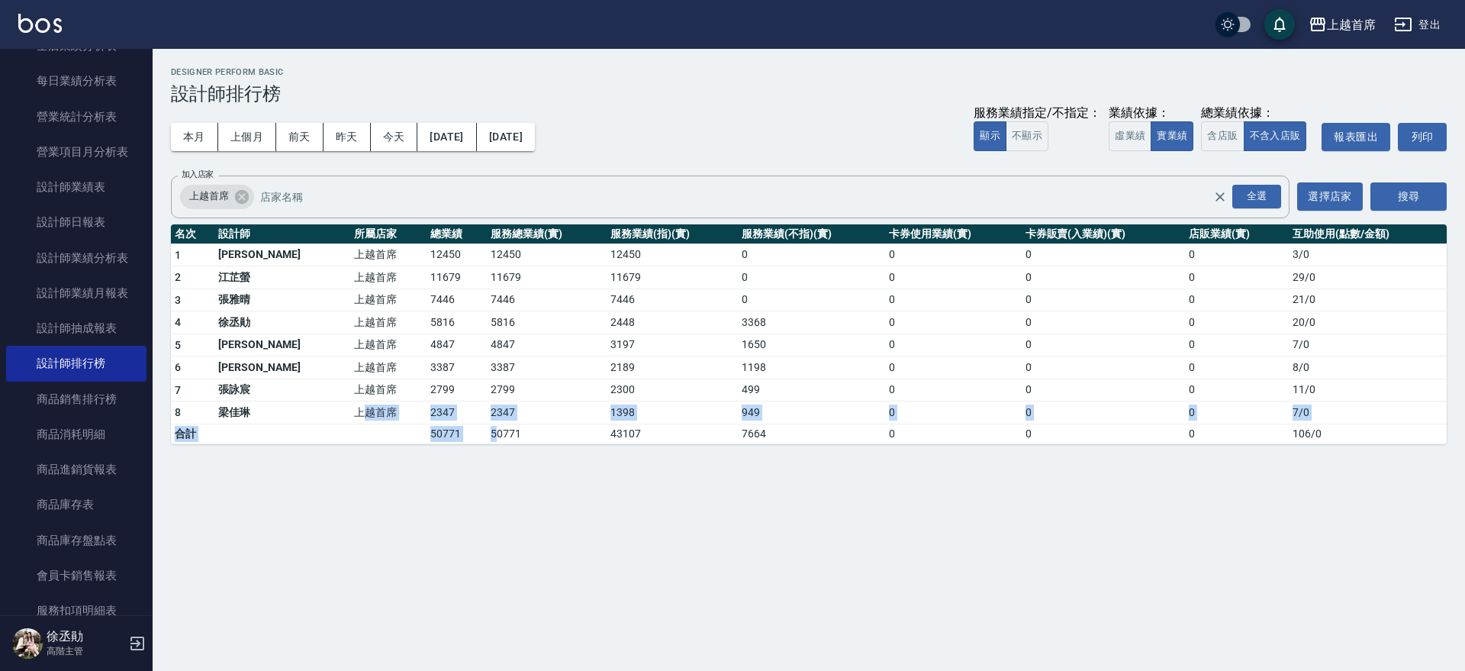
drag, startPoint x: 343, startPoint y: 421, endPoint x: 456, endPoint y: 425, distance: 113.0
click at [456, 425] on tbody "1 謝凉好 上越首席 12450 12450 12450 0 0 0 0 3 / 0 2 江芷螢 上越首席 11679 11679 11679 0 0 0 0…" at bounding box center [809, 343] width 1276 height 200
click at [487, 425] on td "50771" at bounding box center [547, 434] width 120 height 20
click at [375, 458] on div "上越首席 2025-09-12 - 2025-09-12 設計師排行榜 列印時間： 2025-09-12-20:37 Designer Perform Bas…" at bounding box center [809, 256] width 1313 height 414
drag, startPoint x: 349, startPoint y: 396, endPoint x: 425, endPoint y: 395, distance: 76.3
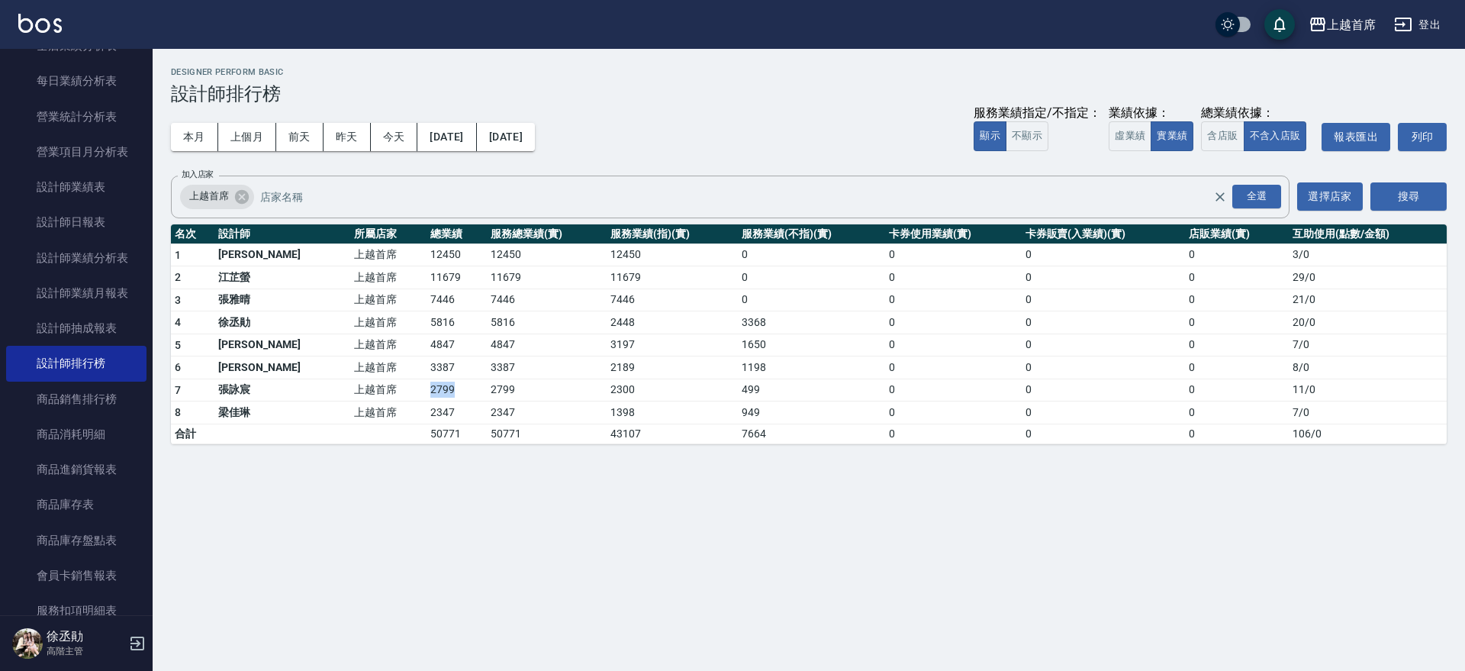
click at [425, 395] on tr "7 張詠宸 上越首席 2799 2799 2300 499 0 0 0 11 / 0" at bounding box center [809, 390] width 1276 height 23
click at [427, 395] on td "2799" at bounding box center [457, 390] width 60 height 23
drag, startPoint x: 363, startPoint y: 363, endPoint x: 460, endPoint y: 361, distance: 96.9
click at [460, 361] on tr "6 Aki鄭亞希 上越首席 3387 3387 2189 1198 0 0 0 8 / 0" at bounding box center [809, 367] width 1276 height 23
drag, startPoint x: 374, startPoint y: 333, endPoint x: 460, endPoint y: 336, distance: 86.3
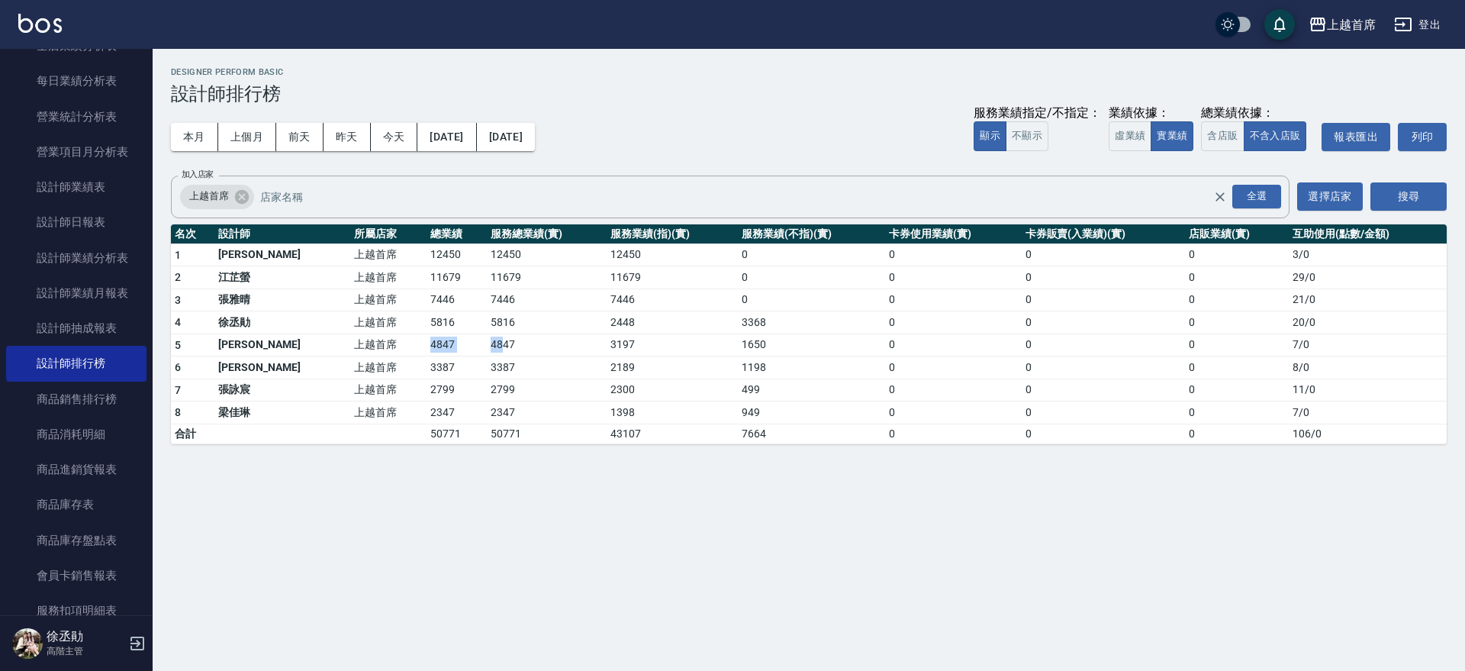
click at [460, 336] on tr "5 徐雅歆 上越首席 4847 4847 3197 1650 0 0 0 7 / 0" at bounding box center [809, 344] width 1276 height 23
drag, startPoint x: 376, startPoint y: 320, endPoint x: 479, endPoint y: 319, distance: 103.0
click at [479, 319] on tr "4 徐丞勛 上越首席 5816 5816 2448 3368 0 0 0 20 / 0" at bounding box center [809, 322] width 1276 height 23
click at [353, 444] on div "上越首席 2025-09-12 - 2025-09-12 設計師排行榜 列印時間： 2025-09-12-20:37 Designer Perform Bas…" at bounding box center [809, 256] width 1313 height 414
click at [193, 133] on button "本月" at bounding box center [194, 137] width 47 height 28
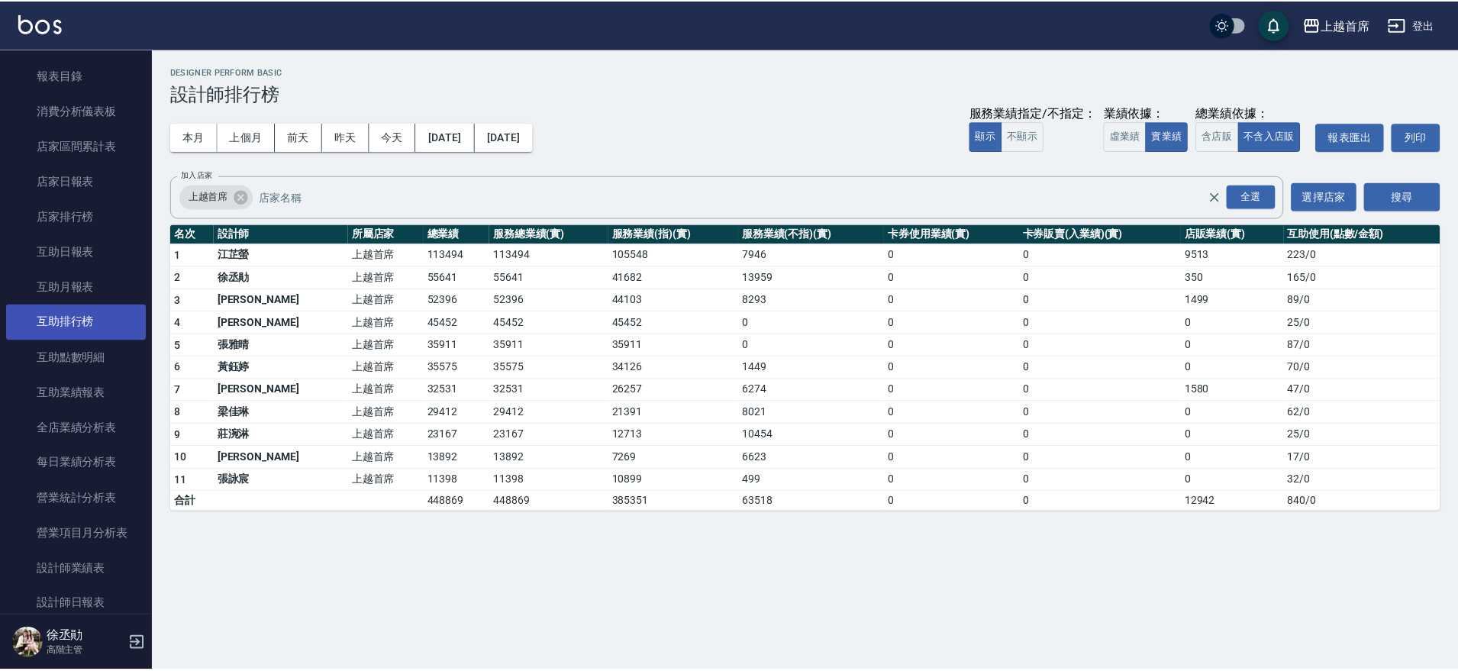
scroll to position [572, 0]
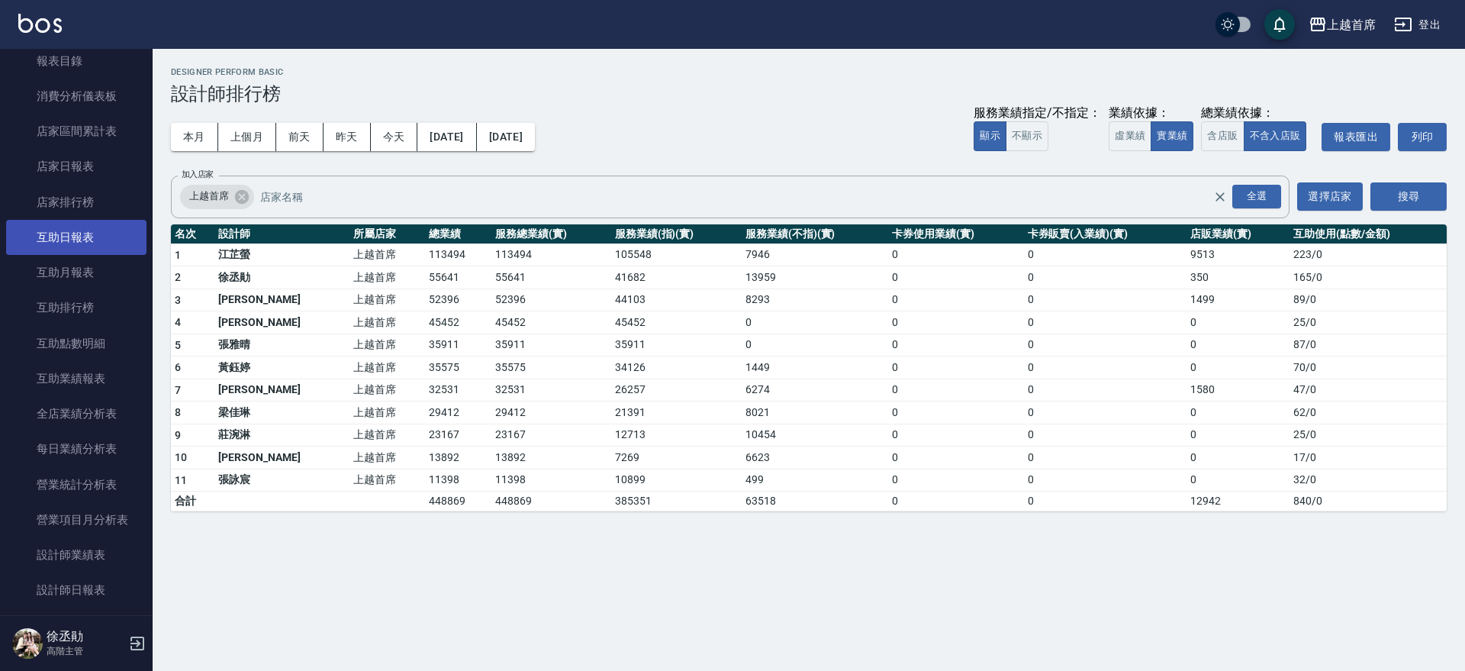
drag, startPoint x: 88, startPoint y: 227, endPoint x: 112, endPoint y: 241, distance: 28.0
click at [88, 228] on link "互助日報表" at bounding box center [76, 237] width 140 height 35
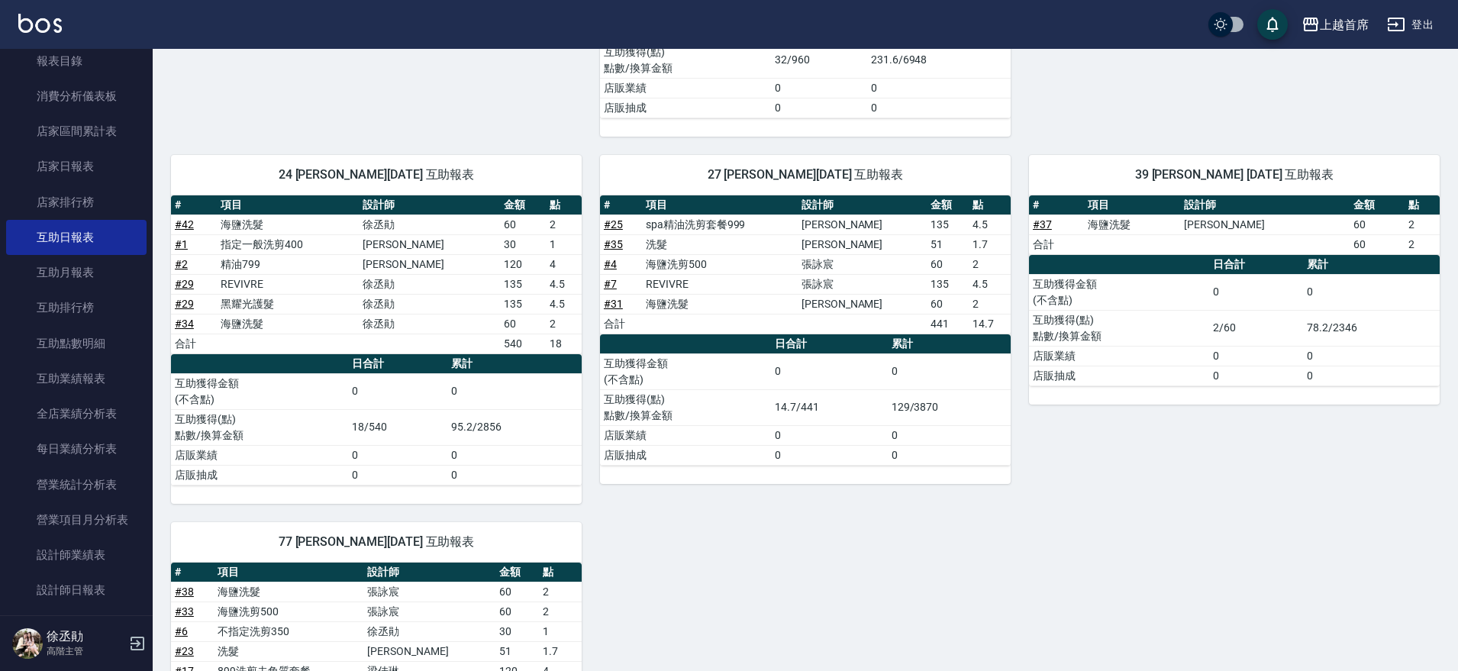
scroll to position [585, 0]
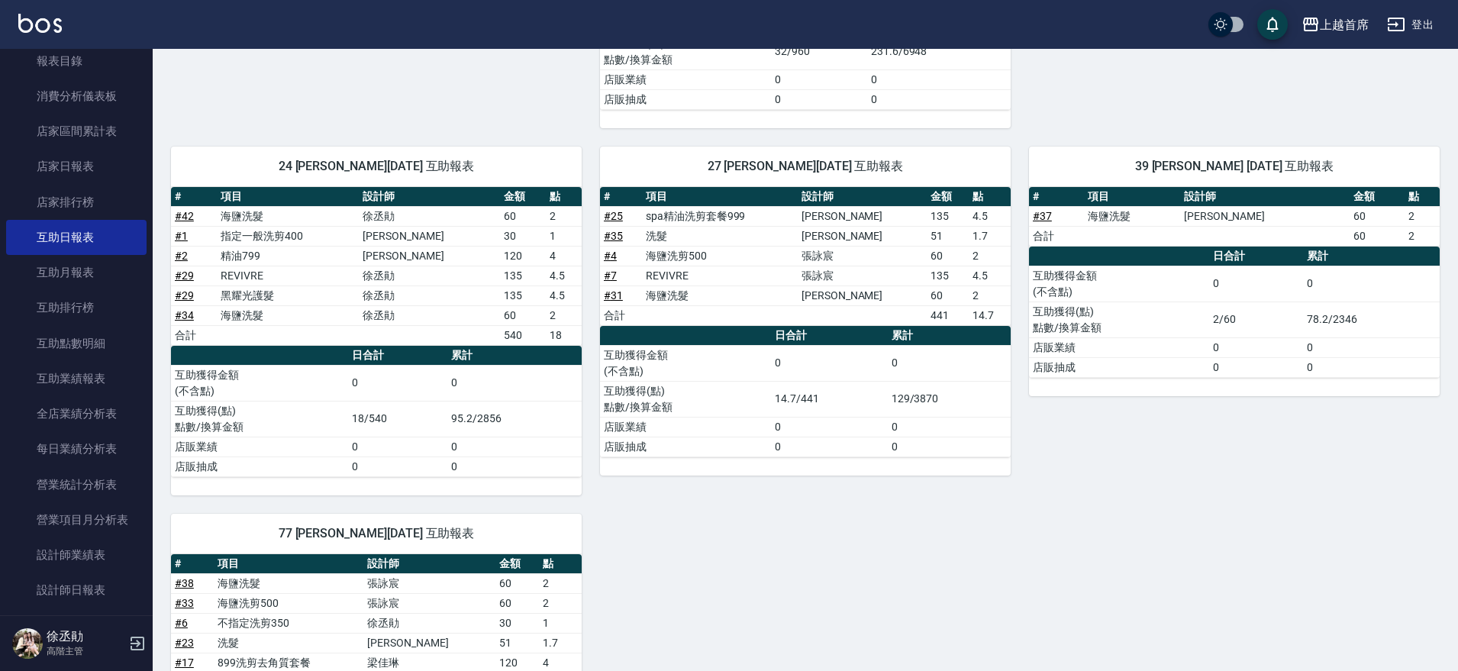
drag, startPoint x: 153, startPoint y: 314, endPoint x: 151, endPoint y: 176, distance: 138.9
click at [151, 176] on div "櫃檯作業 打帳單 帳單列表 掛單列表 座位開單 營業儀表板 現金收支登錄 高階收支登錄 材料自購登錄 每日結帳 排班表 現場電腦打卡 掃碼打卡 預約管理 預約…" at bounding box center [76, 360] width 153 height 622
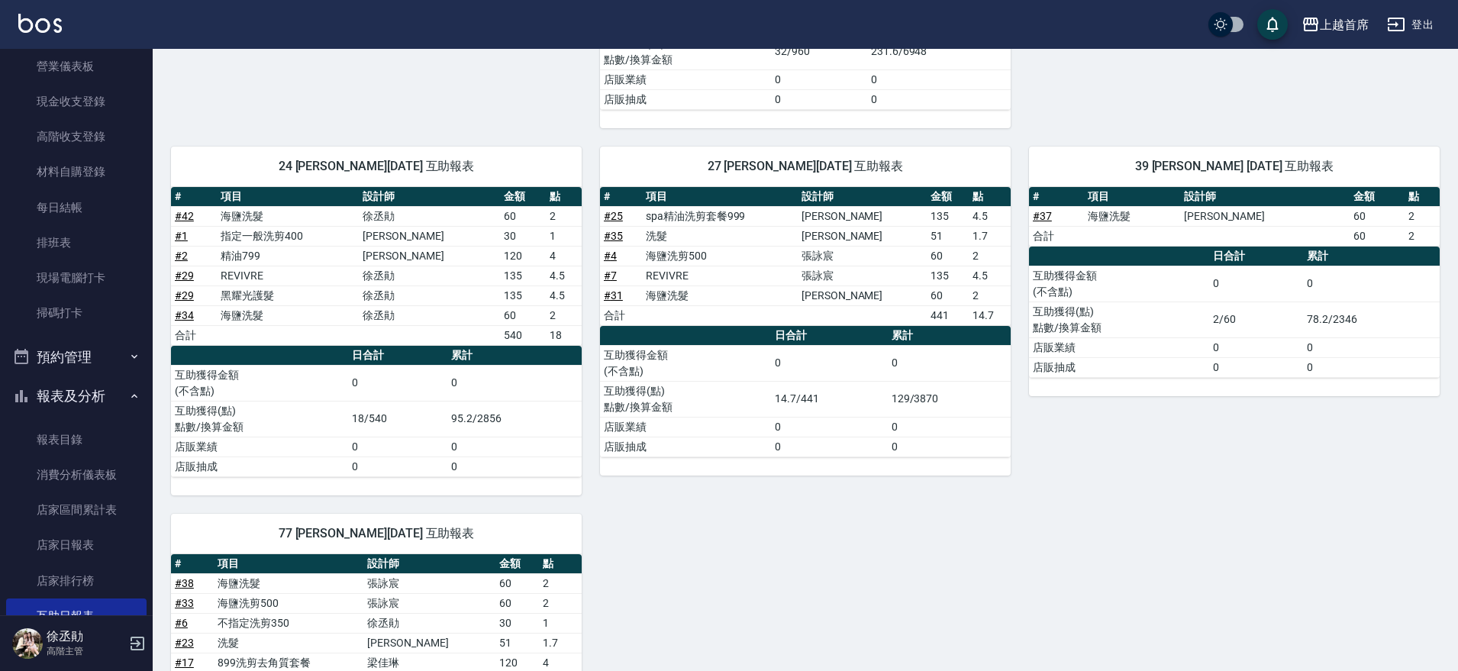
scroll to position [0, 0]
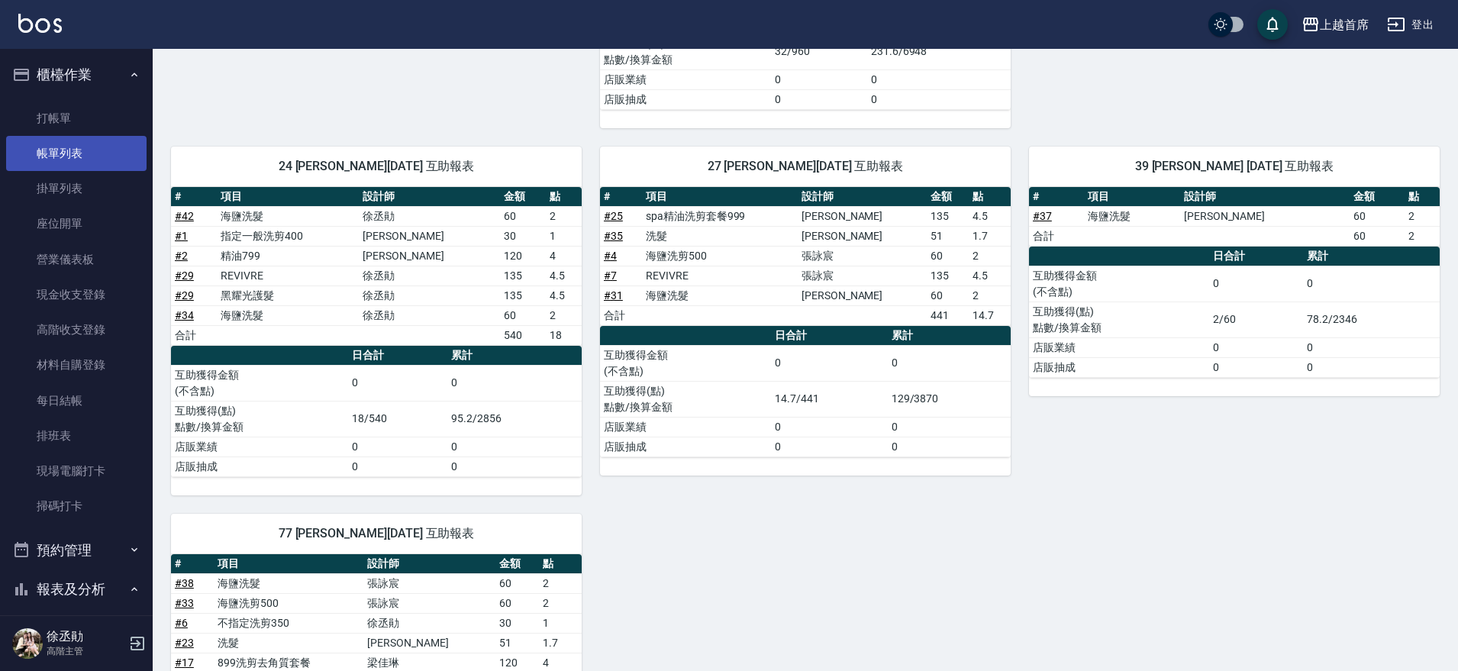
click at [100, 157] on link "帳單列表" at bounding box center [76, 153] width 140 height 35
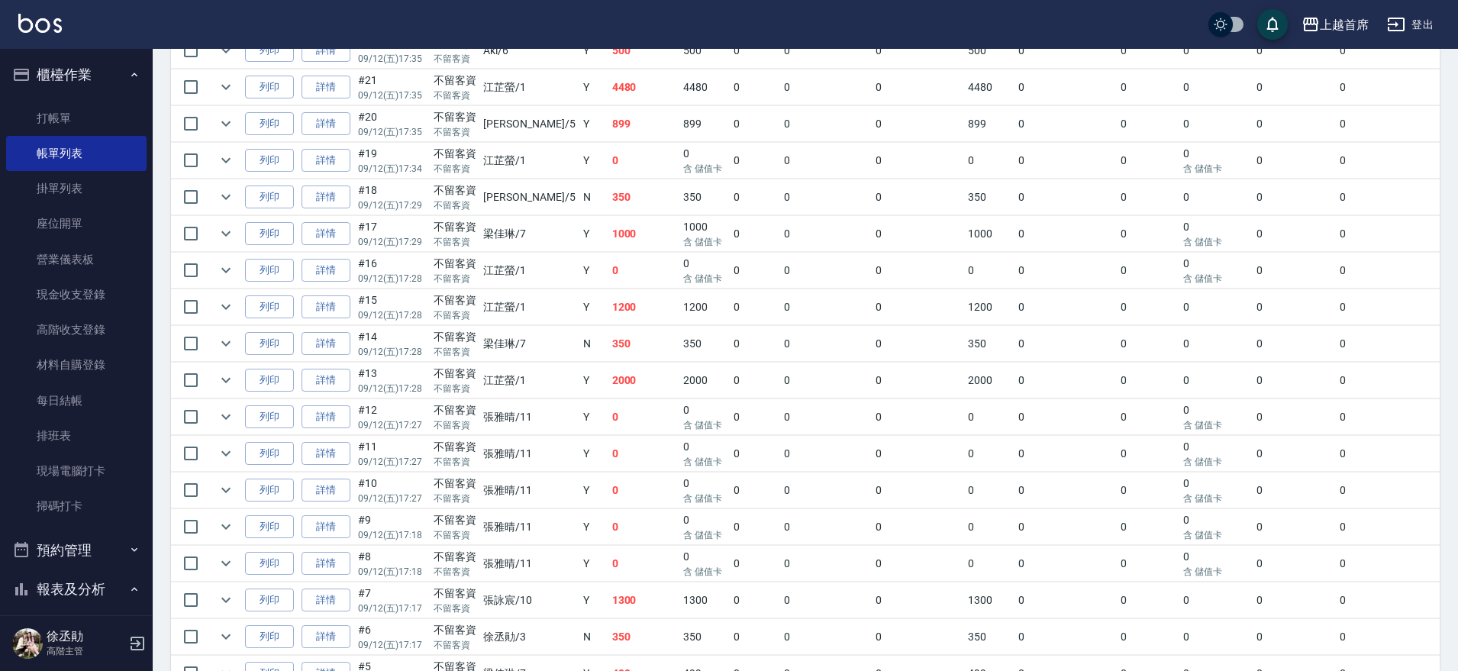
scroll to position [1438, 0]
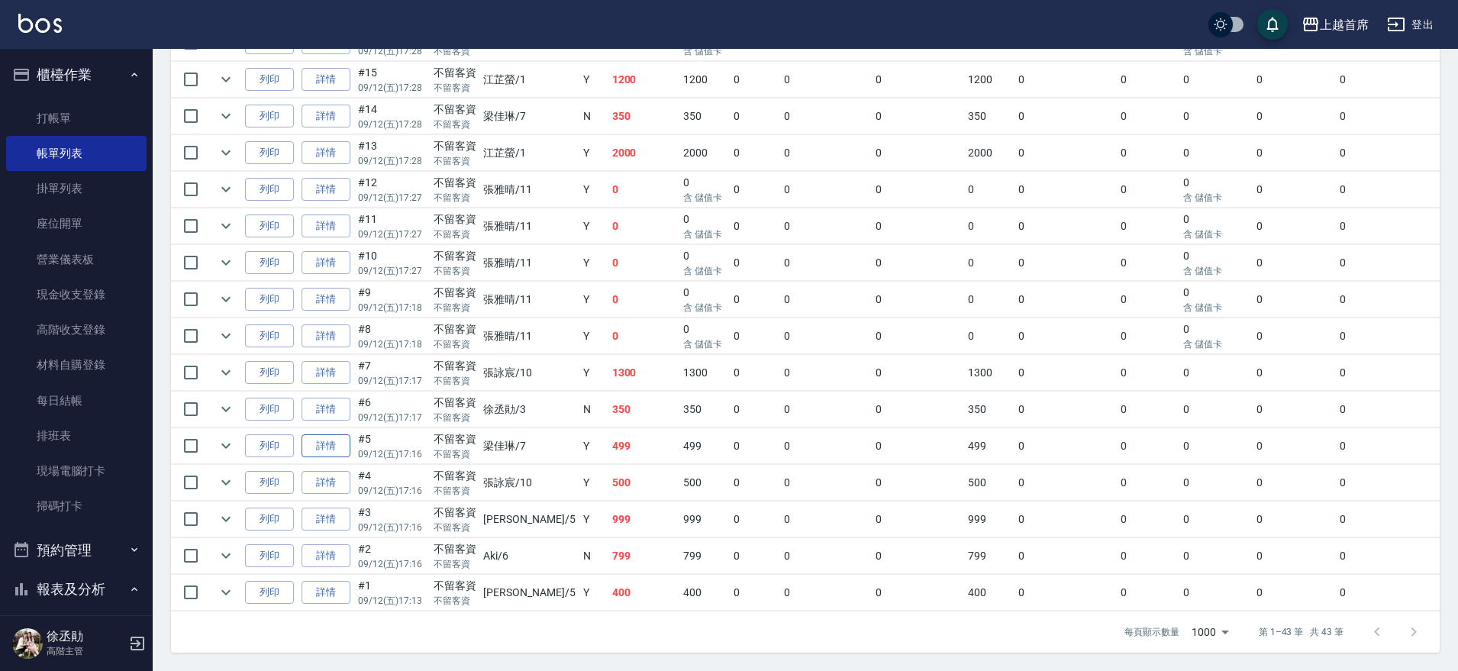
click at [324, 435] on link "詳情" at bounding box center [325, 446] width 49 height 24
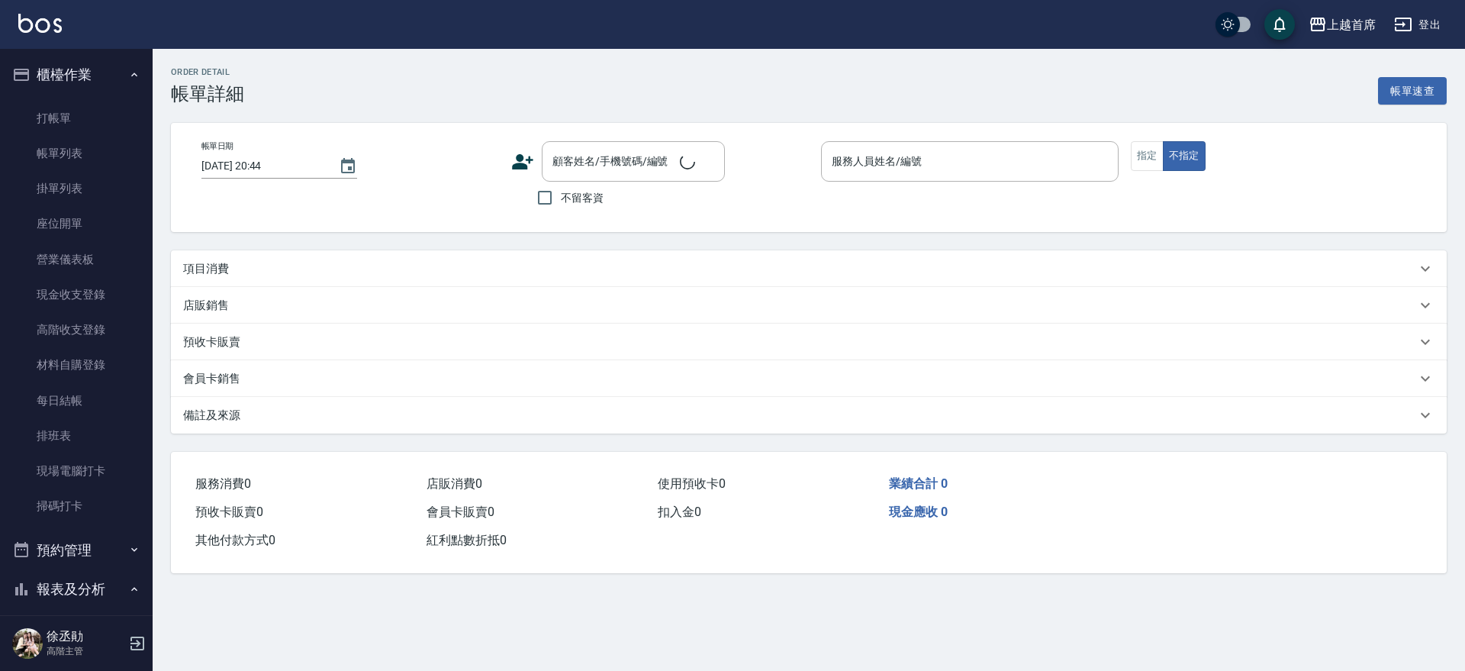
type input "2025/09/12 17:16"
checkbox input "true"
type input "梁佳琳-7"
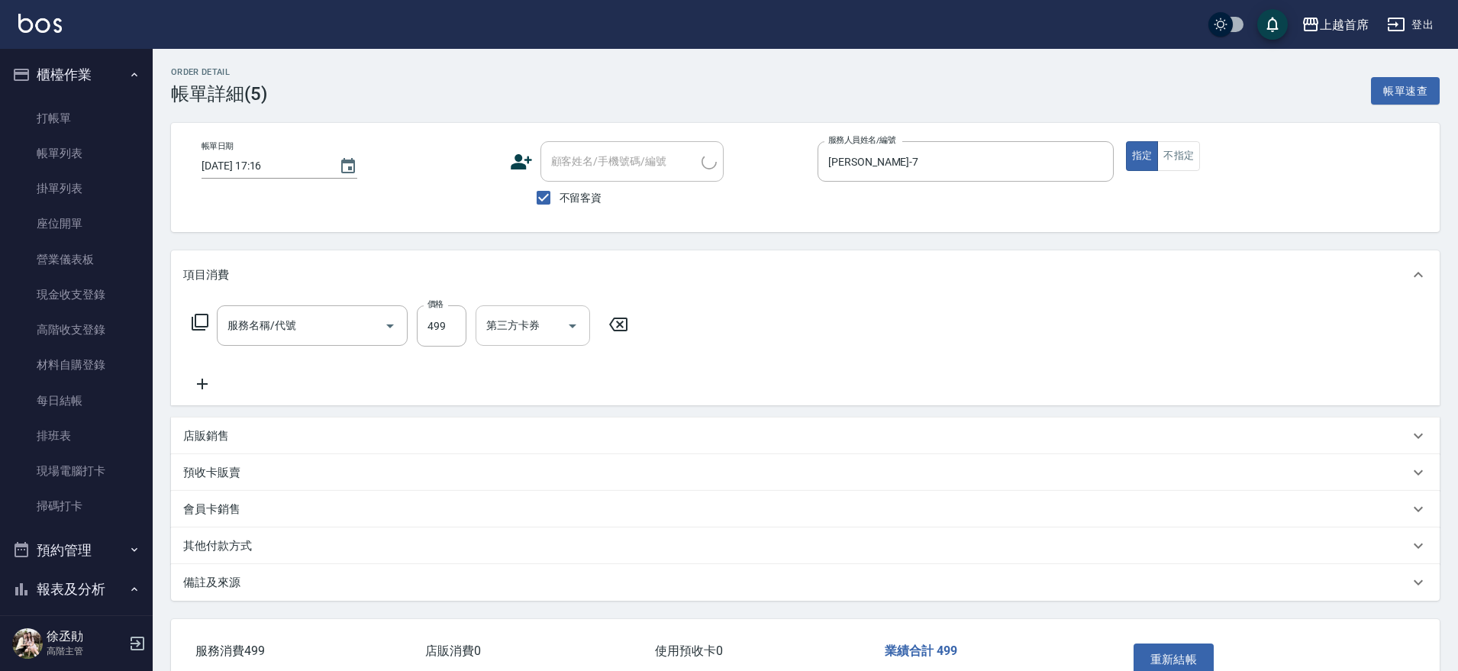
type input "499海鹽洗剪套餐(2499)"
click at [520, 328] on input "洗髮-1" at bounding box center [521, 325] width 78 height 27
click at [519, 369] on span "唐羽彤 -39" at bounding box center [536, 364] width 96 height 16
type input "唐羽彤-39"
click at [1181, 651] on button "重新結帳" at bounding box center [1173, 659] width 81 height 32
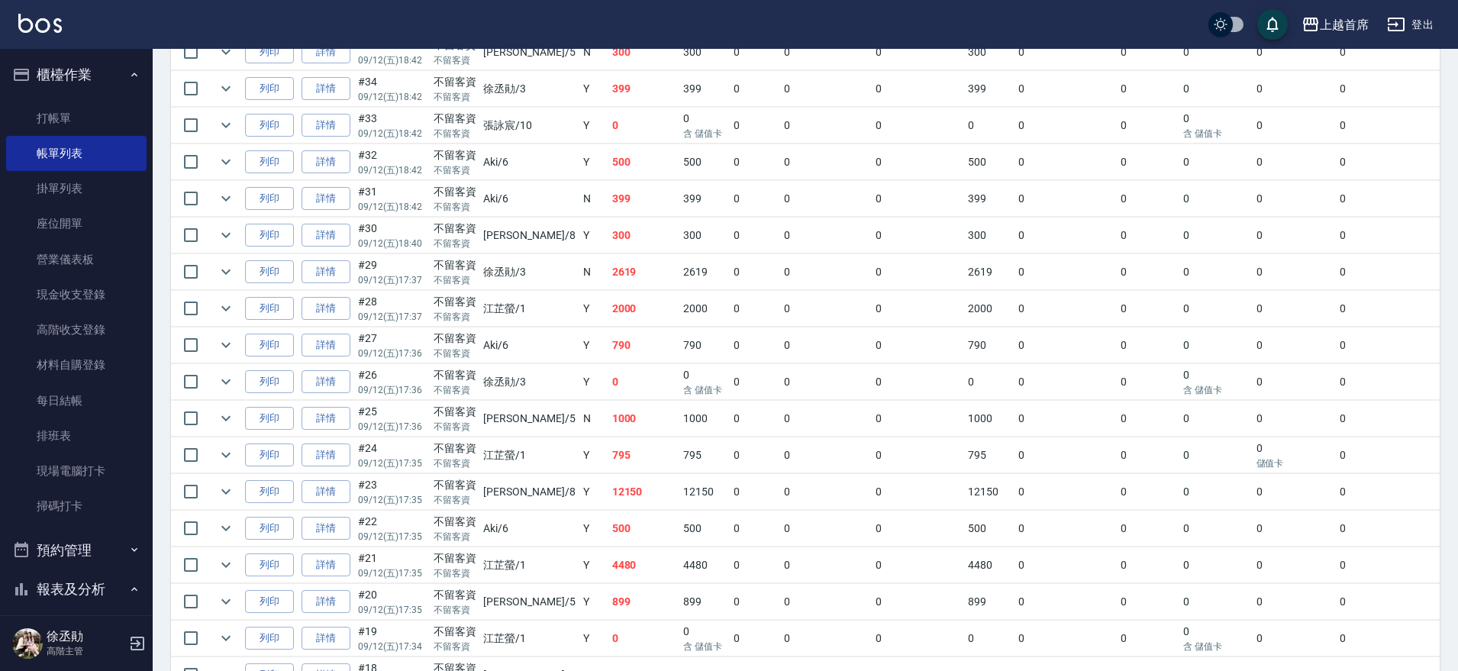
scroll to position [477, 0]
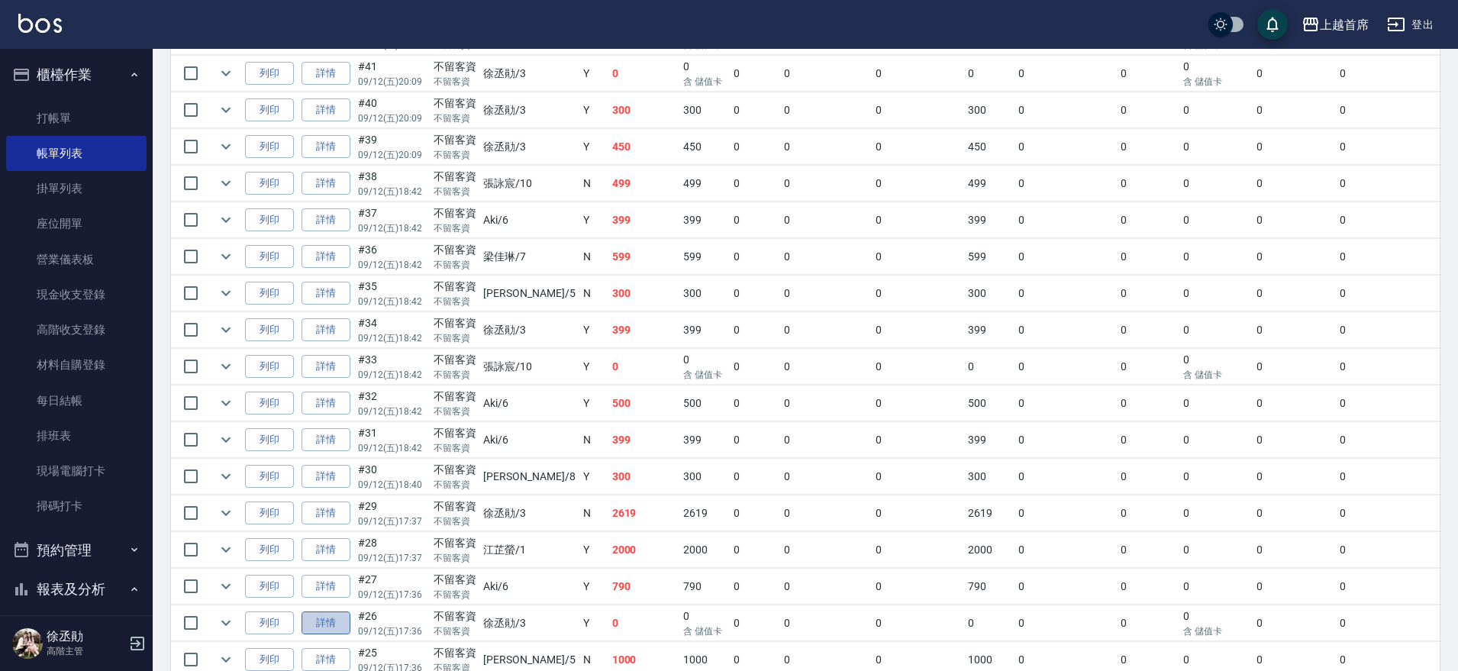
click at [329, 617] on link "詳情" at bounding box center [325, 623] width 49 height 24
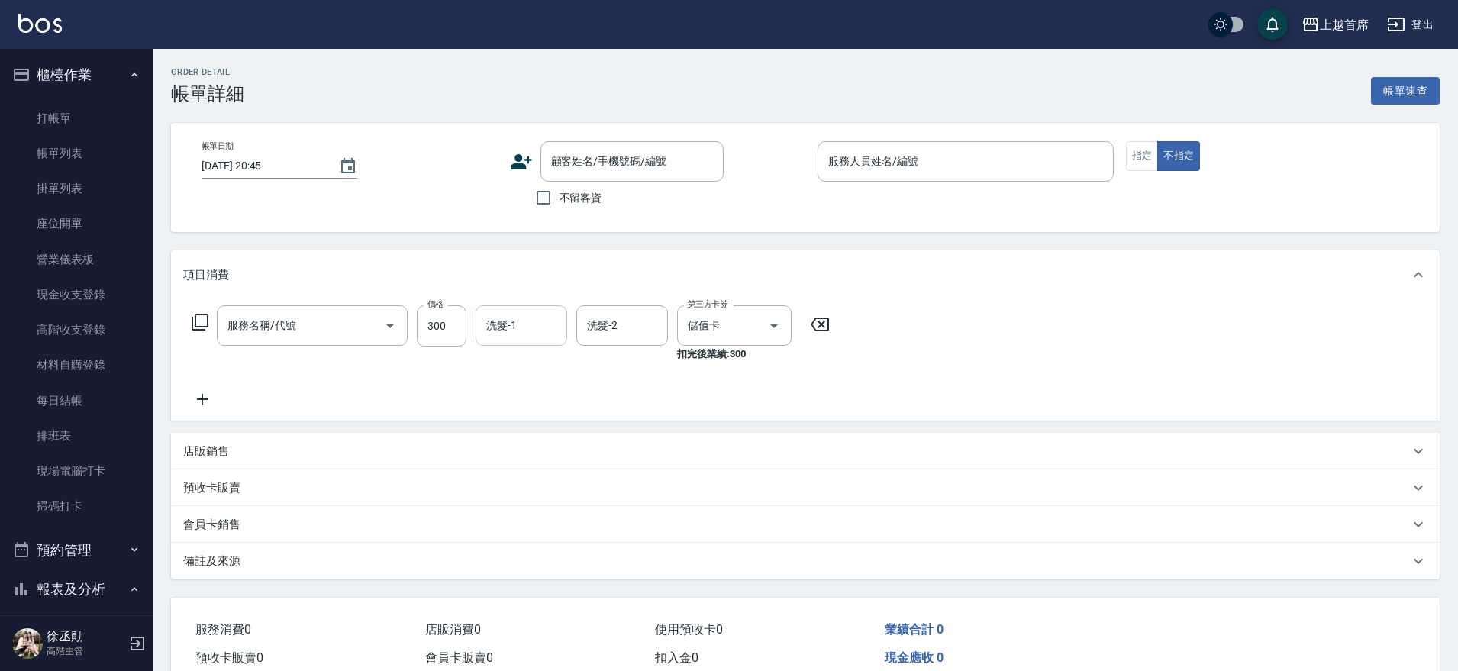
type input "2025/09/12 17:36"
checkbox input "true"
type input "徐丞勛-3"
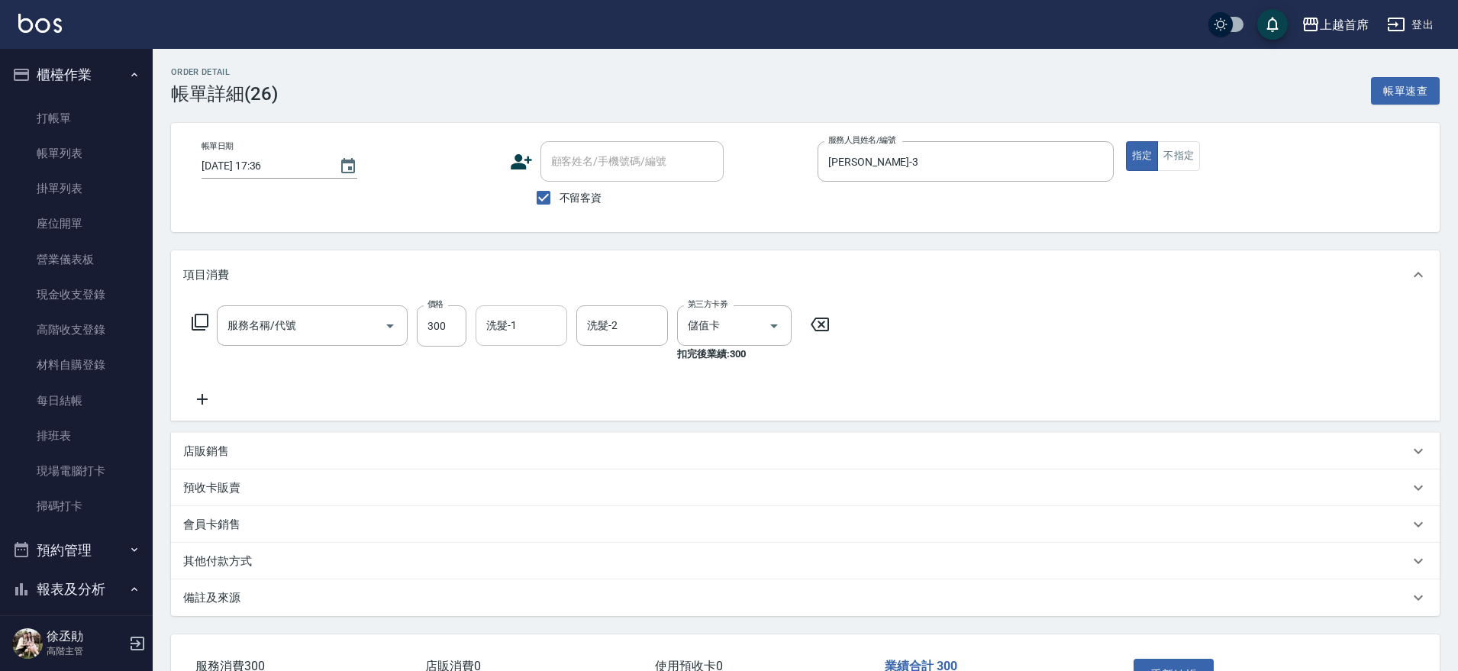
type input "洗髮(1300)"
click at [515, 324] on div "洗髮-1 洗髮-1" at bounding box center [521, 325] width 92 height 40
click at [508, 359] on span "唐羽彤 -39" at bounding box center [536, 364] width 96 height 16
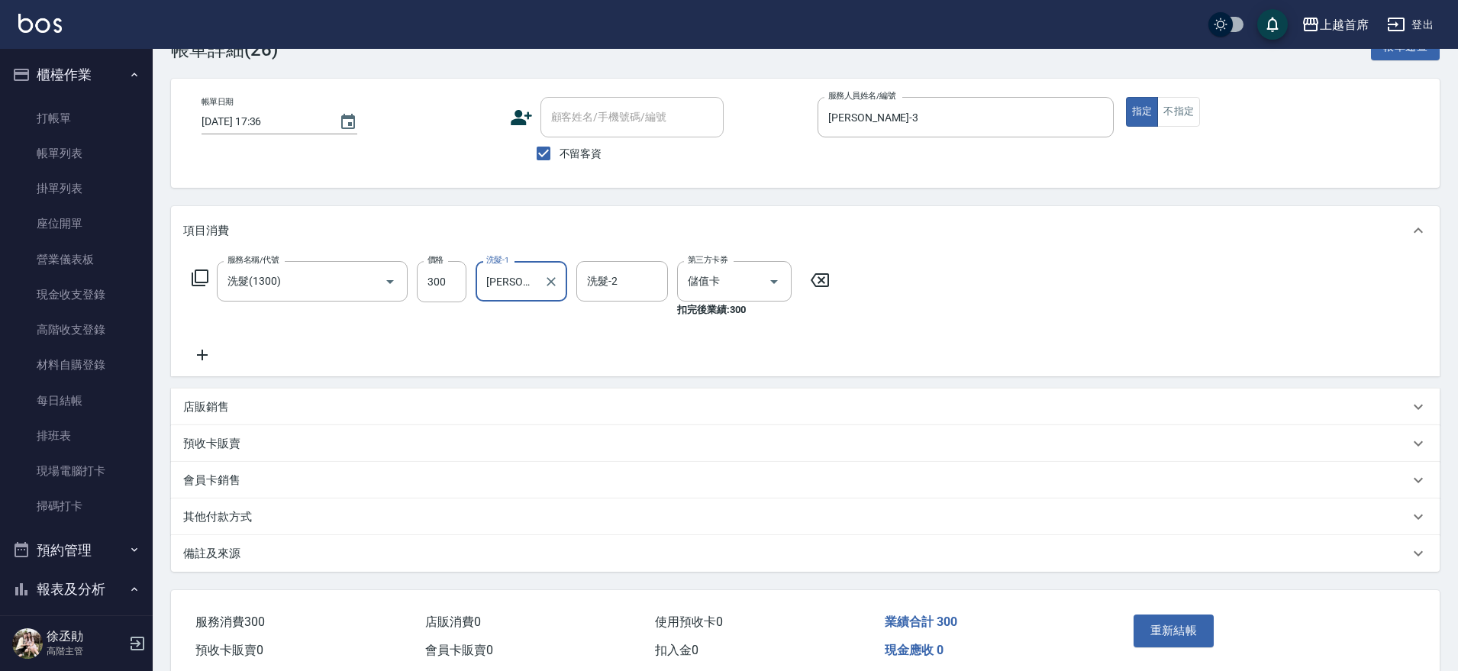
scroll to position [110, 0]
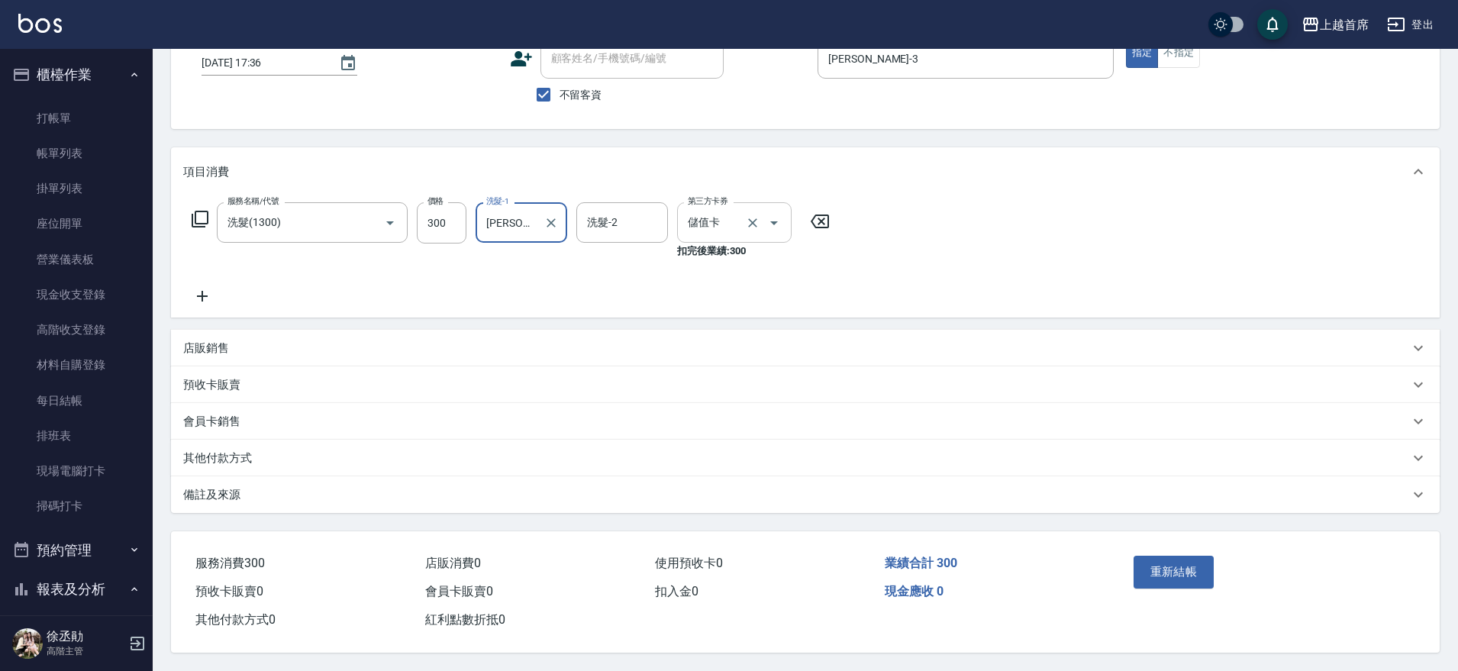
type input "唐羽彤-39"
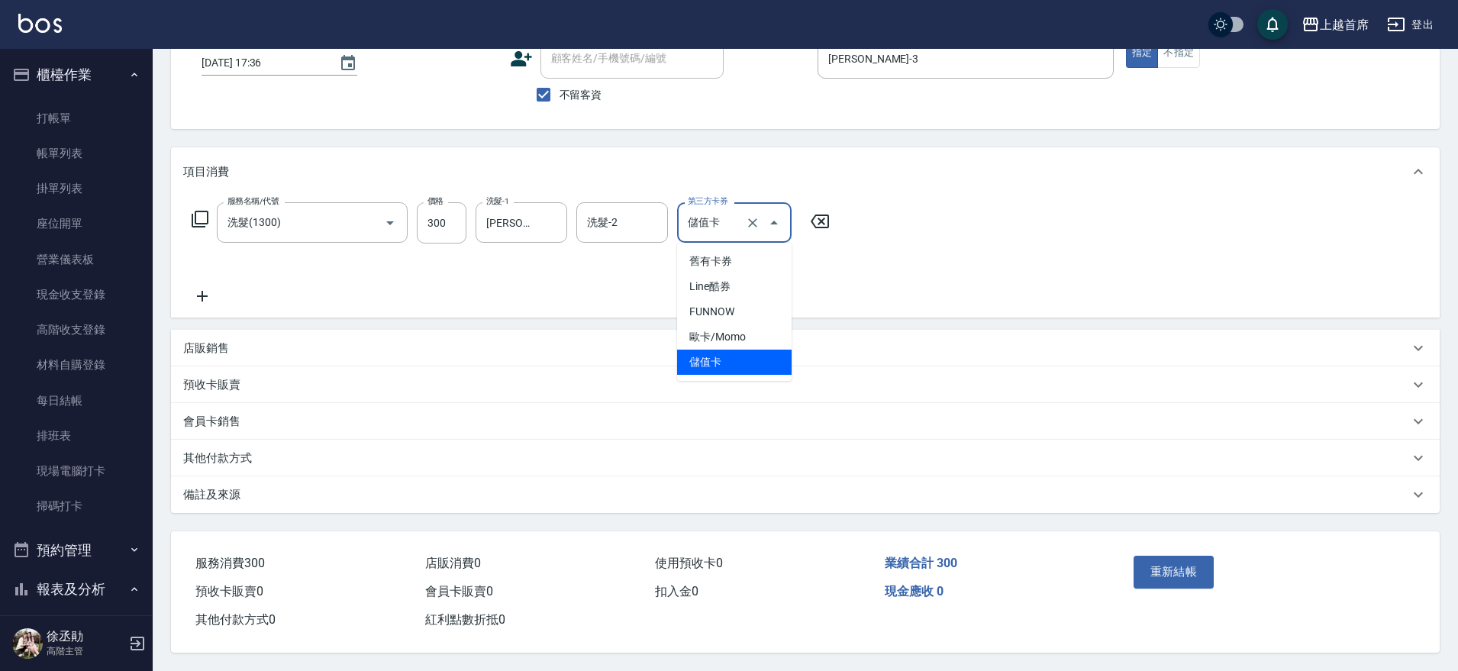
drag, startPoint x: 720, startPoint y: 217, endPoint x: 724, endPoint y: 235, distance: 18.1
click at [723, 221] on input "儲值卡" at bounding box center [713, 222] width 58 height 27
click at [698, 354] on span "儲值卡" at bounding box center [734, 362] width 114 height 25
click at [1187, 558] on button "重新結帳" at bounding box center [1173, 572] width 81 height 32
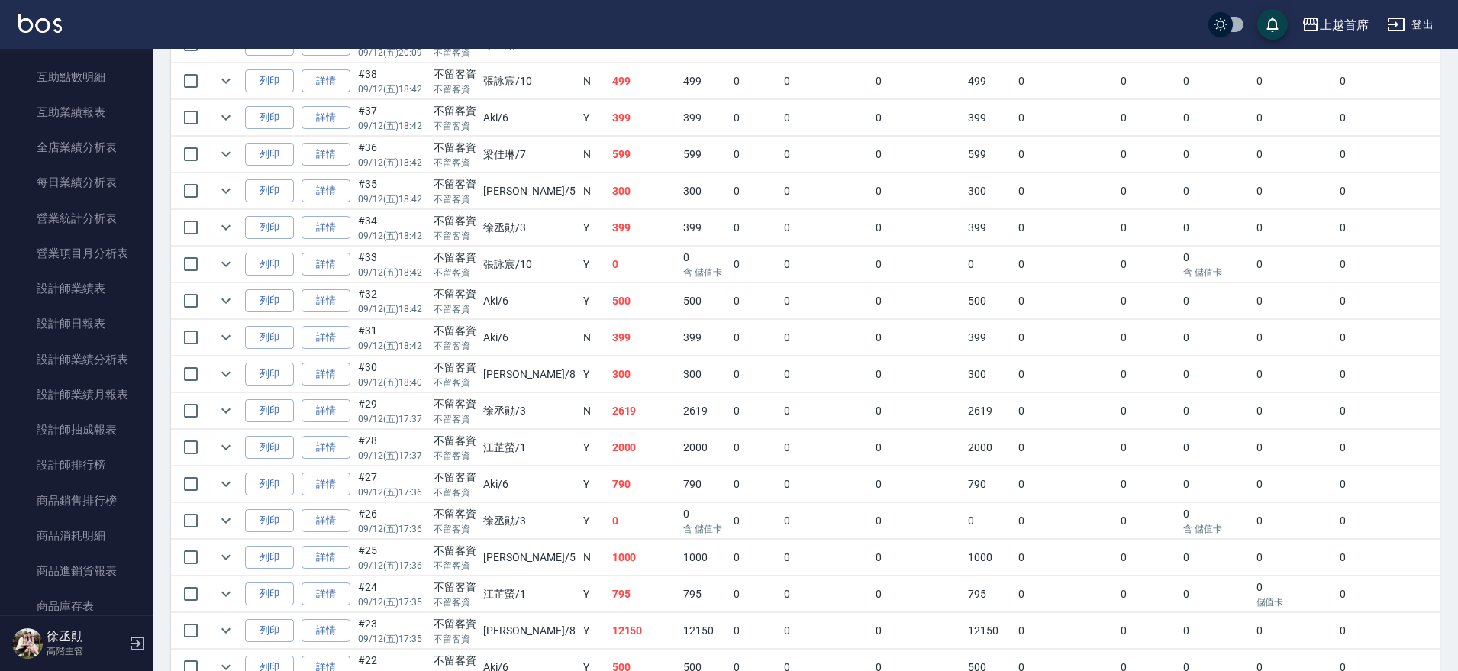
scroll to position [884, 0]
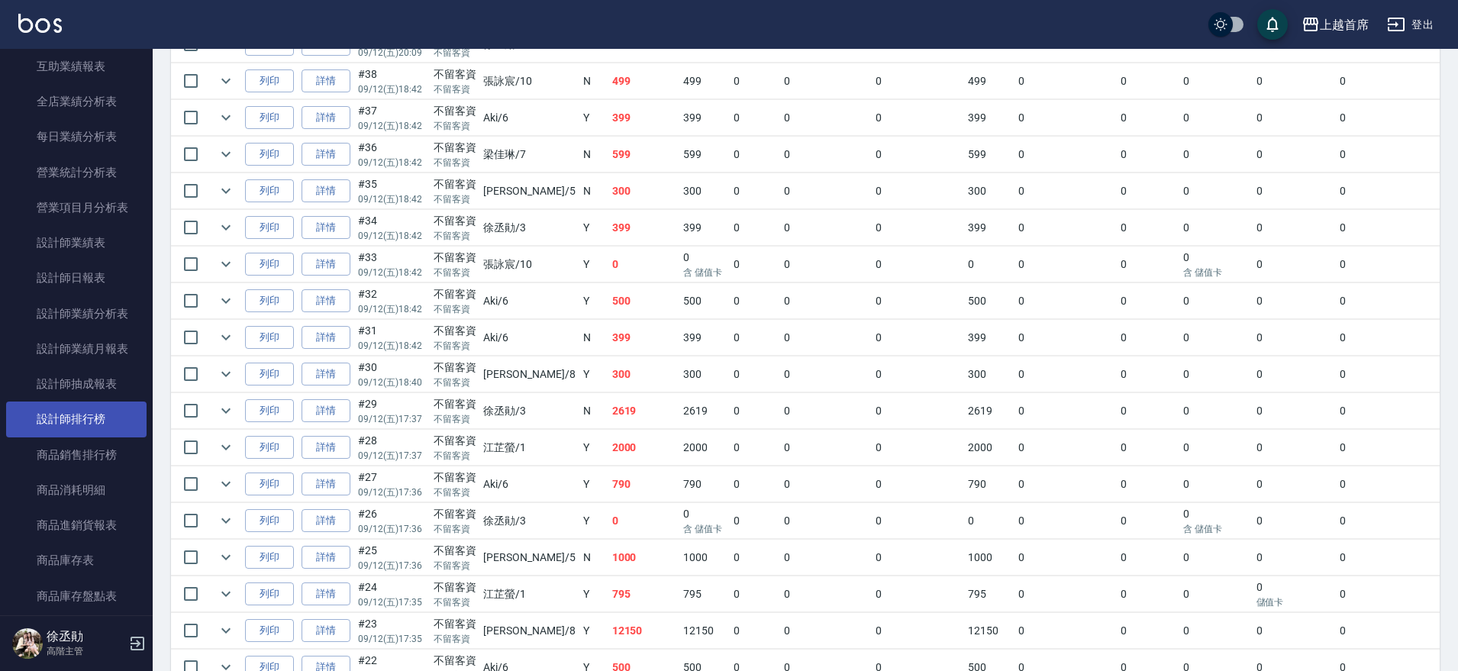
click at [92, 410] on link "設計師排行榜" at bounding box center [76, 418] width 140 height 35
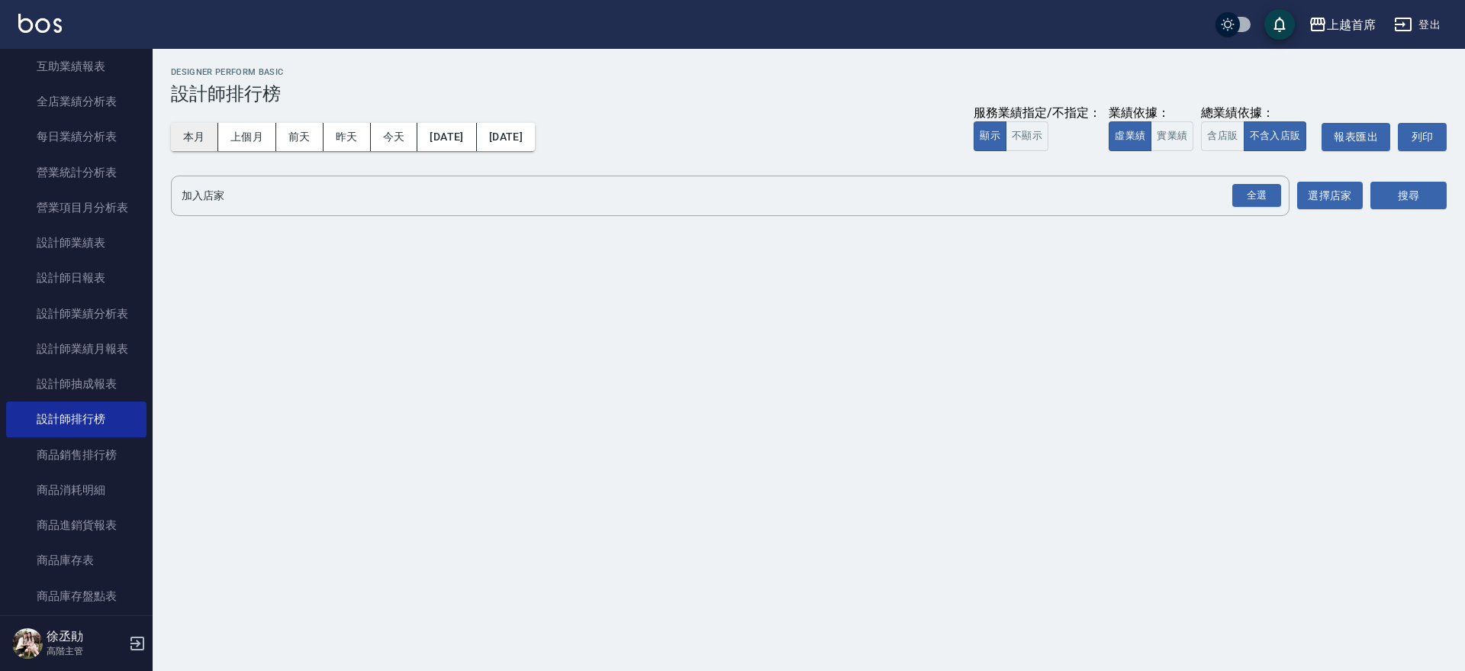
click at [181, 137] on button "本月" at bounding box center [194, 137] width 47 height 28
click at [1260, 206] on div "全選" at bounding box center [1256, 196] width 49 height 24
click at [1396, 197] on button "搜尋" at bounding box center [1409, 196] width 76 height 28
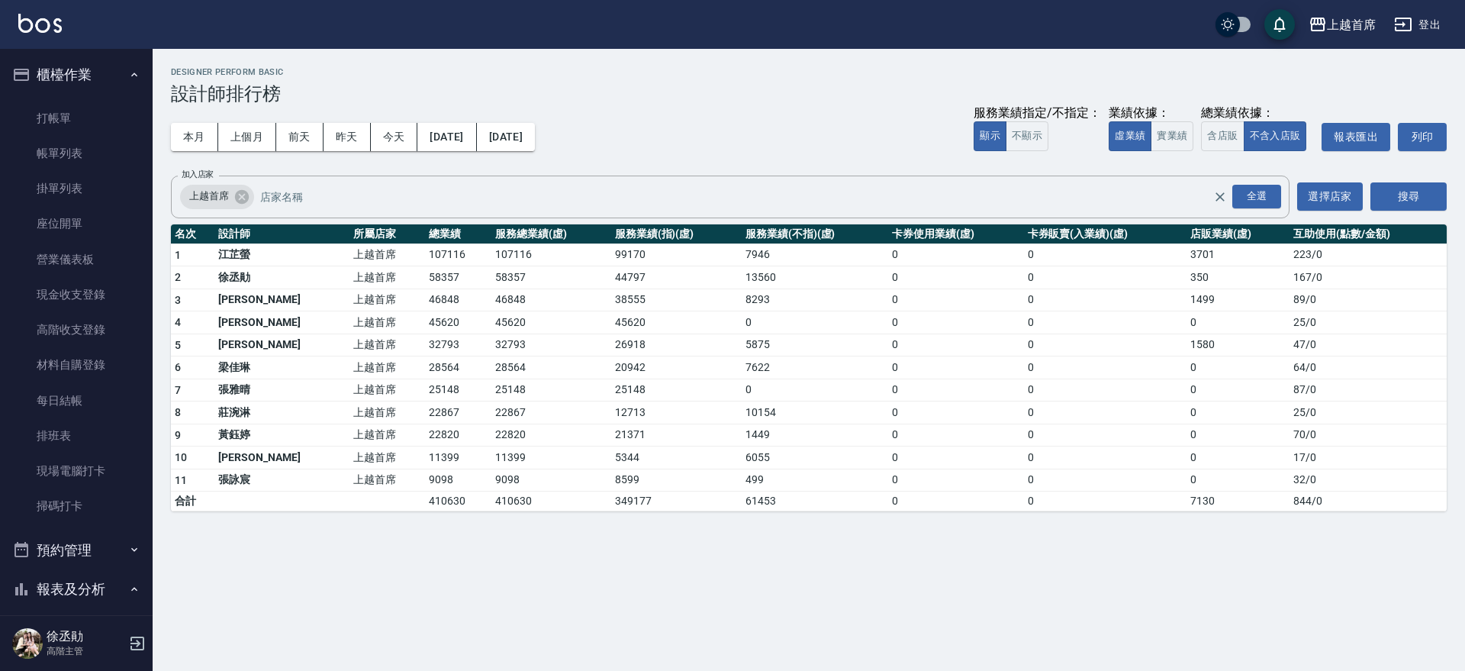
click at [298, 597] on div "上越首席 2025-09-01 - 2025-09-30 設計師排行榜 列印時間： 2025-09-12-20:49 Designer Perform Bas…" at bounding box center [732, 335] width 1465 height 671
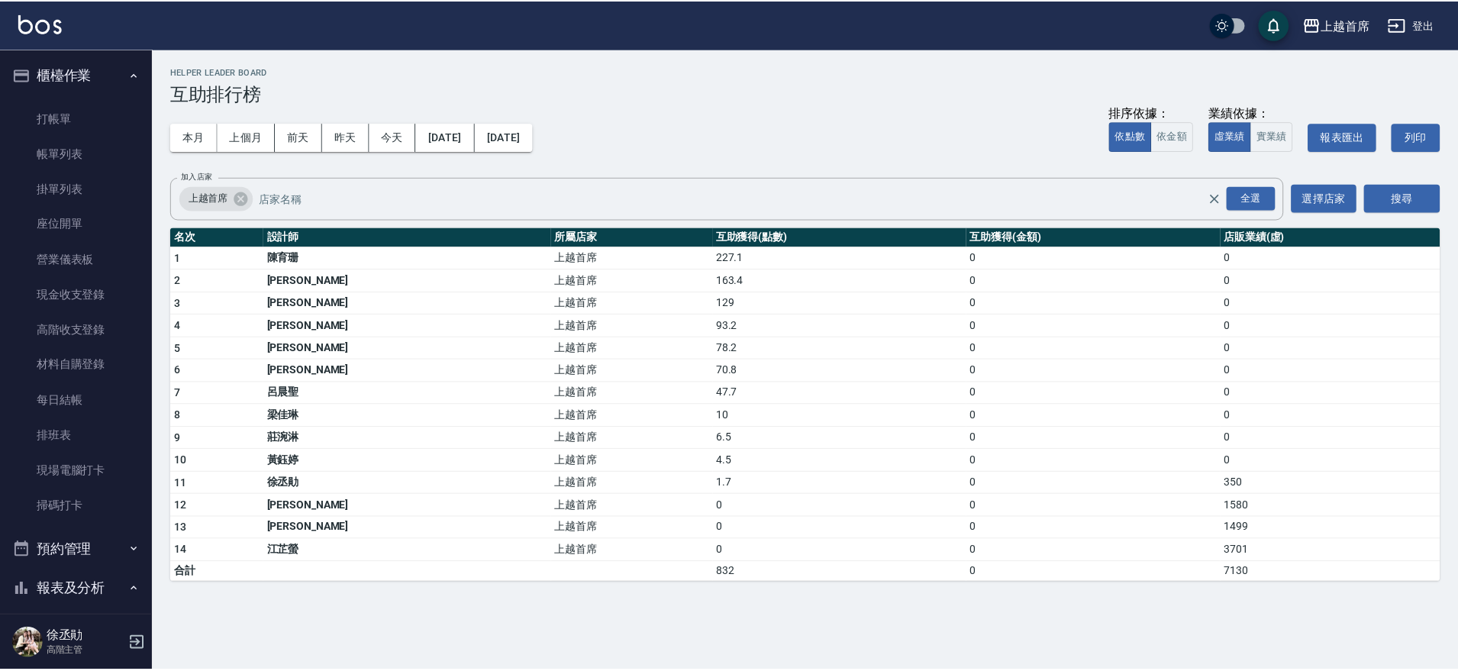
scroll to position [437, 0]
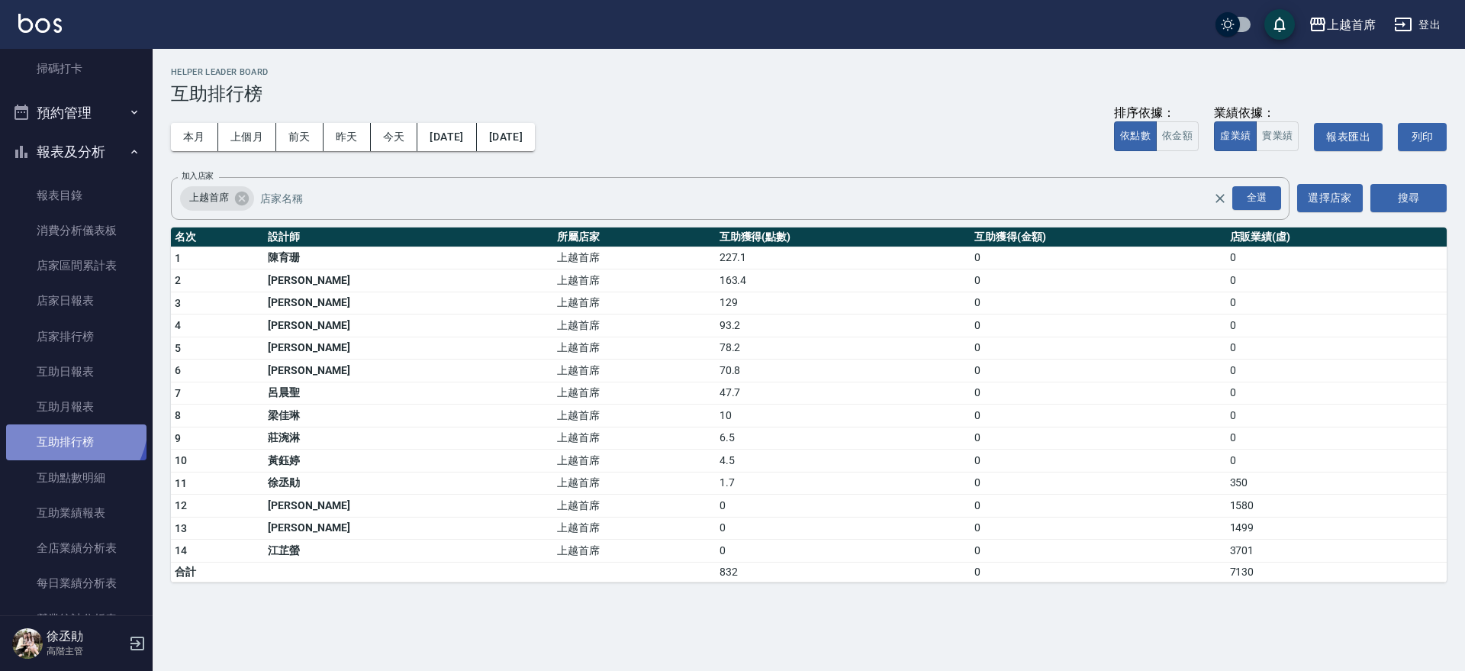
click at [63, 424] on link "互助排行榜" at bounding box center [76, 441] width 140 height 35
click at [186, 137] on button "本月" at bounding box center [194, 137] width 47 height 28
drag, startPoint x: 1275, startPoint y: 204, endPoint x: 1286, endPoint y: 204, distance: 10.7
click at [1274, 203] on div "全選" at bounding box center [1256, 198] width 49 height 24
click at [1381, 198] on button "搜尋" at bounding box center [1409, 198] width 76 height 28
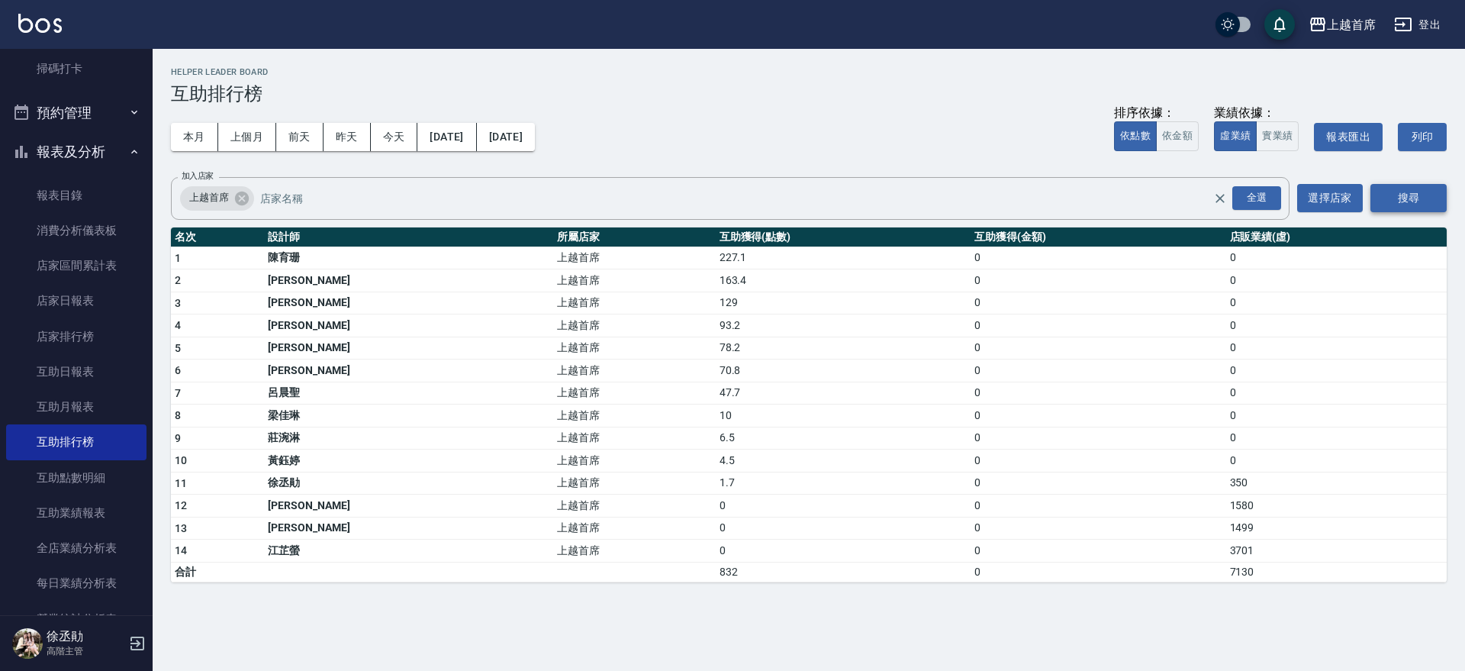
click at [1382, 198] on button "搜尋" at bounding box center [1409, 198] width 76 height 28
click at [1383, 198] on button "搜尋" at bounding box center [1409, 198] width 76 height 28
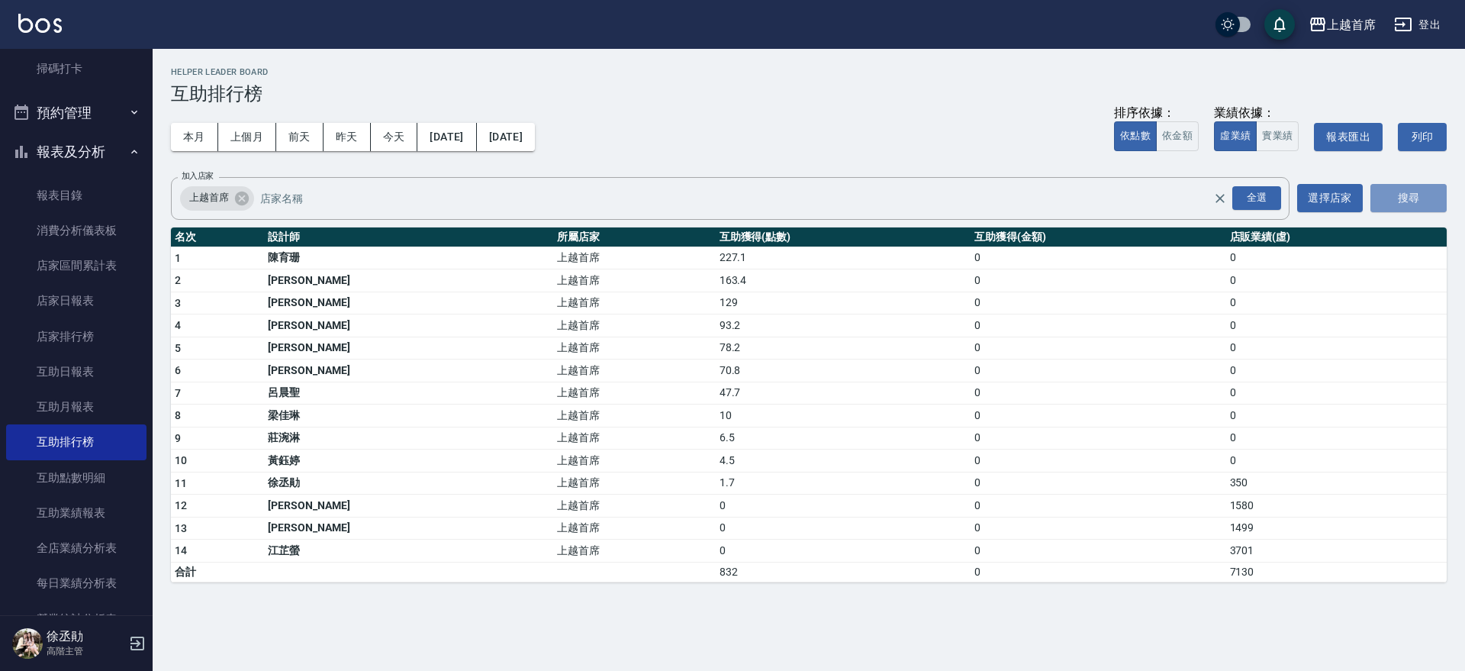
drag, startPoint x: 1383, startPoint y: 198, endPoint x: 952, endPoint y: 171, distance: 432.0
click at [1380, 196] on button "搜尋" at bounding box center [1409, 198] width 76 height 28
click at [94, 368] on link "互助日報表" at bounding box center [76, 371] width 140 height 35
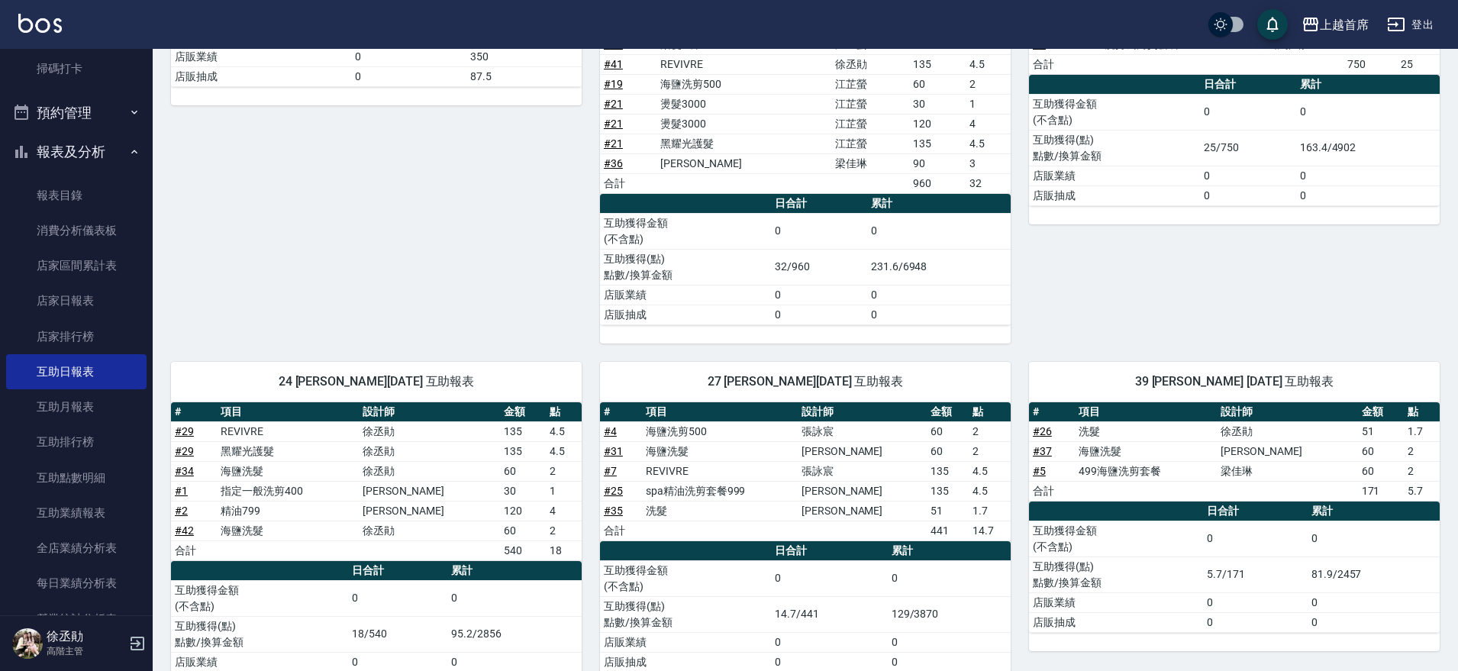
scroll to position [604, 0]
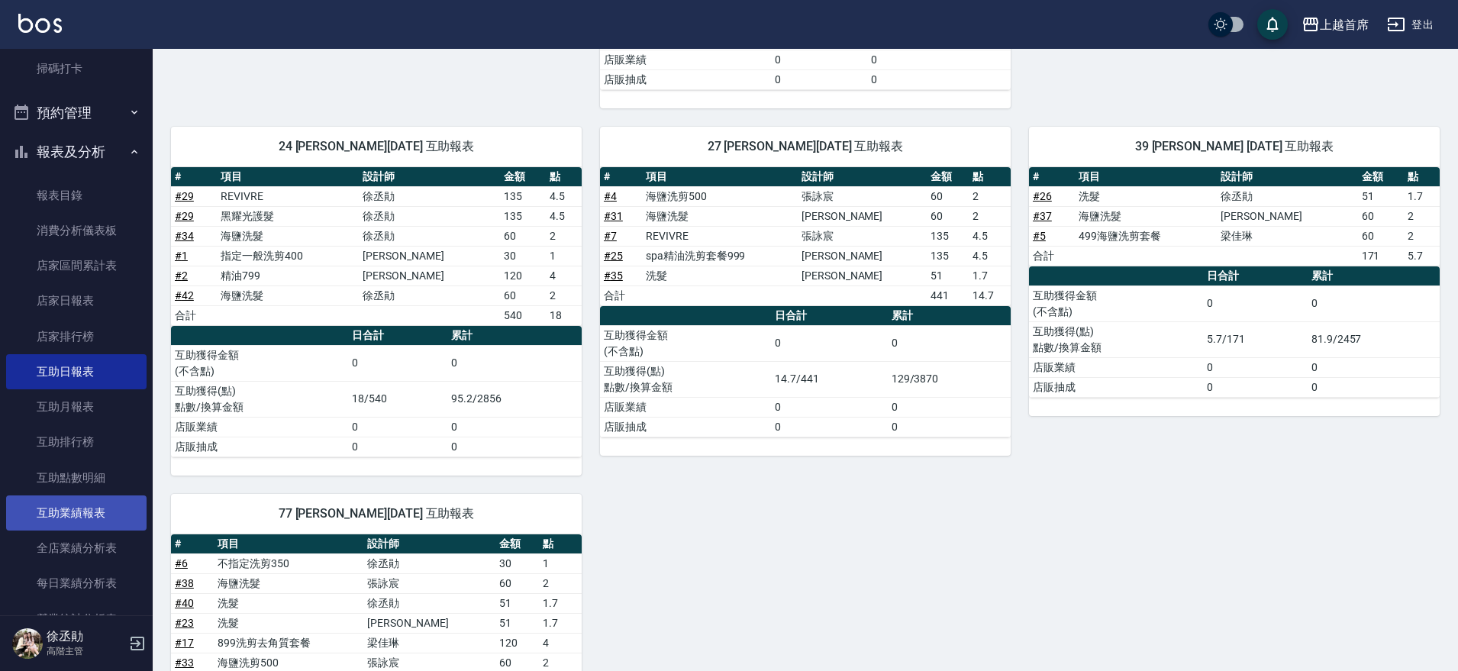
drag, startPoint x: 1397, startPoint y: 201, endPoint x: 7, endPoint y: 505, distance: 1423.2
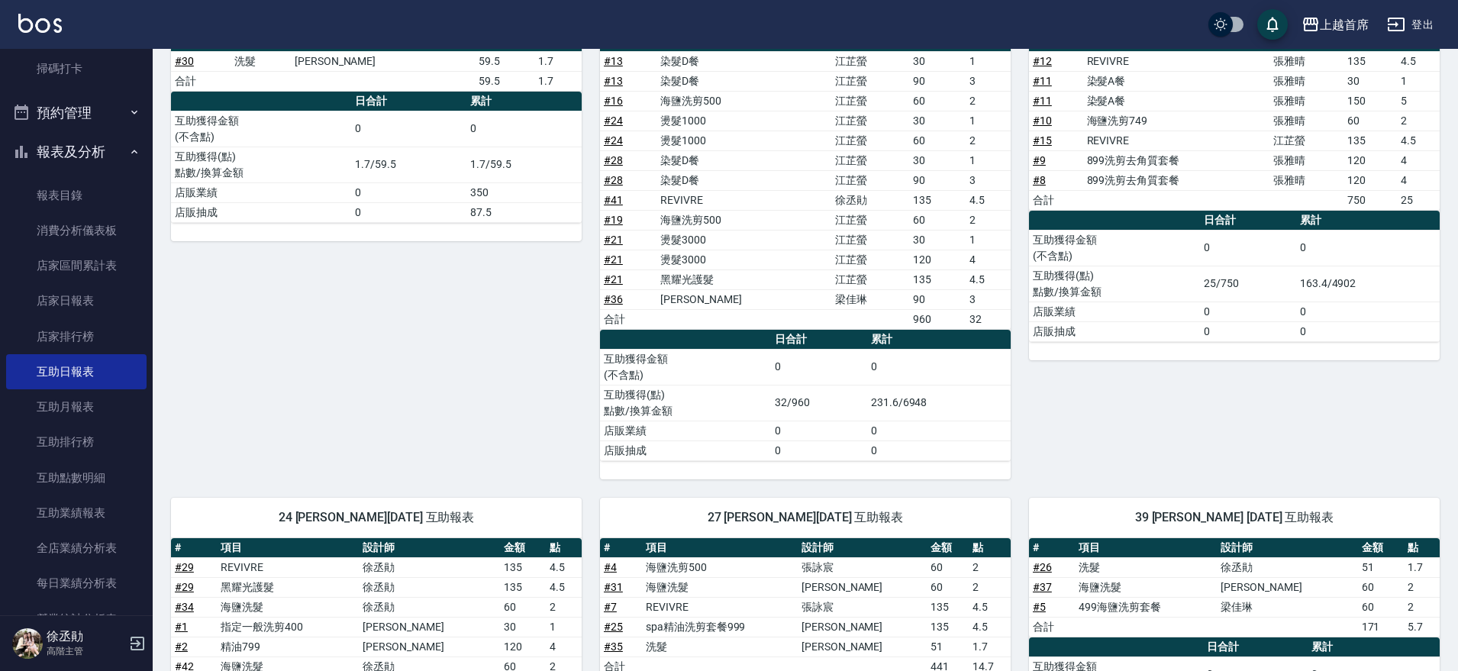
scroll to position [245, 0]
